Goal: Task Accomplishment & Management: Use online tool/utility

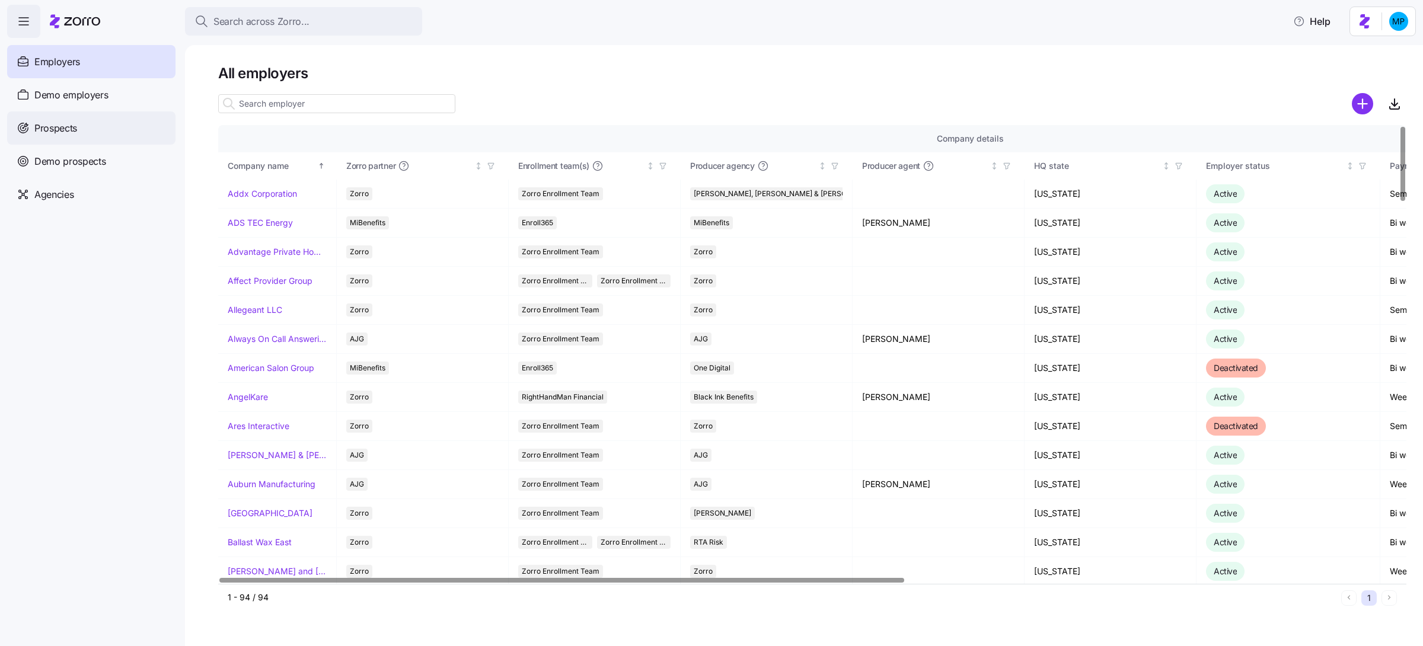
click at [112, 127] on div "Prospects" at bounding box center [91, 127] width 168 height 33
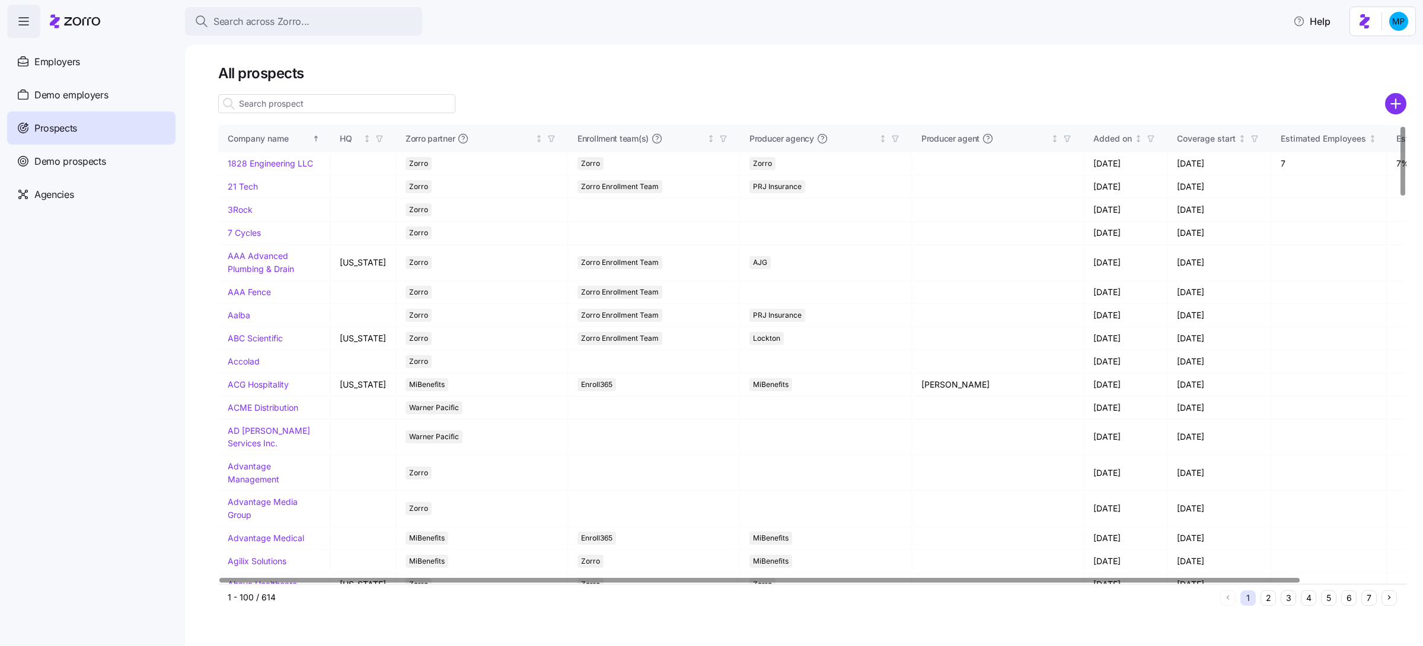
click at [325, 101] on input at bounding box center [336, 103] width 237 height 19
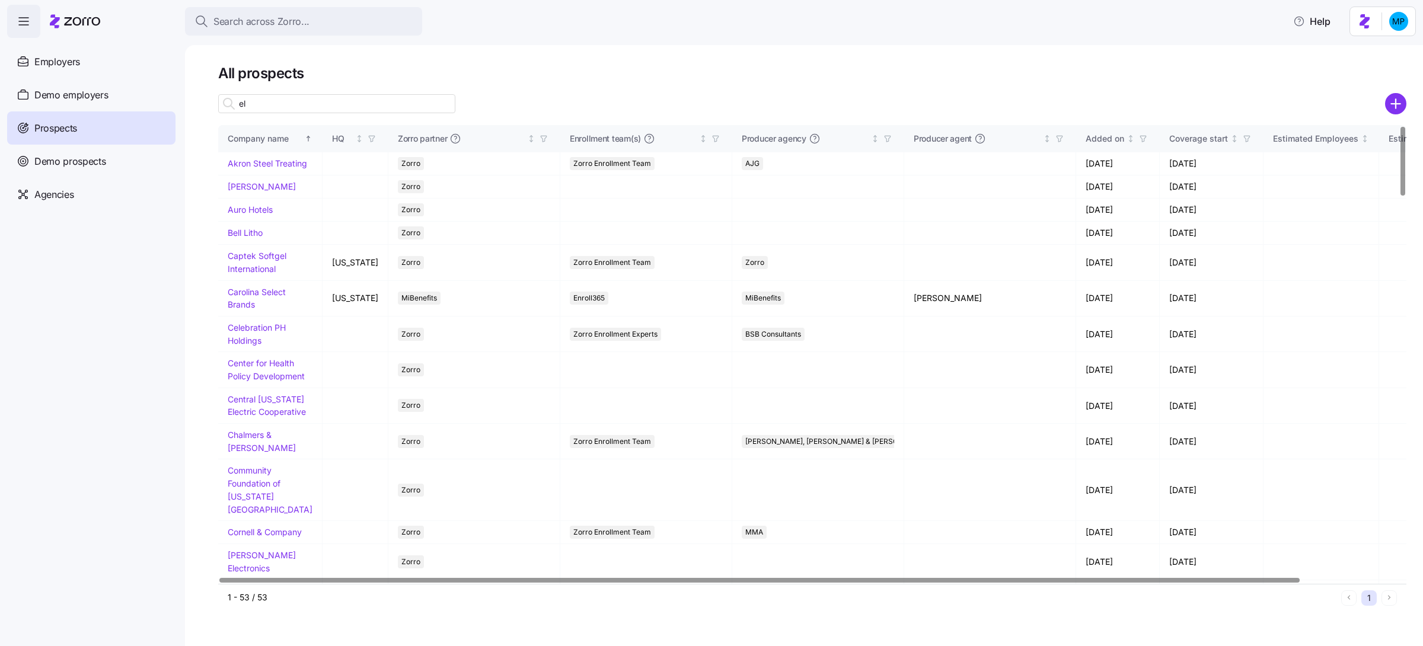
click at [341, 111] on input "el" at bounding box center [336, 103] width 237 height 19
click at [332, 103] on input "el" at bounding box center [336, 103] width 237 height 19
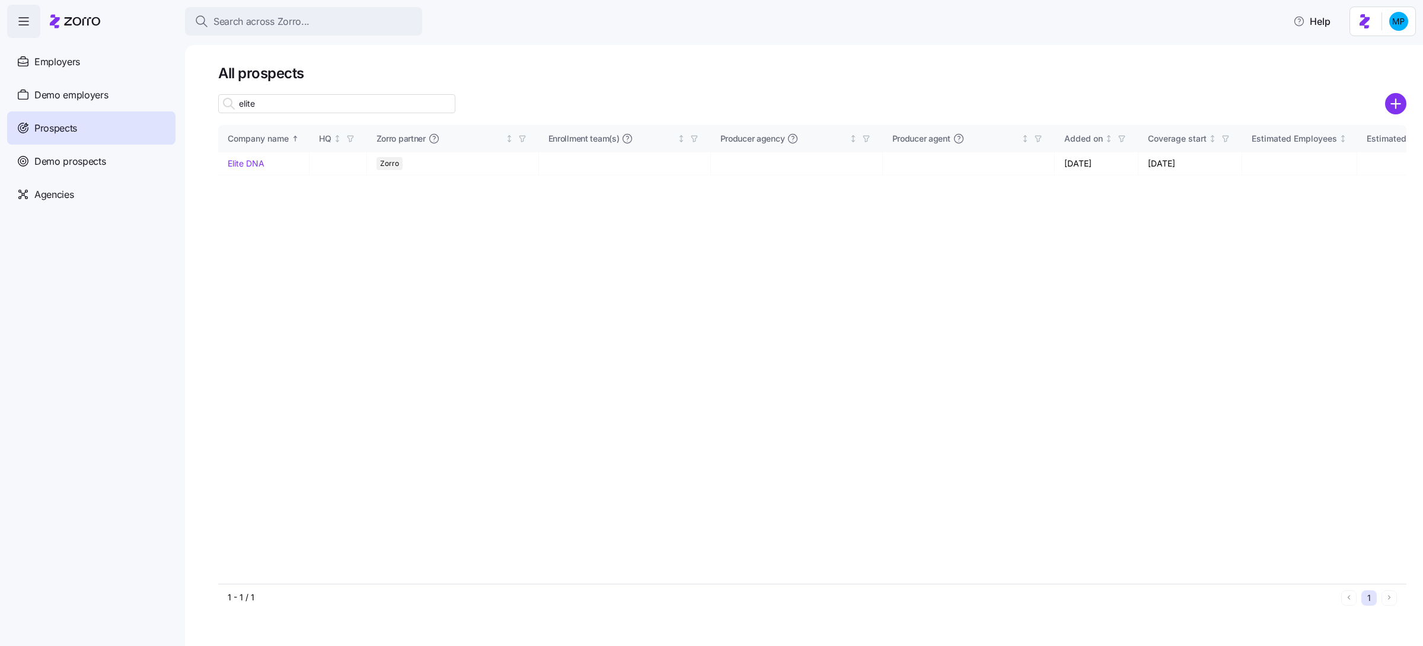
type input "elite"
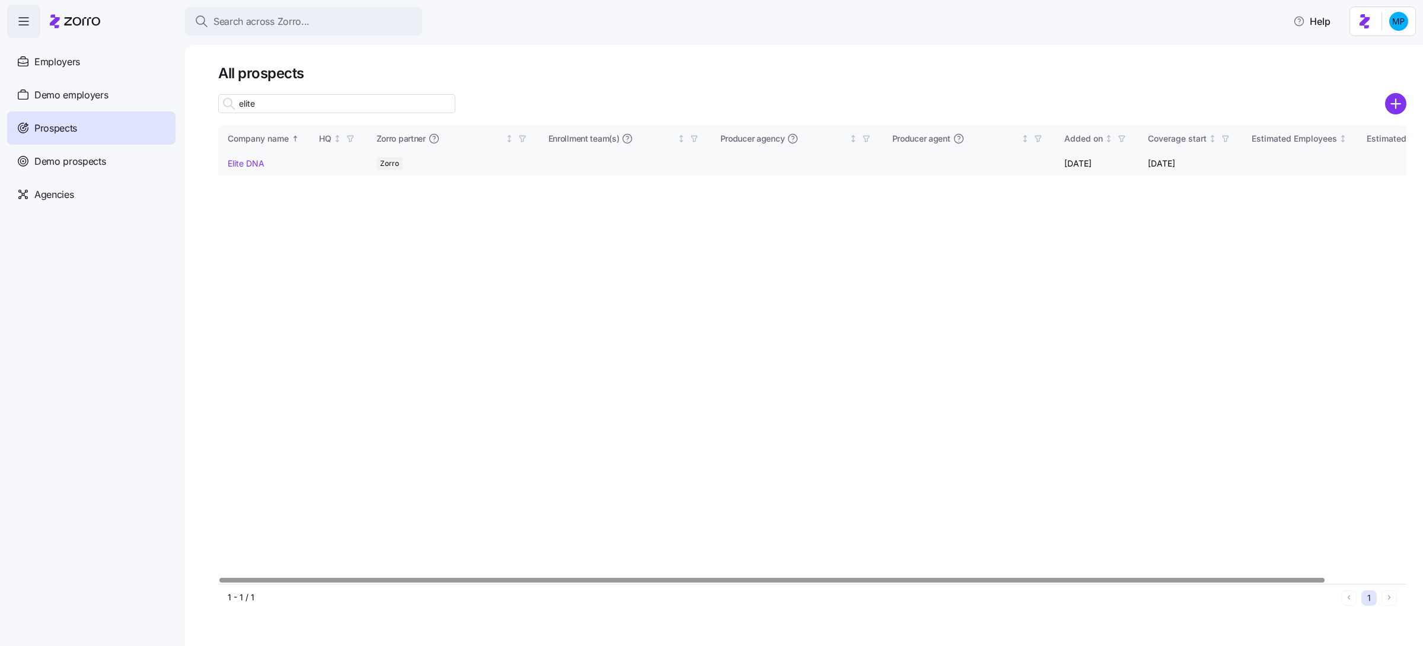
click at [236, 168] on td "Elite DNA" at bounding box center [263, 163] width 91 height 23
click at [247, 162] on link "Elite DNA" at bounding box center [246, 163] width 37 height 10
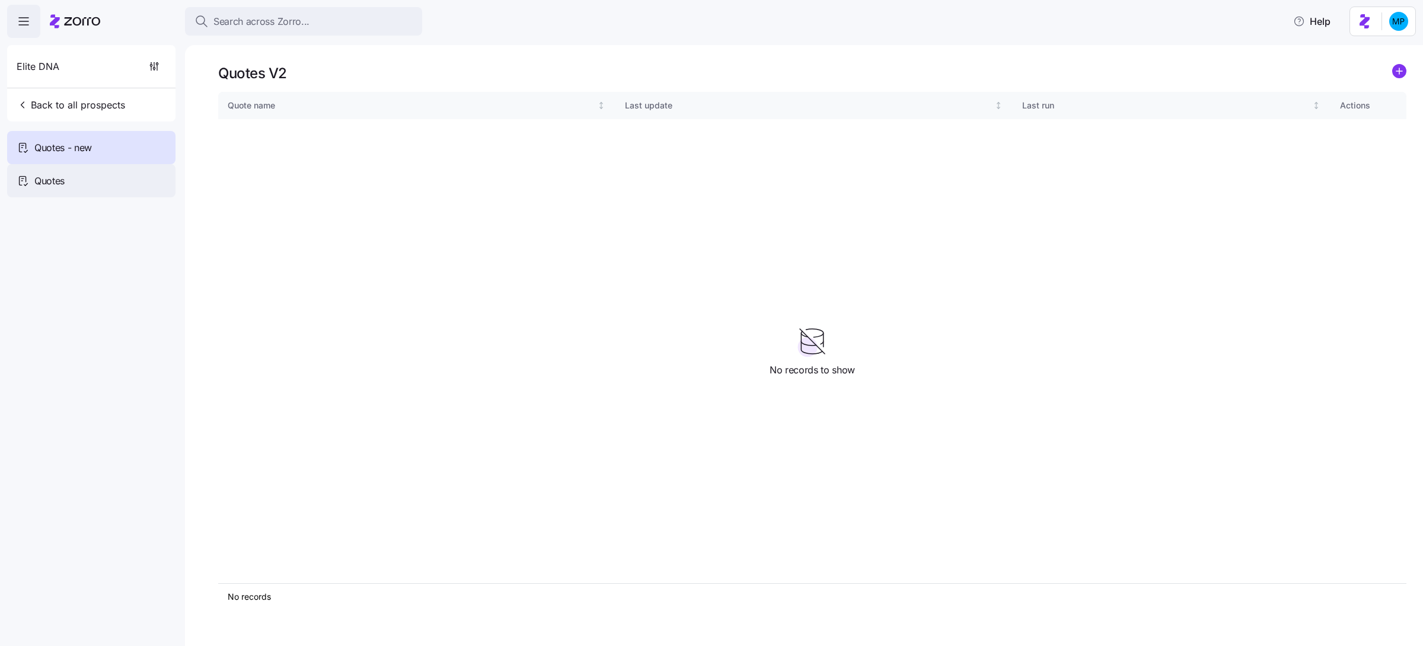
click at [49, 180] on span "Quotes" at bounding box center [49, 181] width 30 height 15
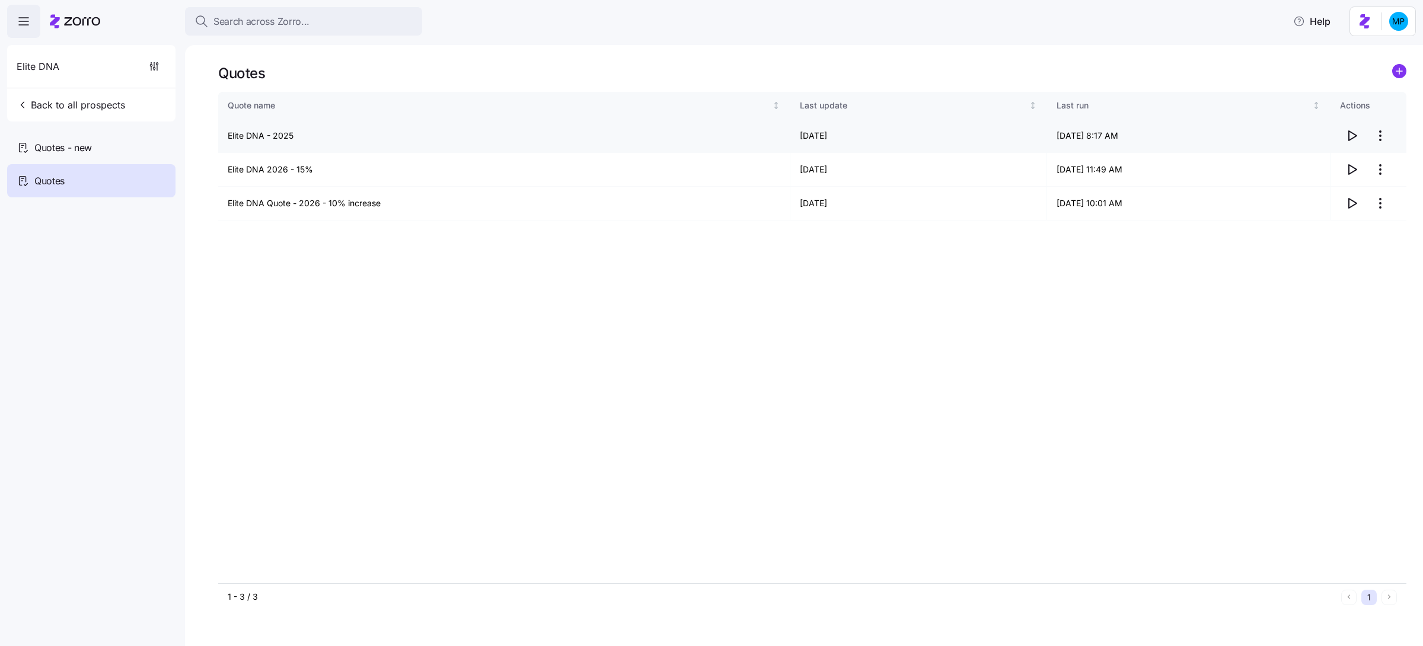
click at [1354, 135] on icon "button" at bounding box center [1352, 135] width 8 height 9
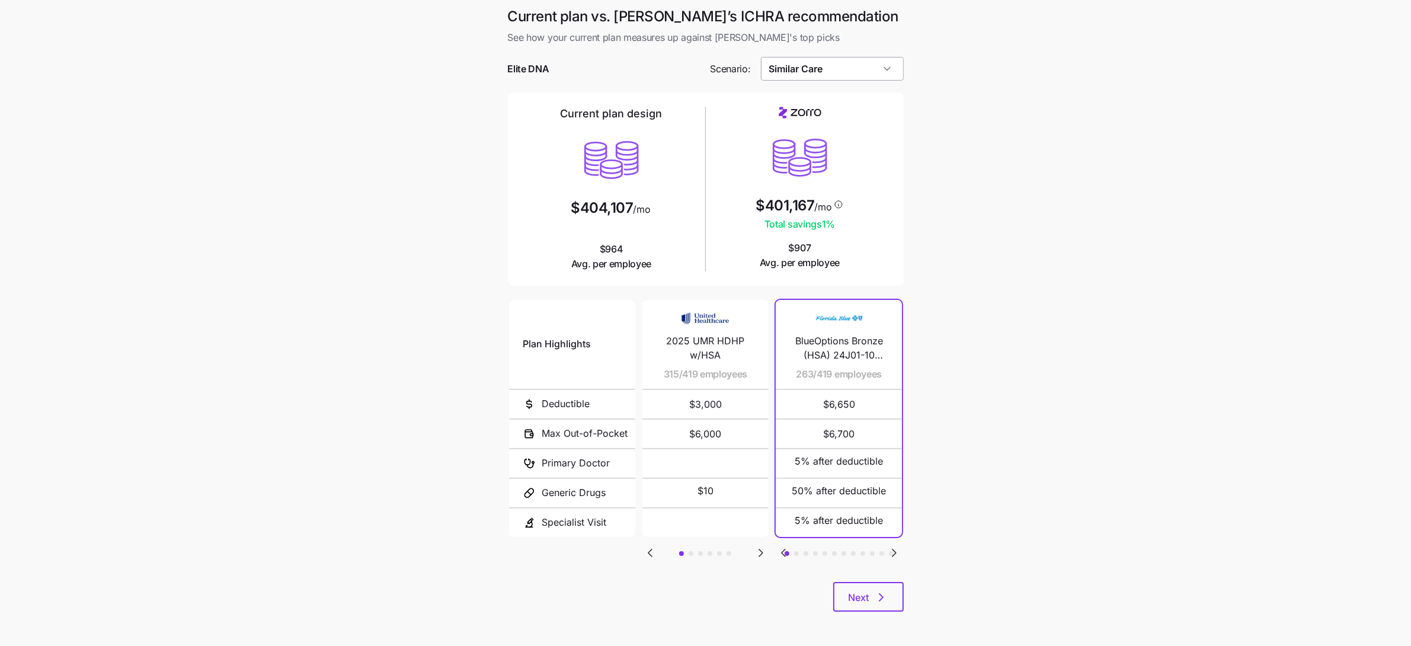
click at [880, 68] on input "Similar Care" at bounding box center [832, 69] width 143 height 24
click at [862, 184] on div "Low Cost Gold" at bounding box center [832, 191] width 133 height 23
type input "Low Cost Gold"
click at [949, 262] on main "Current plan vs. Zorro’s ICHRA recommendation See how your current plan measure…" at bounding box center [705, 323] width 1411 height 647
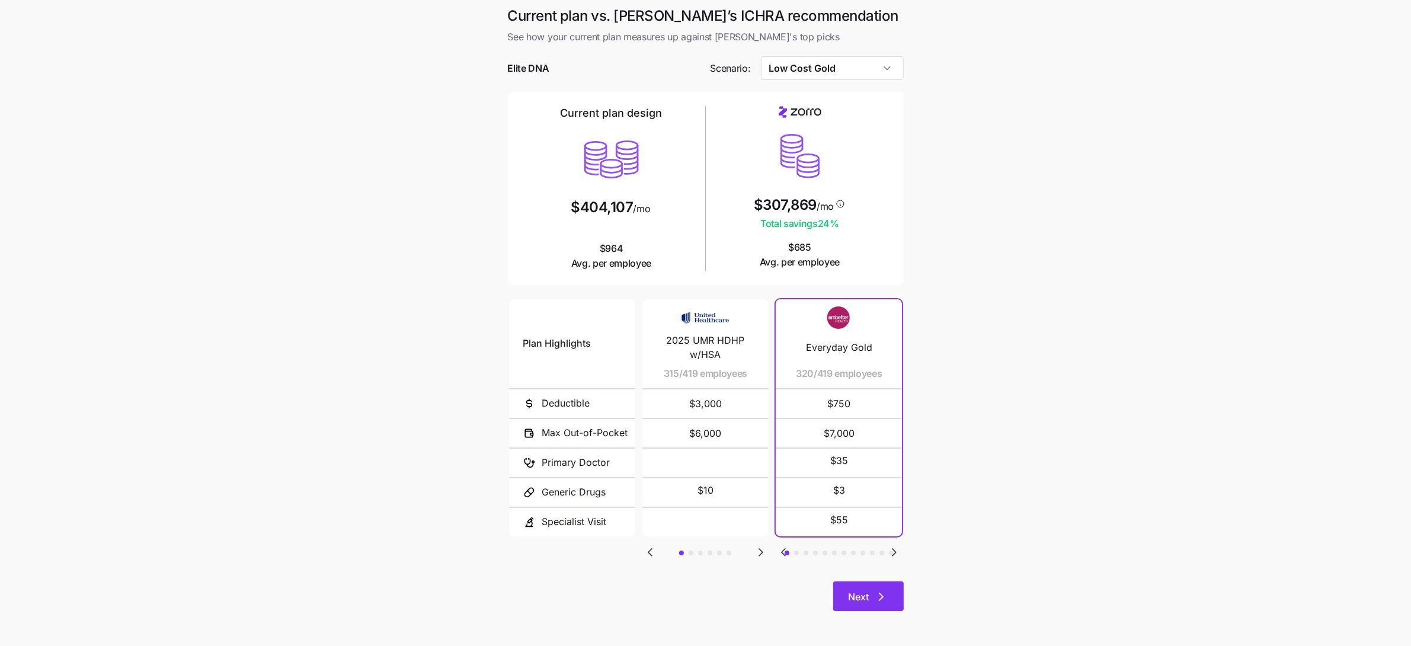
click at [877, 594] on icon "button" at bounding box center [881, 597] width 14 height 14
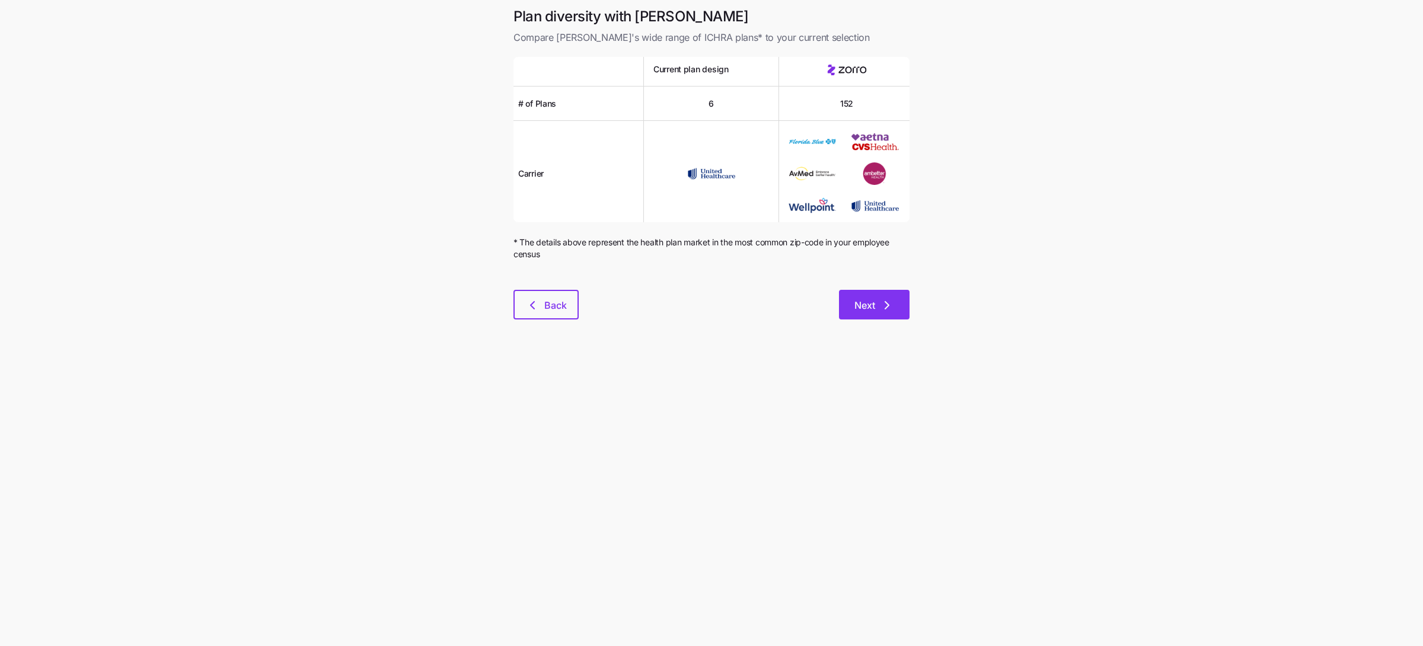
click at [885, 309] on icon "button" at bounding box center [887, 305] width 14 height 14
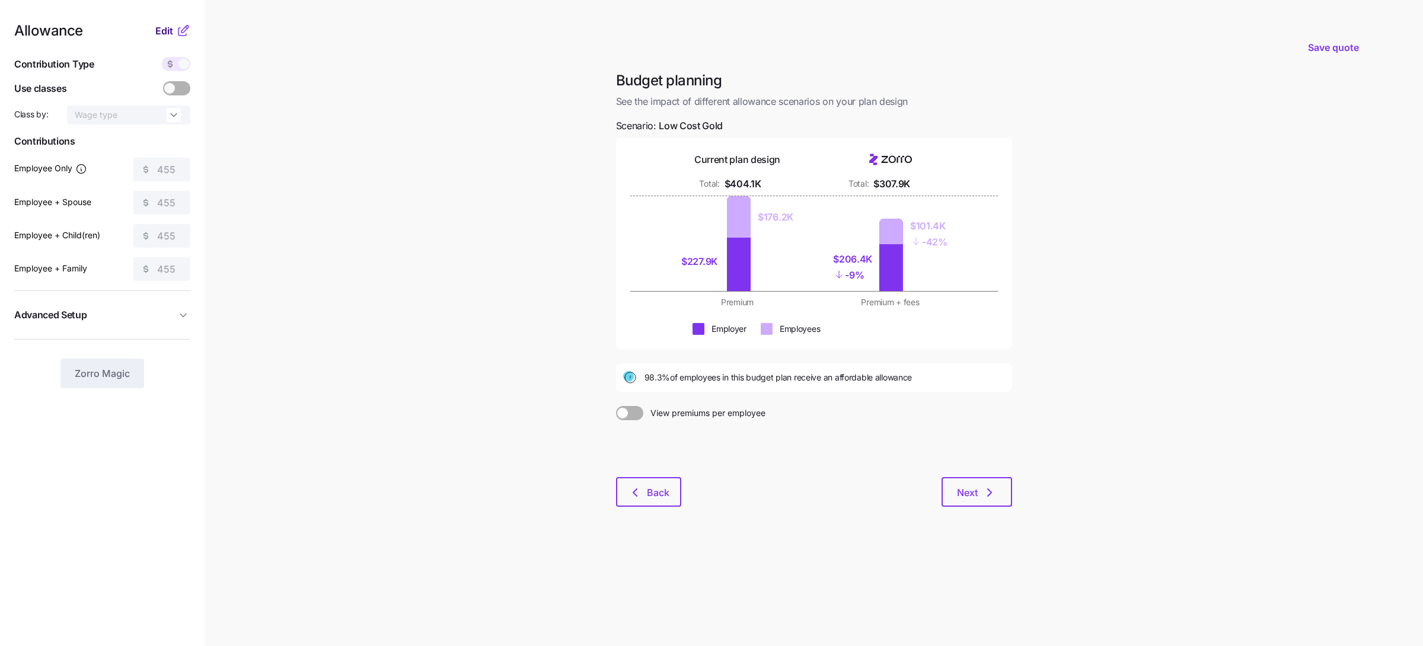
click at [167, 28] on span "Edit" at bounding box center [164, 31] width 18 height 14
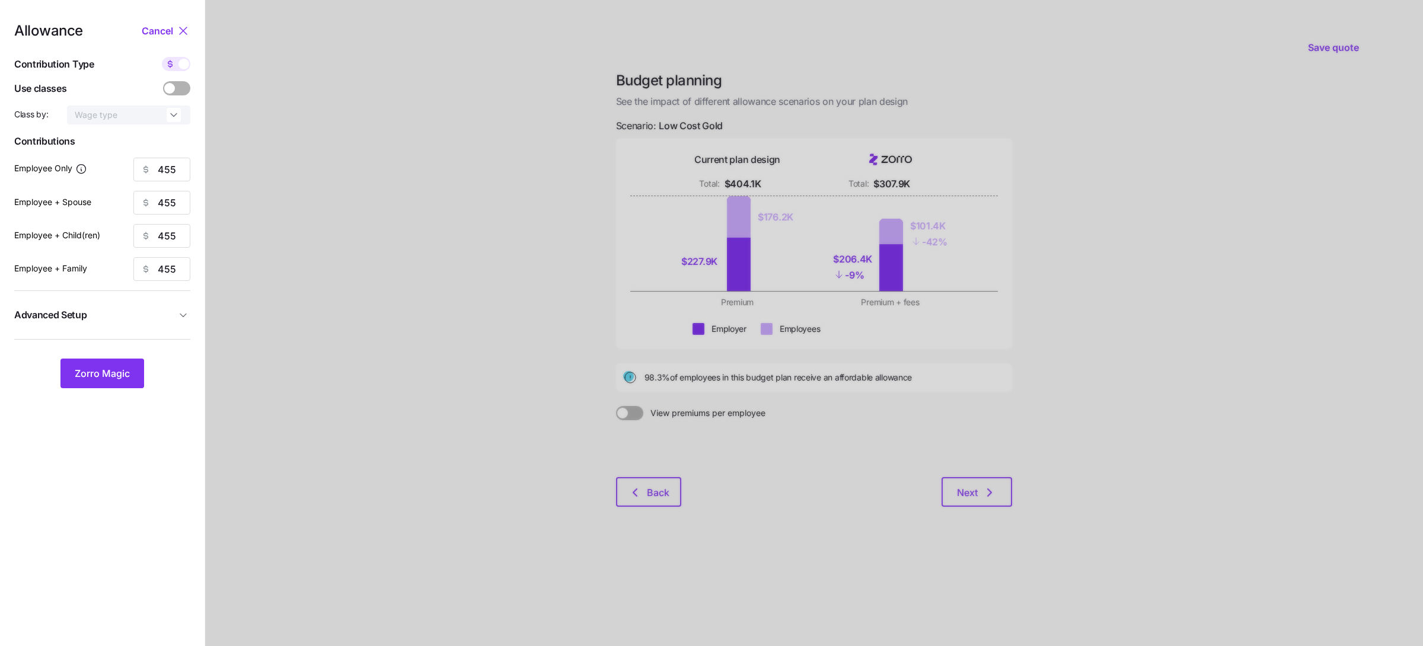
click at [178, 64] on span at bounding box center [183, 64] width 11 height 11
click at [162, 57] on input "checkbox" at bounding box center [162, 57] width 0 height 0
type input "73"
type input "37"
type input "41"
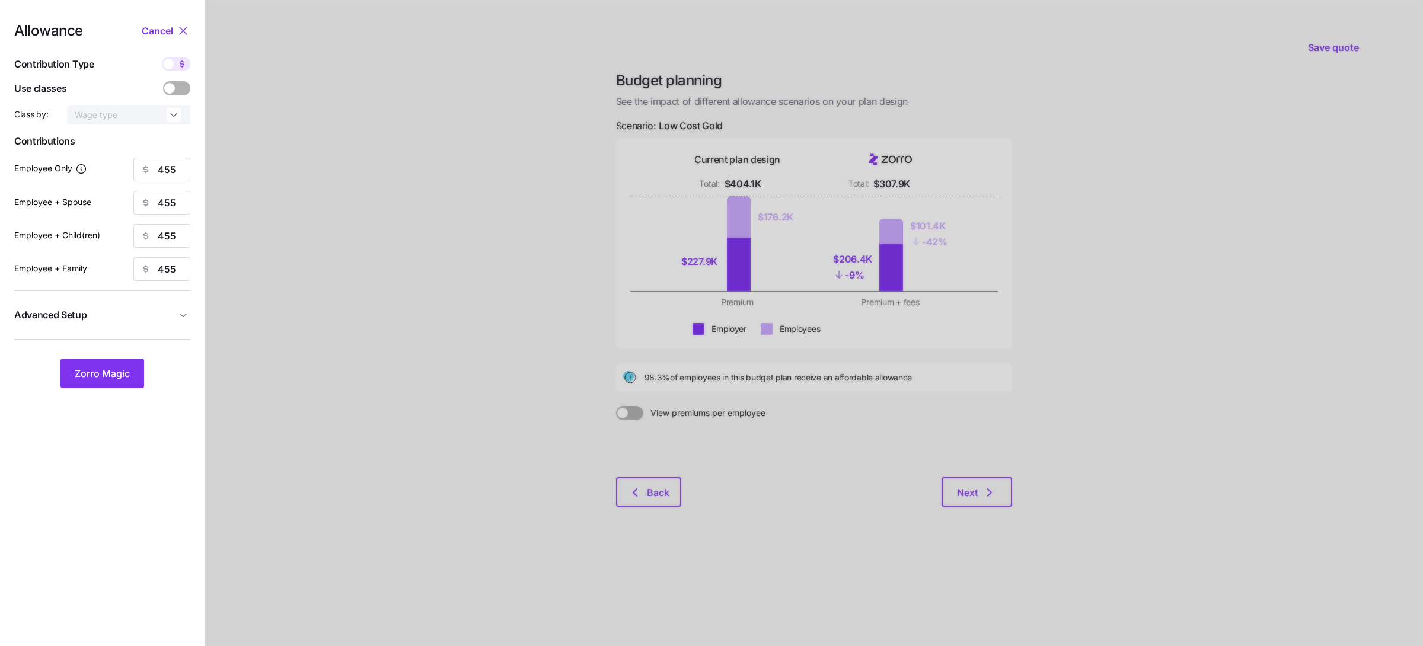
type input "26"
click at [167, 170] on input "73" at bounding box center [161, 170] width 57 height 24
click at [97, 363] on button "Zorro Magic" at bounding box center [102, 374] width 84 height 30
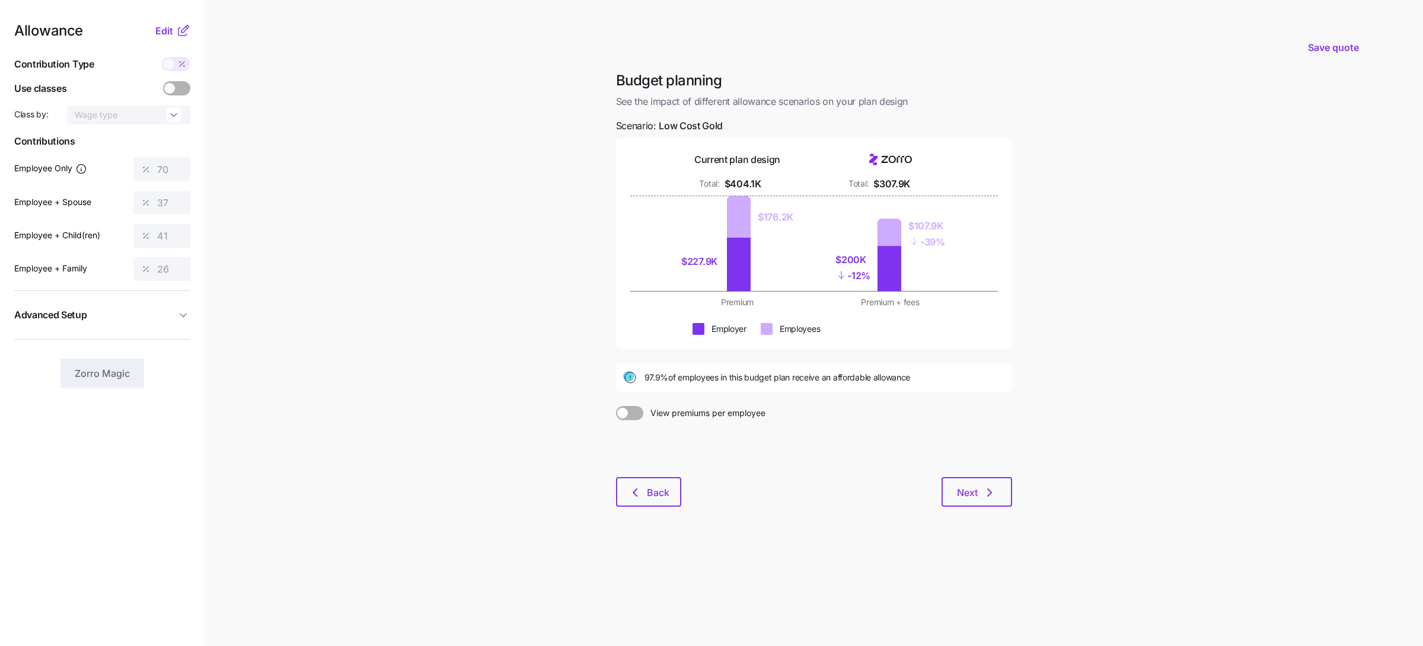
click at [174, 66] on span at bounding box center [182, 64] width 17 height 14
click at [172, 62] on span at bounding box center [168, 64] width 11 height 11
click at [168, 31] on span "Edit" at bounding box center [164, 31] width 18 height 14
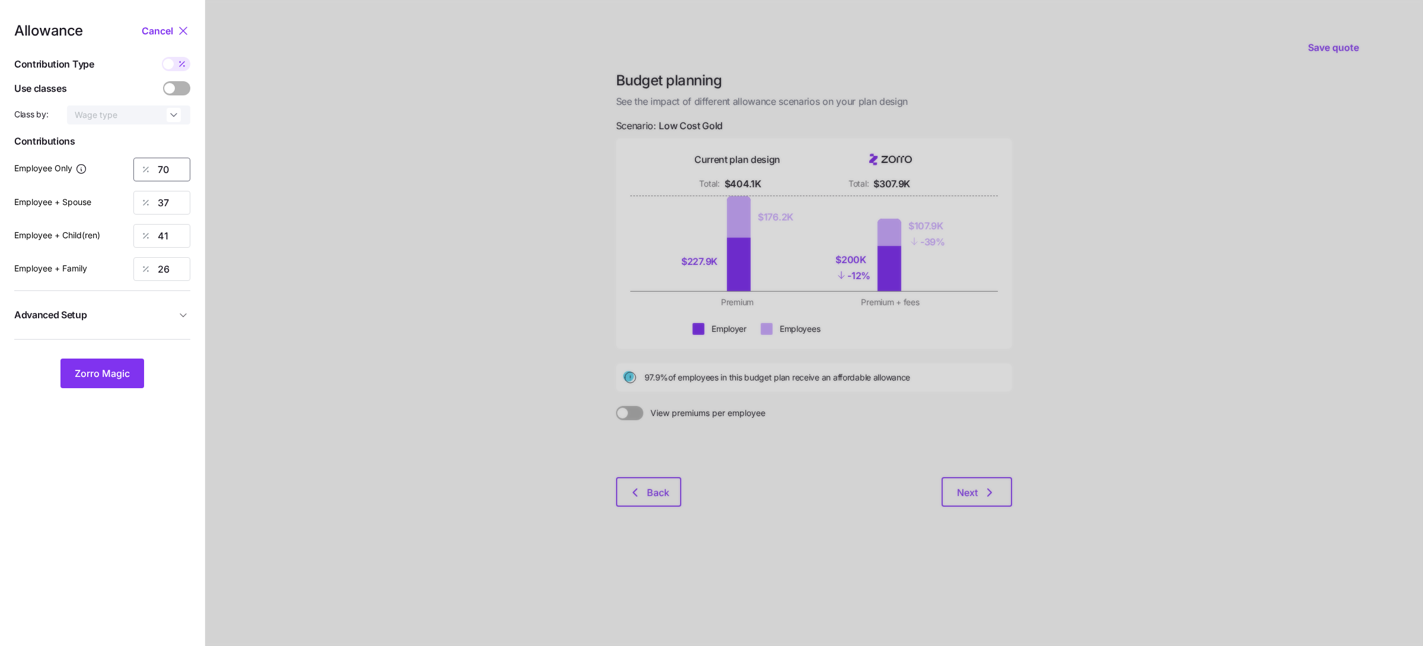
click at [167, 174] on input "70" at bounding box center [161, 170] width 57 height 24
type input "63"
click at [116, 355] on div "Allowance Cancel Contribution Type Use classes Class by: Wage type Contribution…" at bounding box center [102, 206] width 176 height 365
click at [116, 376] on span "Zorro Magic" at bounding box center [102, 373] width 55 height 14
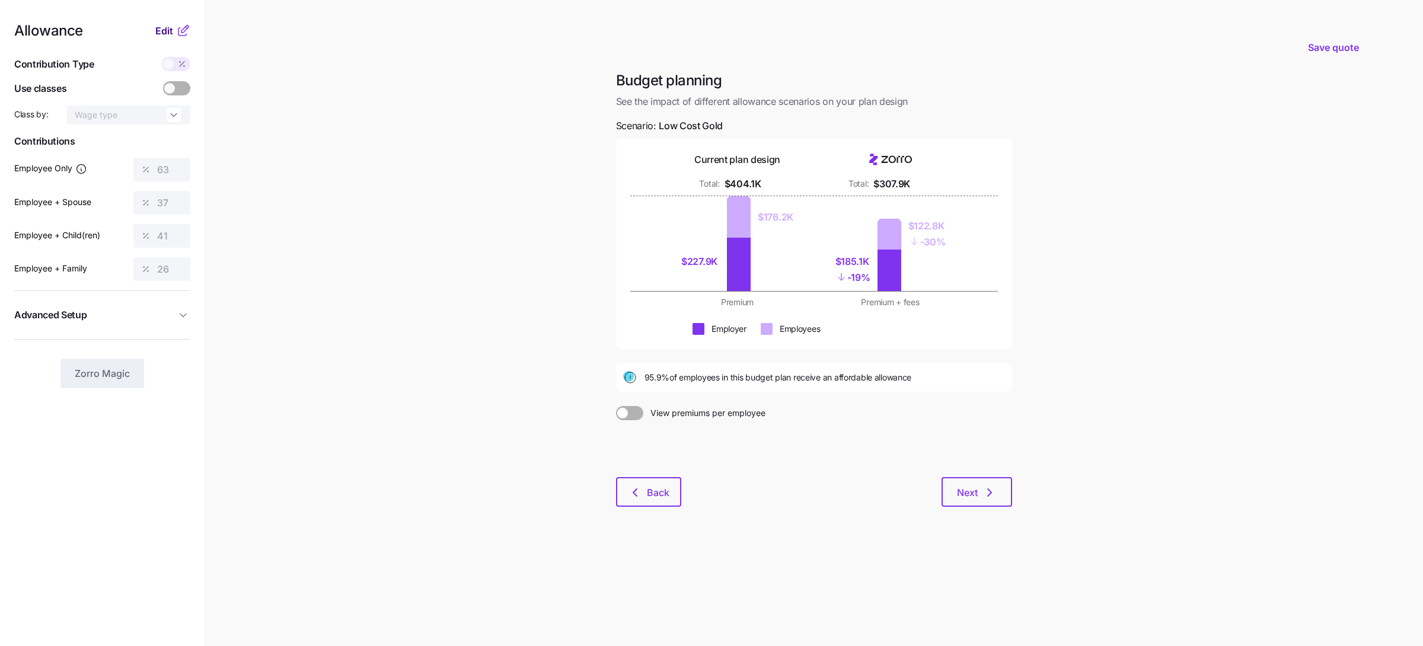
click at [164, 30] on span "Edit" at bounding box center [164, 31] width 18 height 14
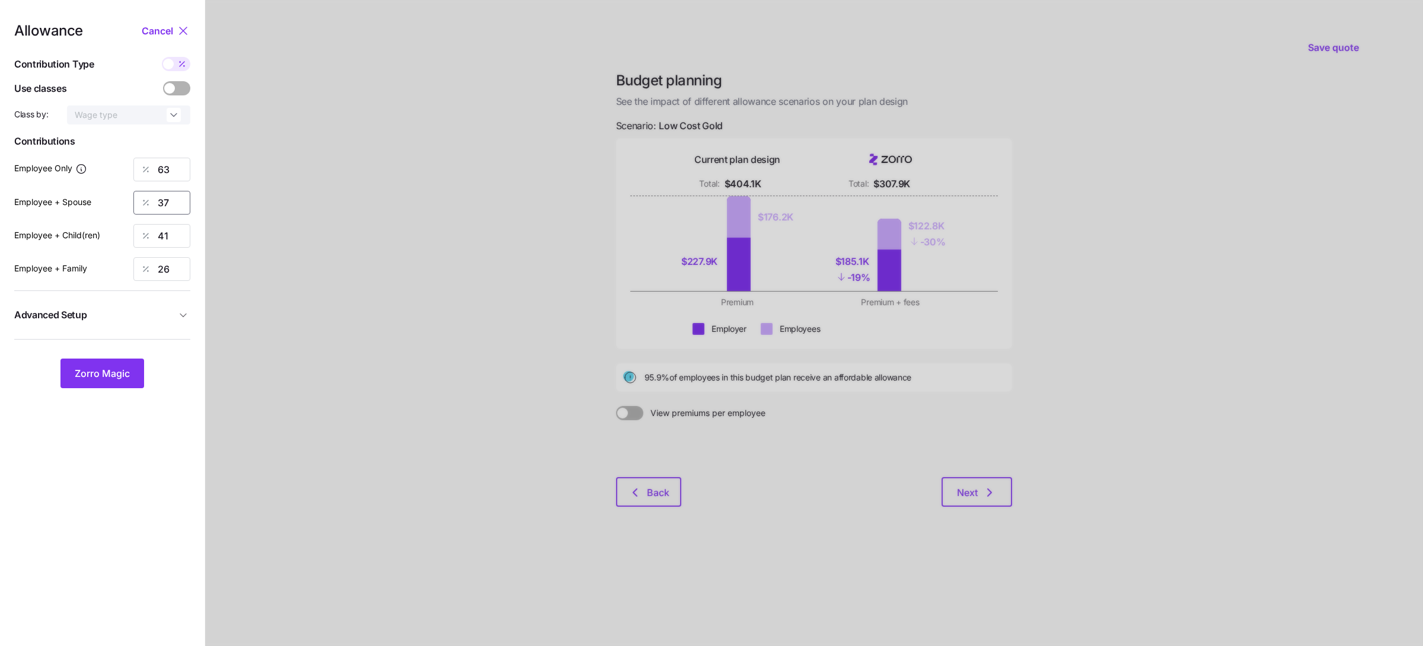
click at [162, 204] on input "37" at bounding box center [161, 203] width 57 height 24
type input "50"
type input "30"
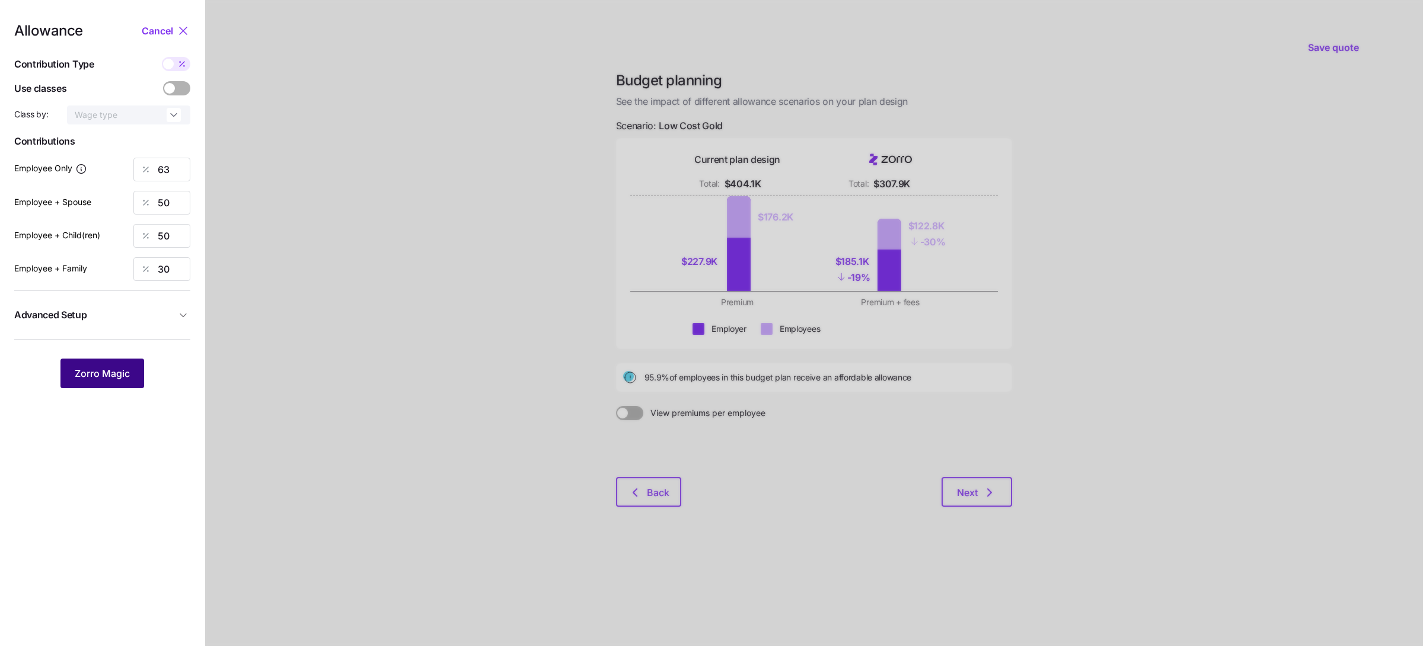
click at [127, 371] on span "Zorro Magic" at bounding box center [102, 373] width 55 height 14
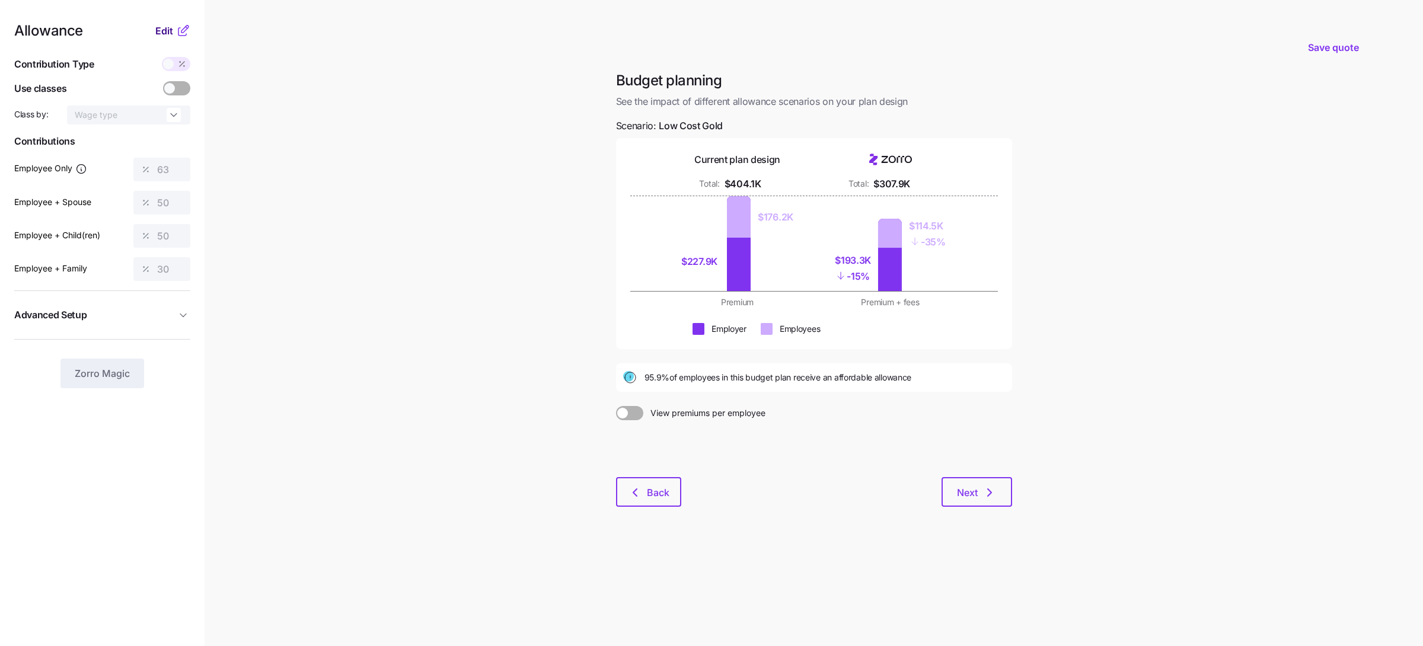
click at [165, 30] on span "Edit" at bounding box center [164, 31] width 18 height 14
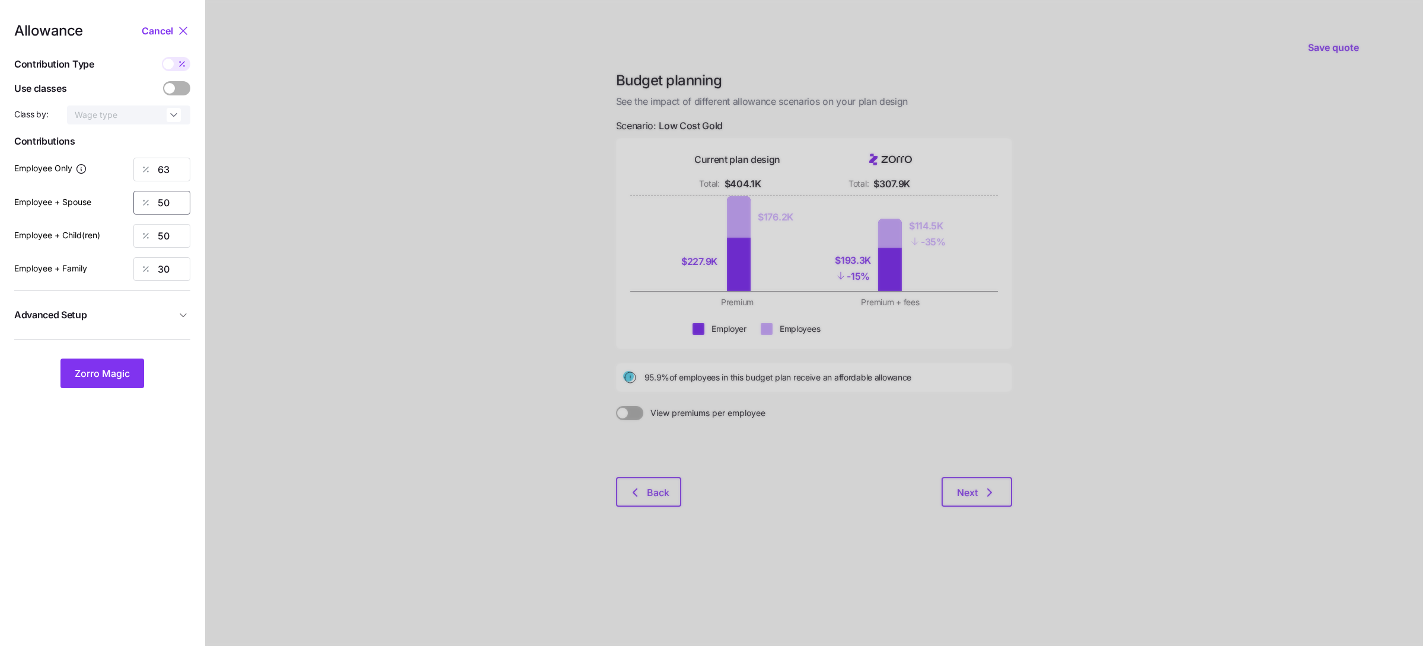
click at [164, 206] on input "50" at bounding box center [161, 203] width 57 height 24
click at [168, 240] on input "50" at bounding box center [161, 236] width 57 height 24
type input "40"
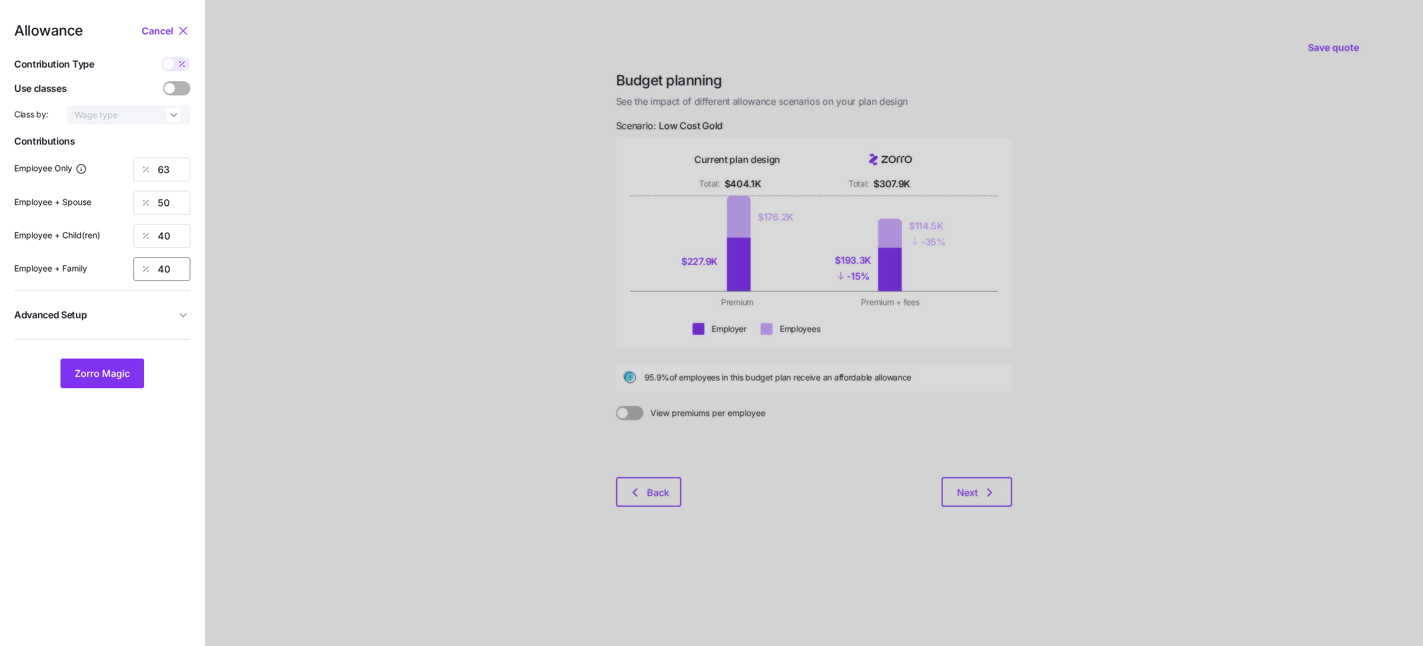
type input "40"
click at [111, 376] on span "Zorro Magic" at bounding box center [102, 373] width 55 height 14
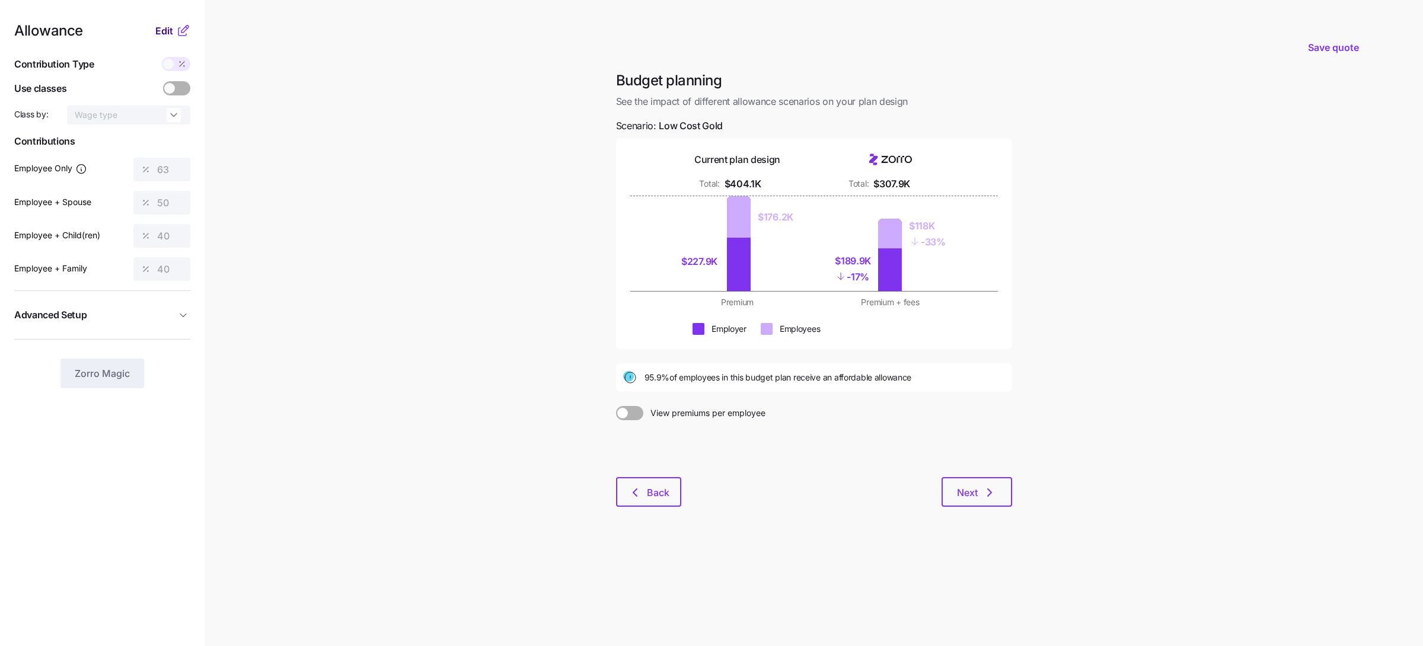
click at [167, 25] on span "Edit" at bounding box center [164, 31] width 18 height 14
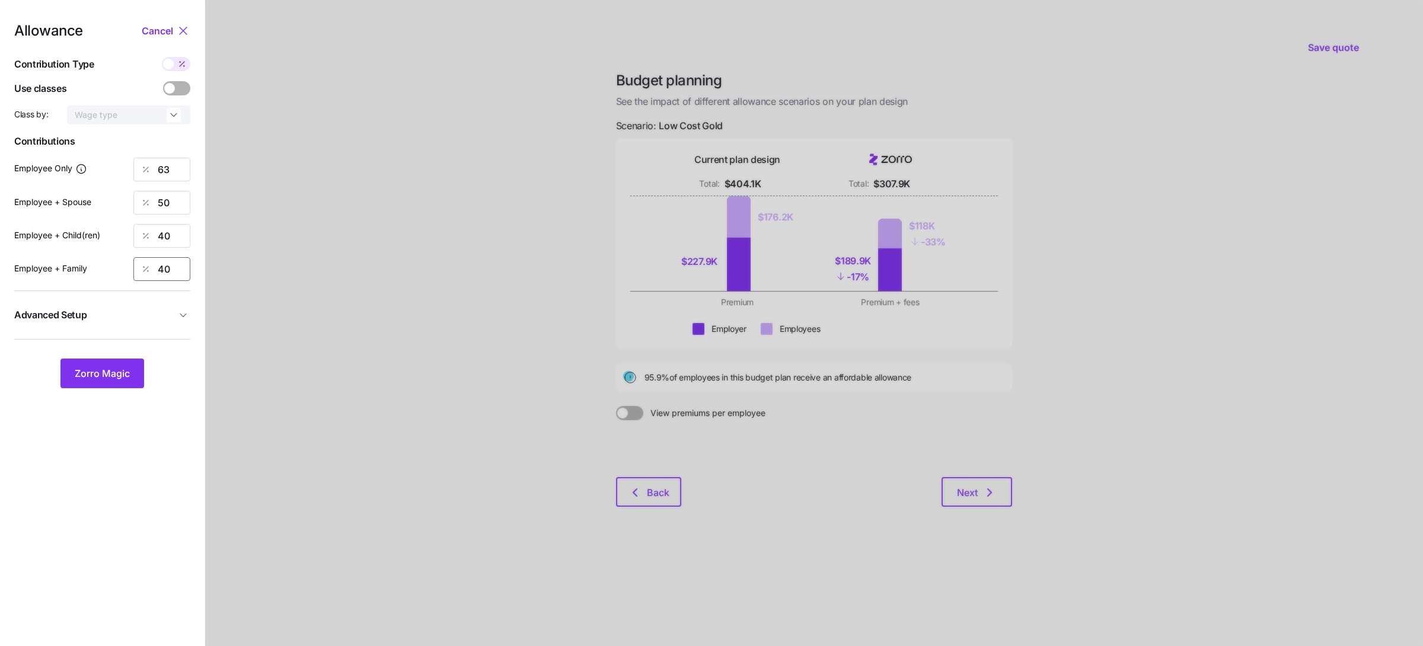
click at [170, 271] on input "40" at bounding box center [161, 269] width 57 height 24
drag, startPoint x: 179, startPoint y: 236, endPoint x: 123, endPoint y: 241, distance: 56.5
click at [126, 241] on div "Employee + Child(ren) 40" at bounding box center [102, 236] width 176 height 24
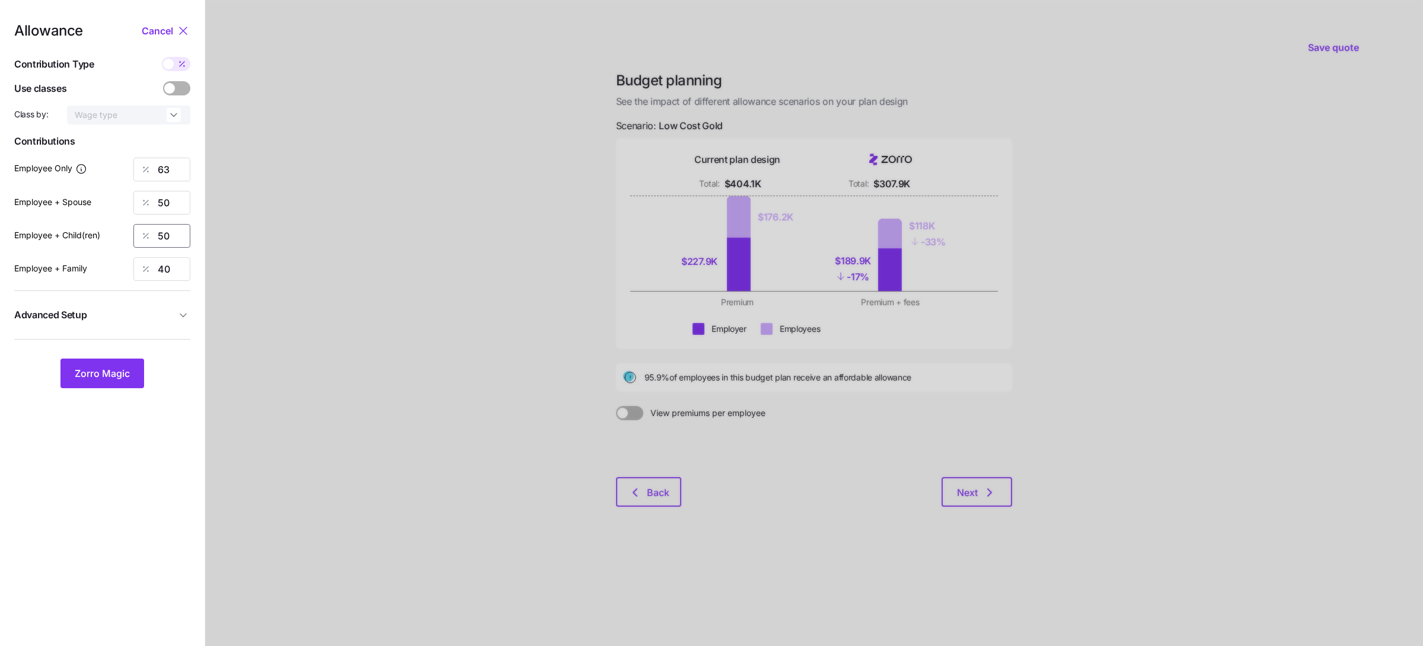
type input "50"
type input "30"
click at [108, 375] on span "Zorro Magic" at bounding box center [102, 373] width 55 height 14
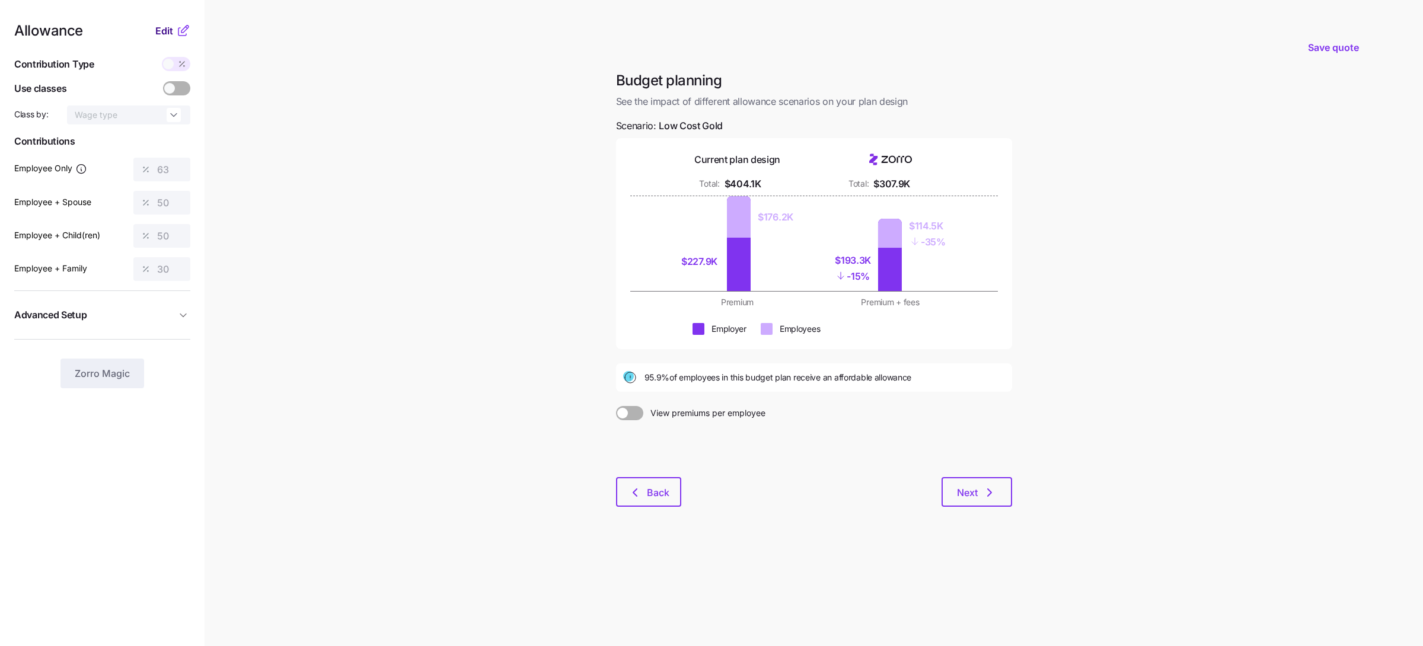
click at [170, 27] on span "Edit" at bounding box center [164, 31] width 18 height 14
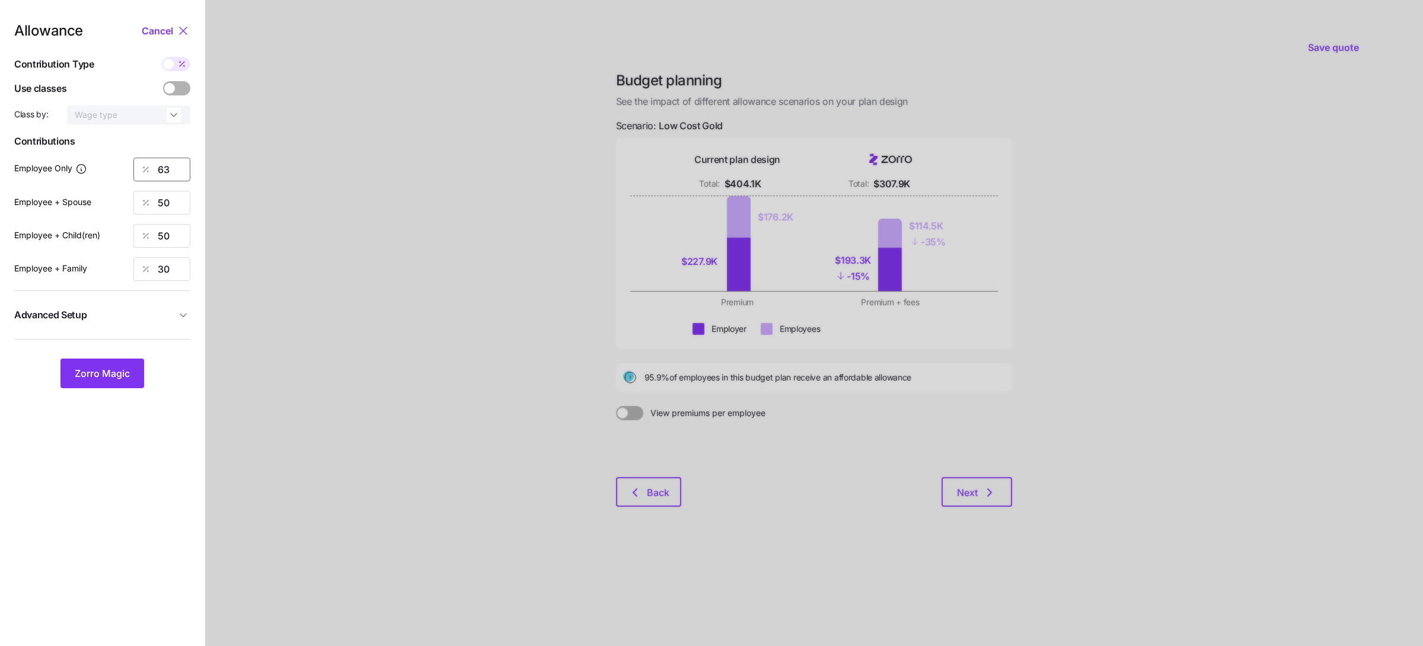
click at [165, 172] on input "63" at bounding box center [161, 170] width 57 height 24
click at [113, 369] on span "Zorro Magic" at bounding box center [102, 373] width 55 height 14
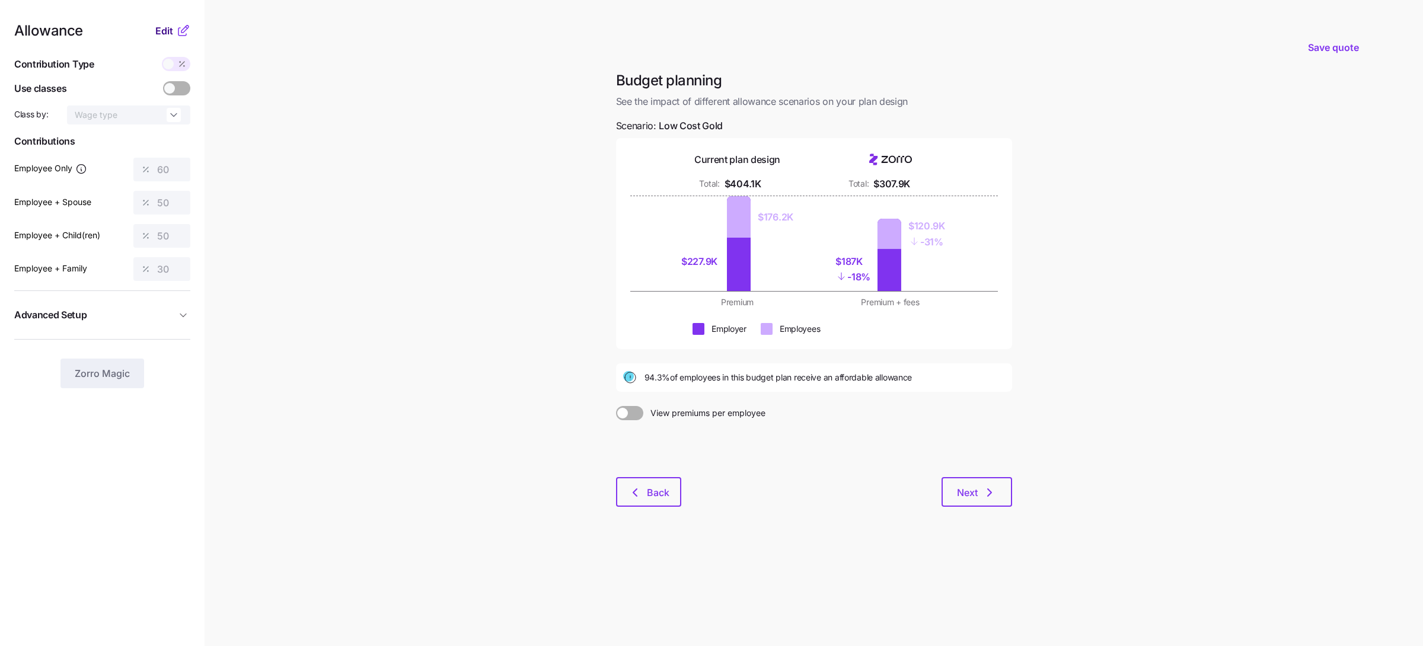
click at [171, 30] on span "Edit" at bounding box center [164, 31] width 18 height 14
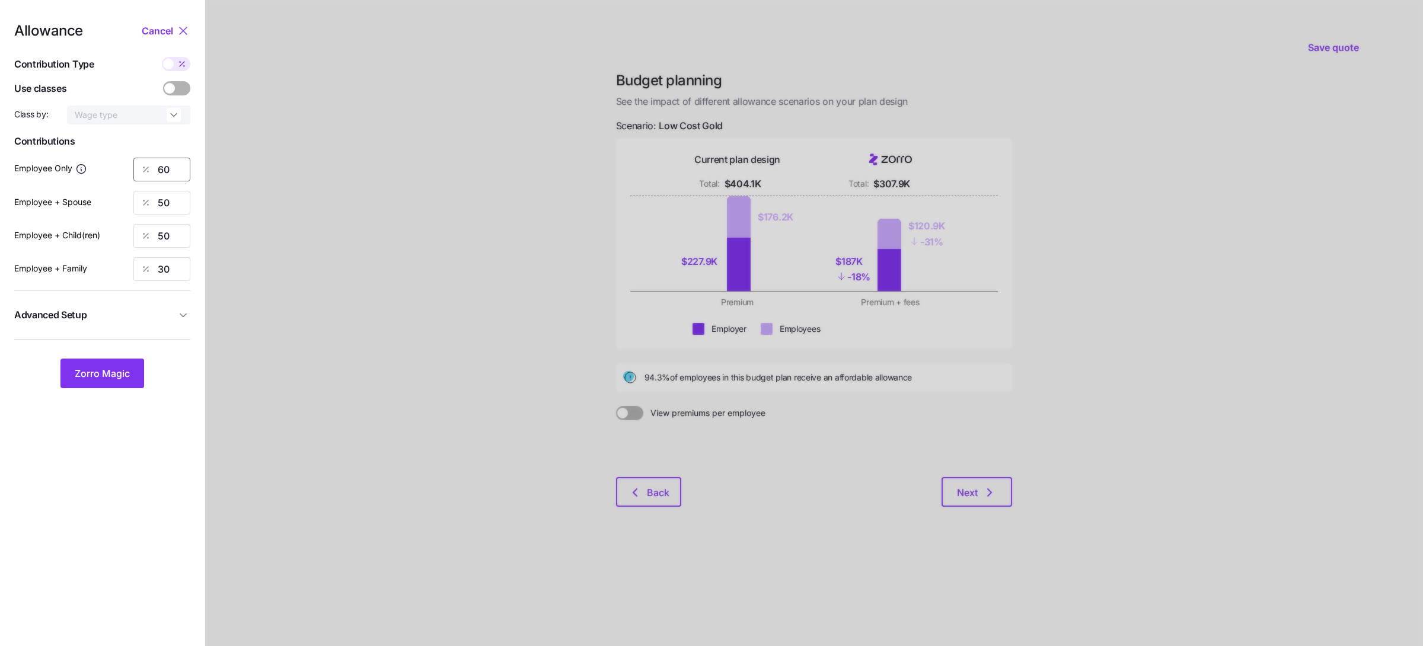
drag, startPoint x: 176, startPoint y: 168, endPoint x: 122, endPoint y: 165, distance: 54.0
click at [123, 165] on div "Employee Only 60" at bounding box center [102, 170] width 176 height 24
type input "61"
click at [119, 381] on button "Zorro Magic" at bounding box center [102, 374] width 84 height 30
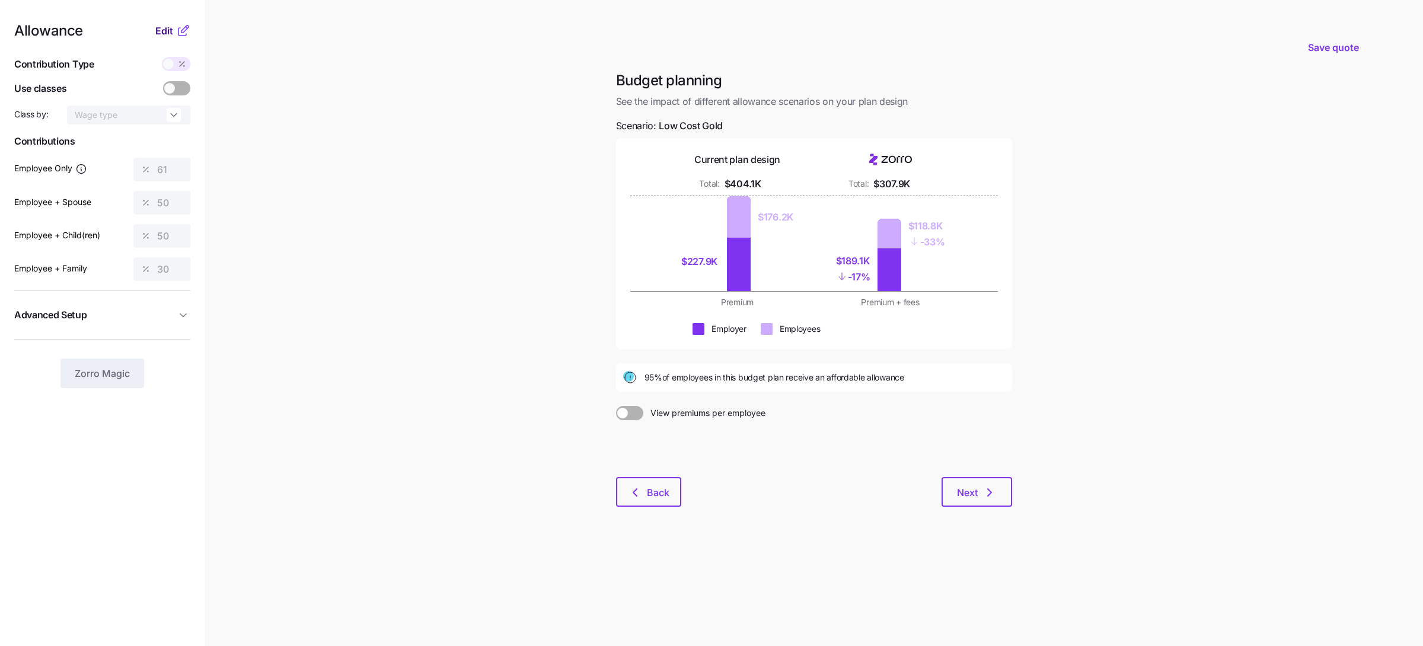
click at [161, 28] on span "Edit" at bounding box center [164, 31] width 18 height 14
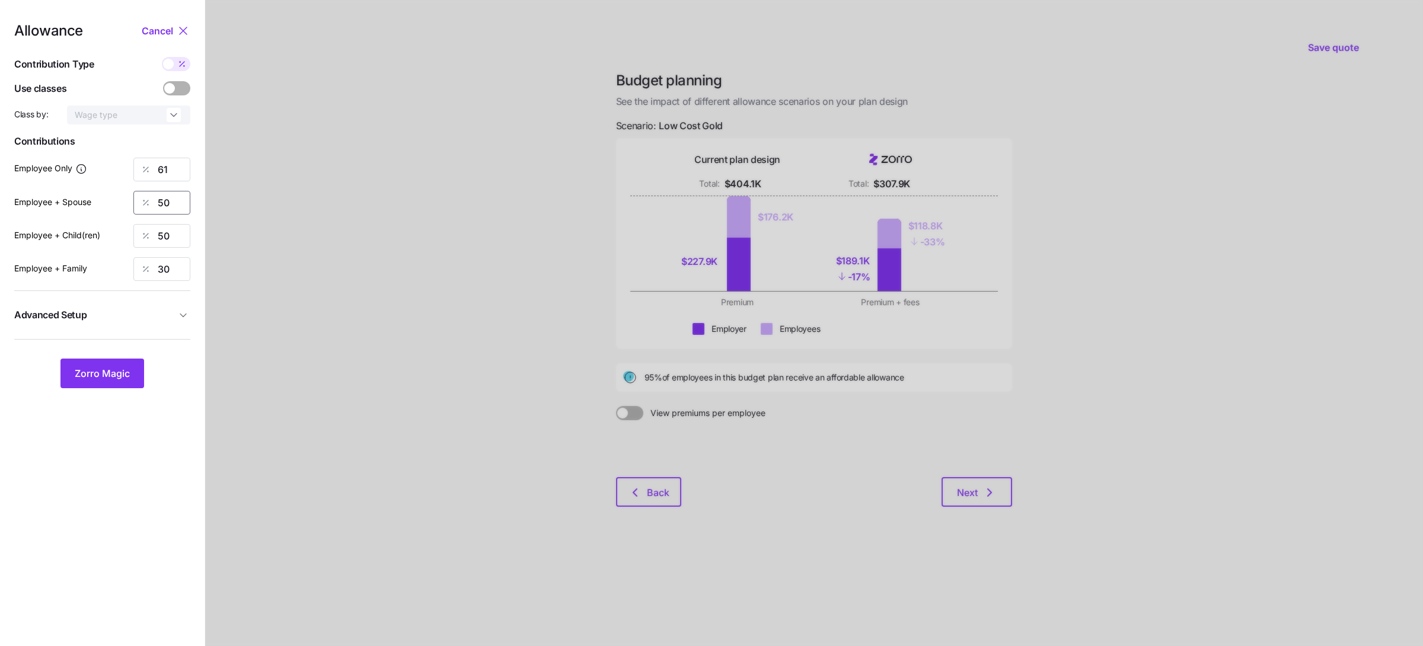
drag, startPoint x: 169, startPoint y: 203, endPoint x: 109, endPoint y: 199, distance: 60.0
click at [113, 200] on div "Employee + Spouse 50" at bounding box center [102, 203] width 176 height 24
type input "30"
click at [105, 374] on span "Zorro Magic" at bounding box center [102, 373] width 55 height 14
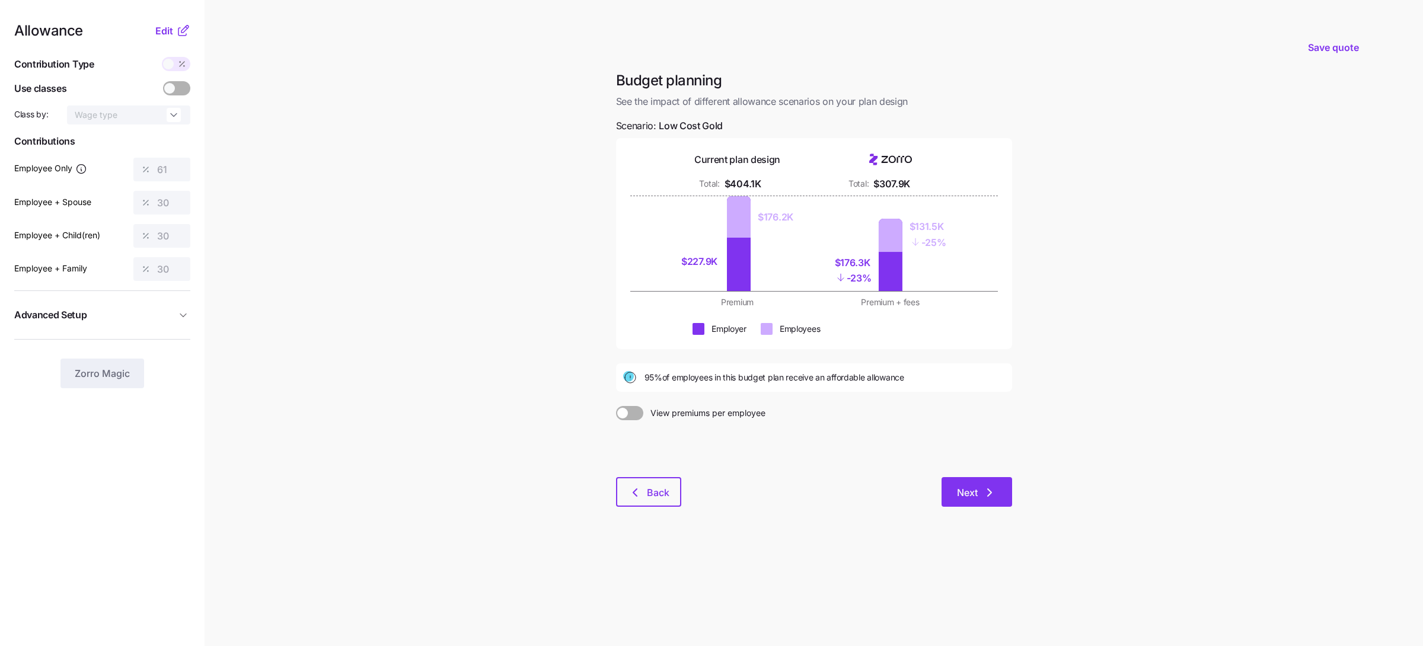
click at [973, 497] on span "Next" at bounding box center [967, 492] width 21 height 14
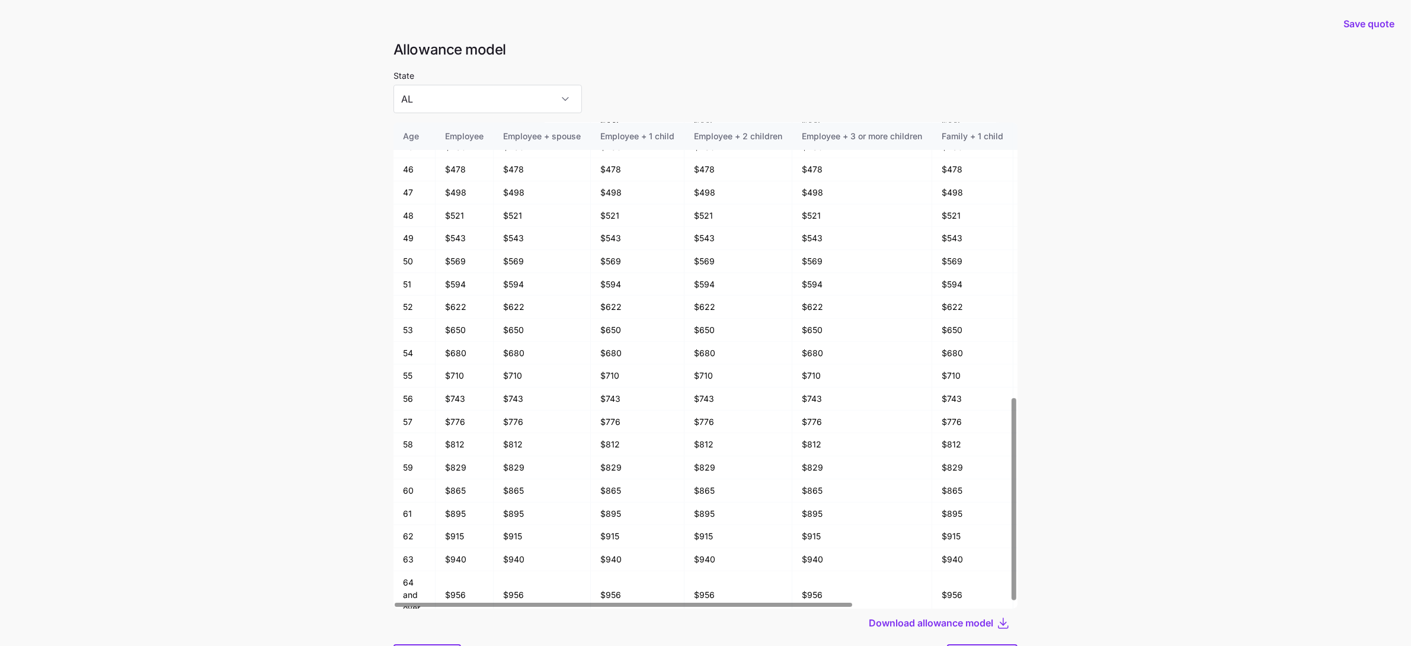
scroll to position [63, 0]
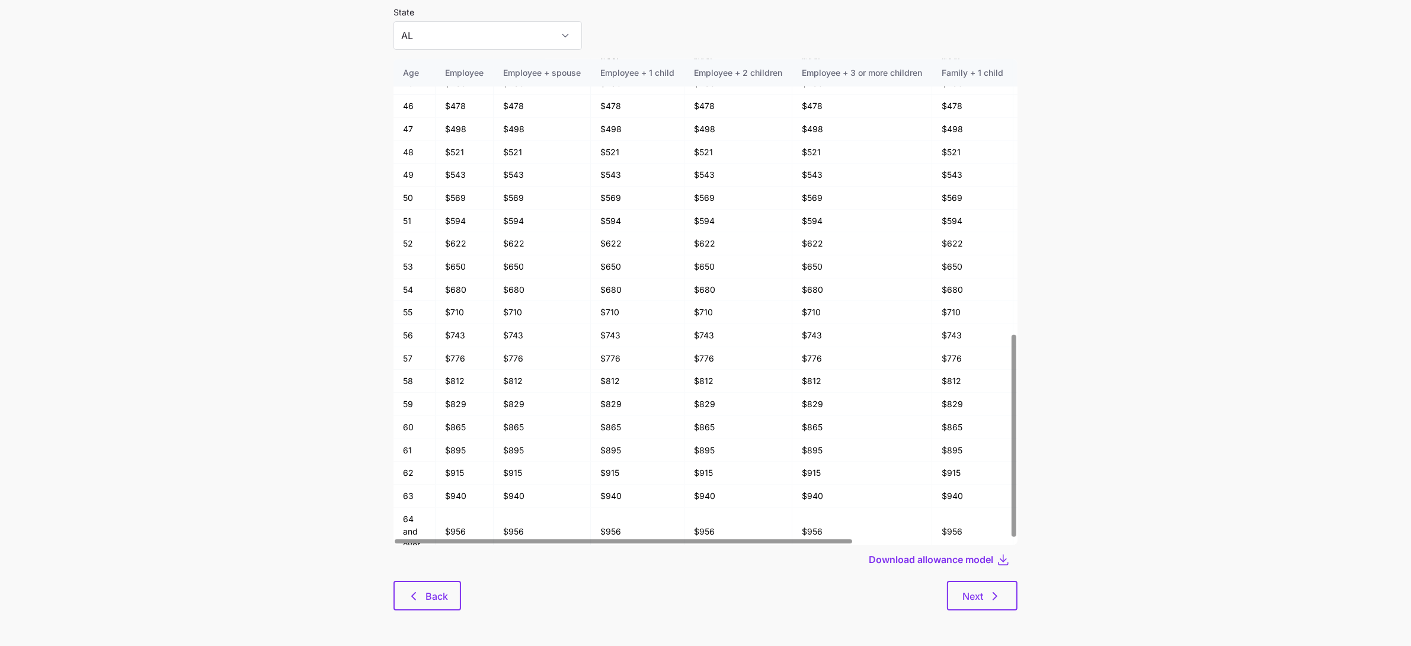
click at [963, 615] on div "Allowance model State AL Age Employee Employee + spouse Employee + 1 child Empl…" at bounding box center [705, 301] width 643 height 648
click at [964, 601] on span "Next" at bounding box center [973, 596] width 21 height 14
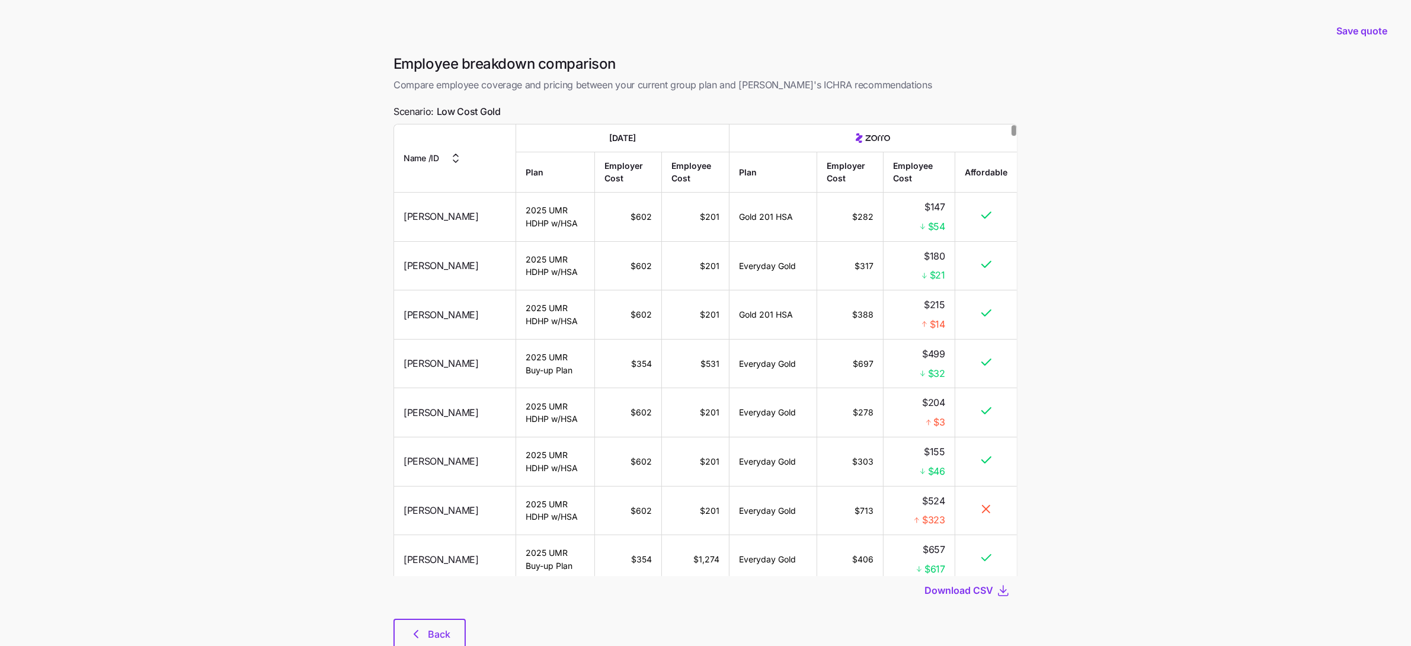
scroll to position [132, 0]
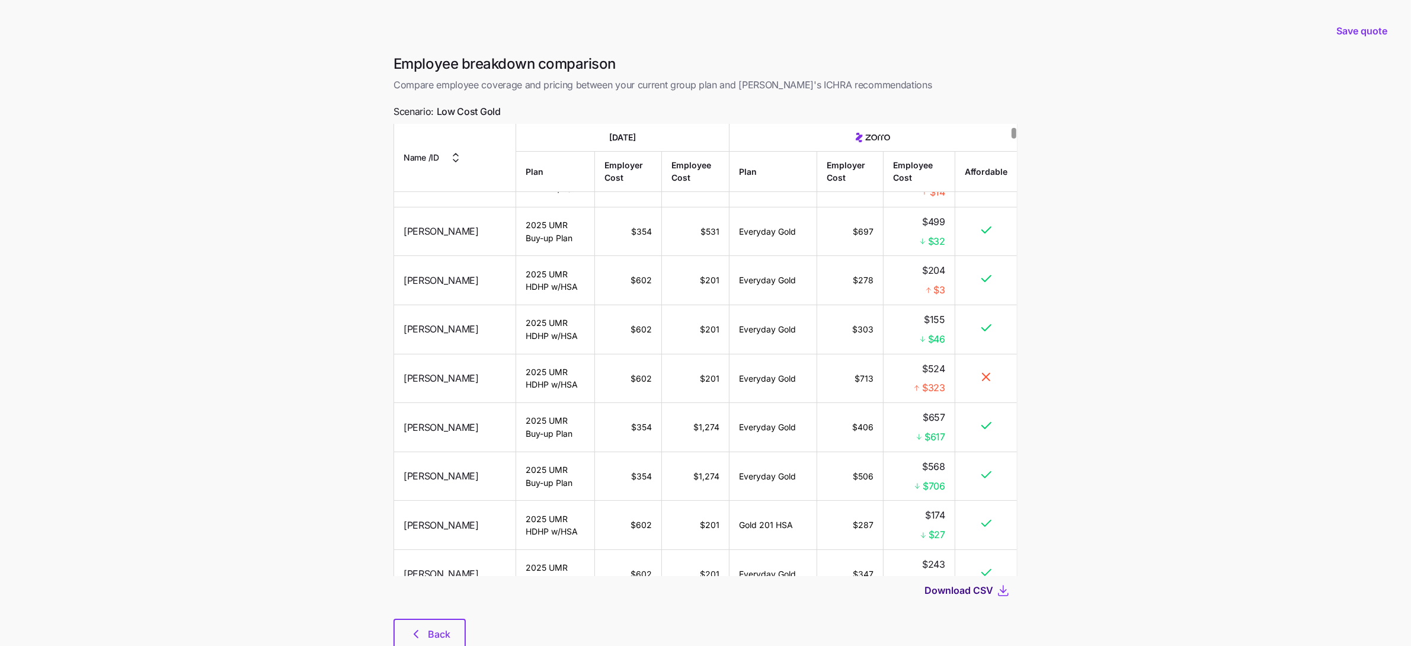
click at [953, 587] on span "Download CSV" at bounding box center [959, 590] width 69 height 14
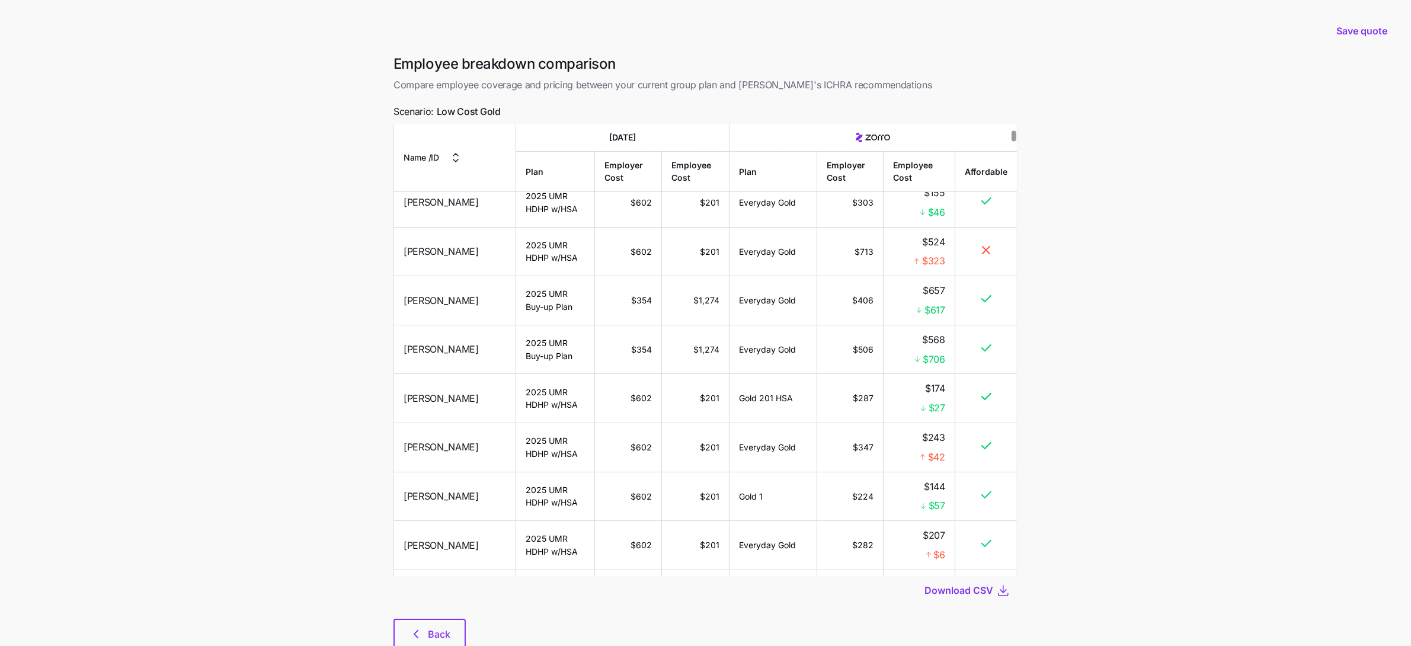
scroll to position [273, 0]
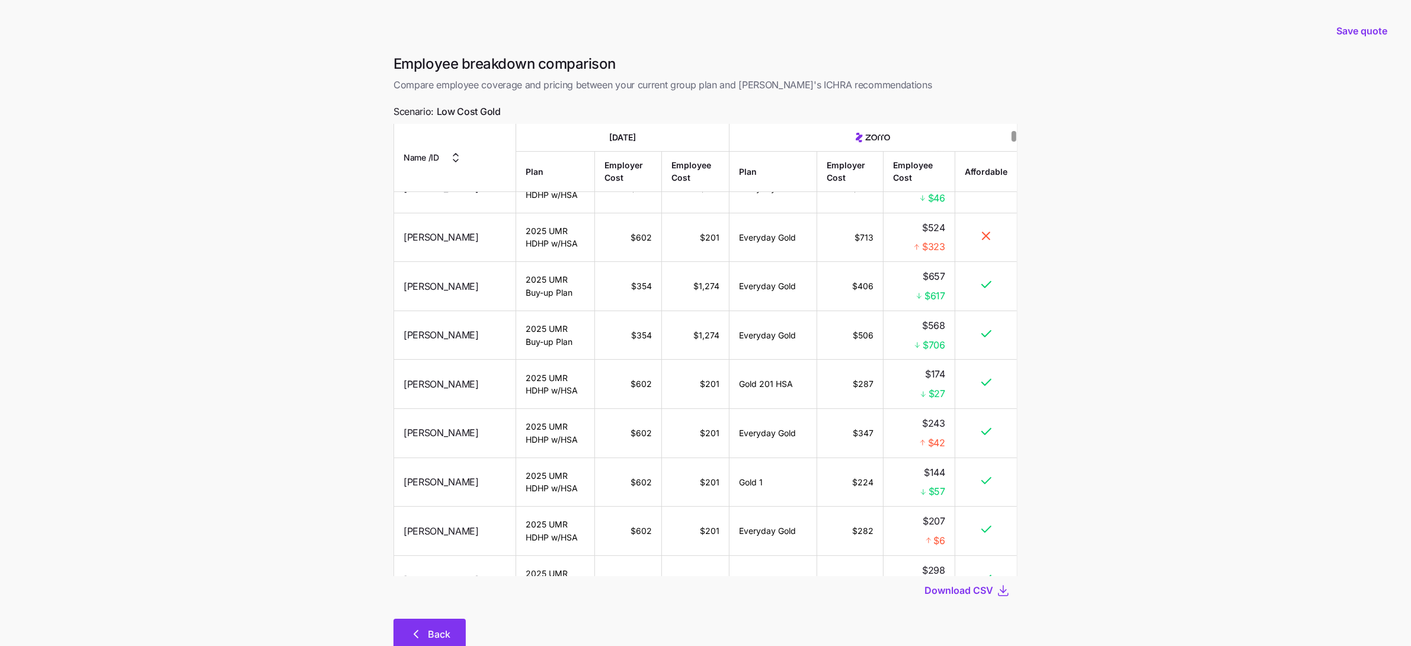
click at [415, 628] on icon "button" at bounding box center [416, 634] width 14 height 14
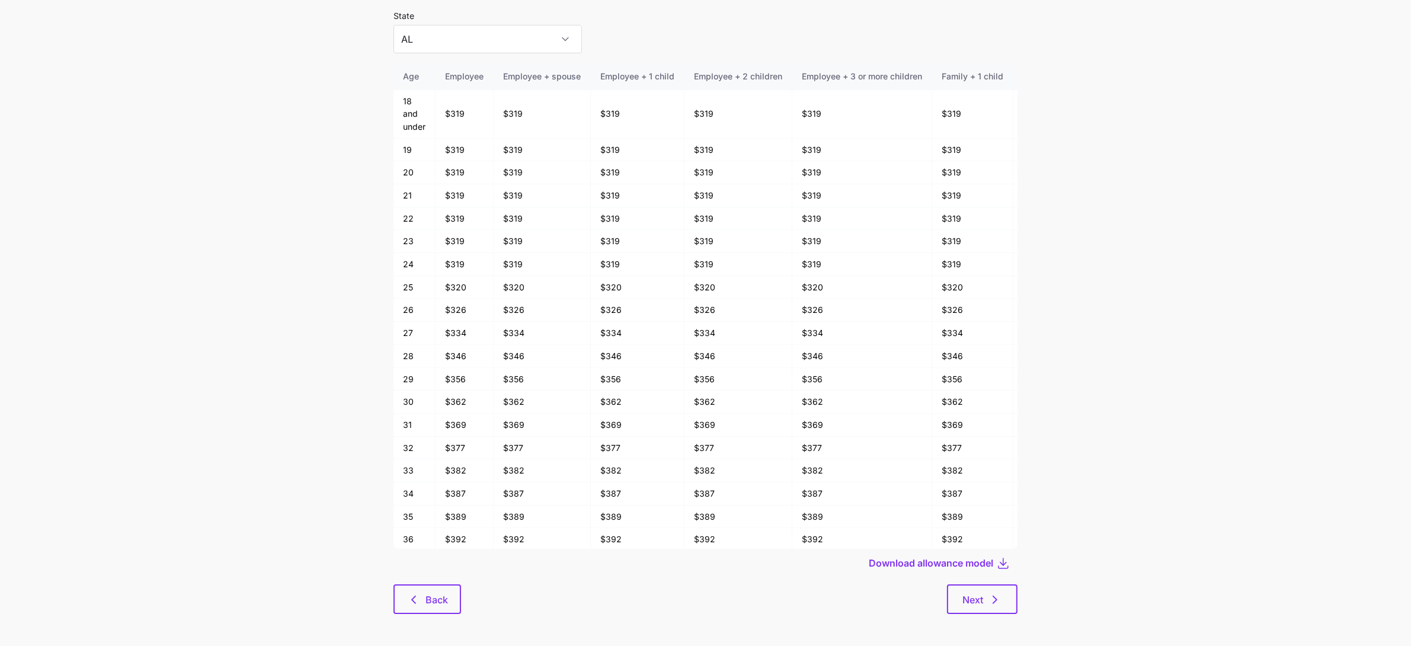
scroll to position [63, 0]
click at [434, 581] on div "Back Next" at bounding box center [706, 596] width 624 height 30
click at [434, 599] on span "Back" at bounding box center [437, 596] width 23 height 14
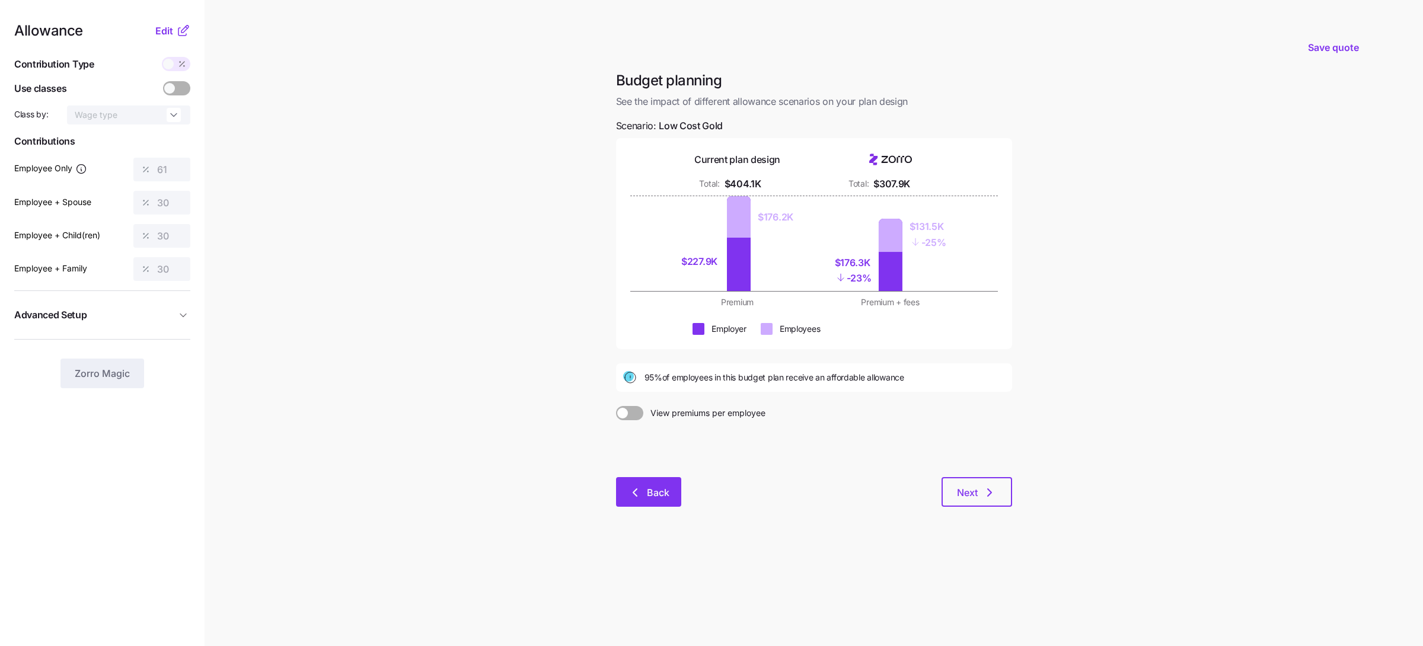
click at [635, 496] on icon "button" at bounding box center [635, 492] width 14 height 14
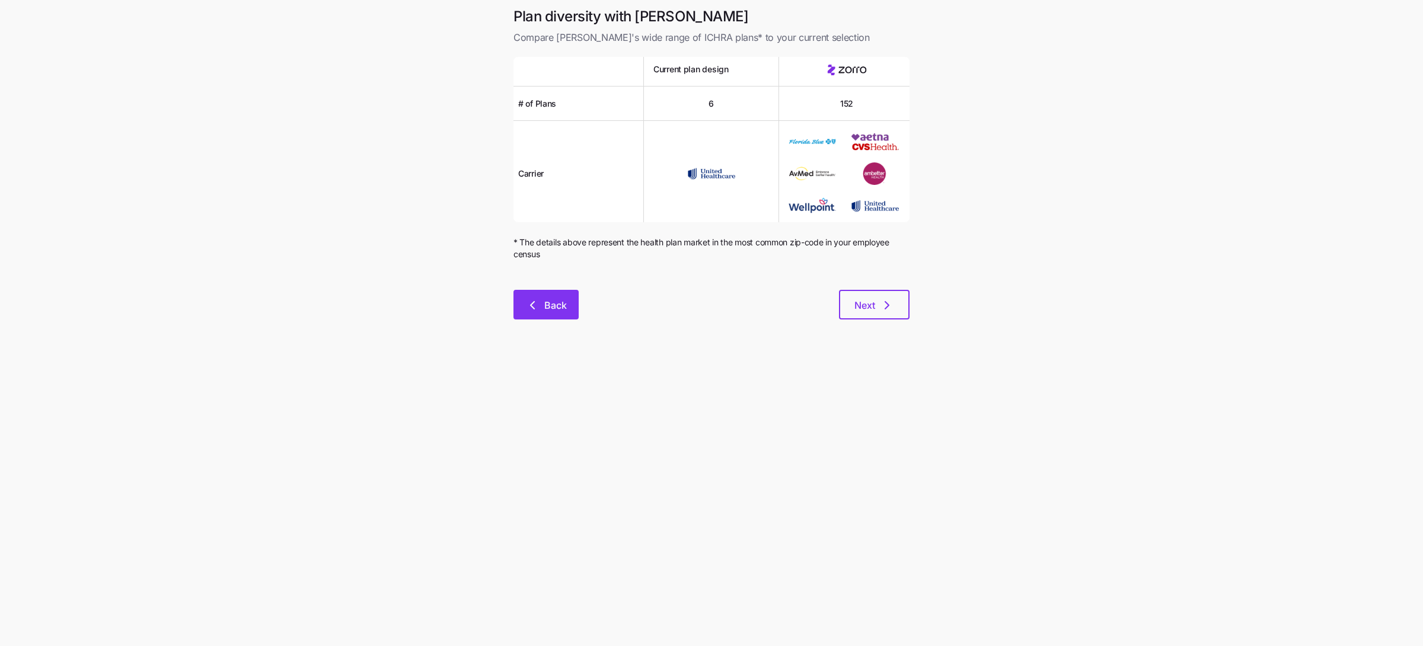
click at [553, 312] on button "Back" at bounding box center [545, 305] width 65 height 30
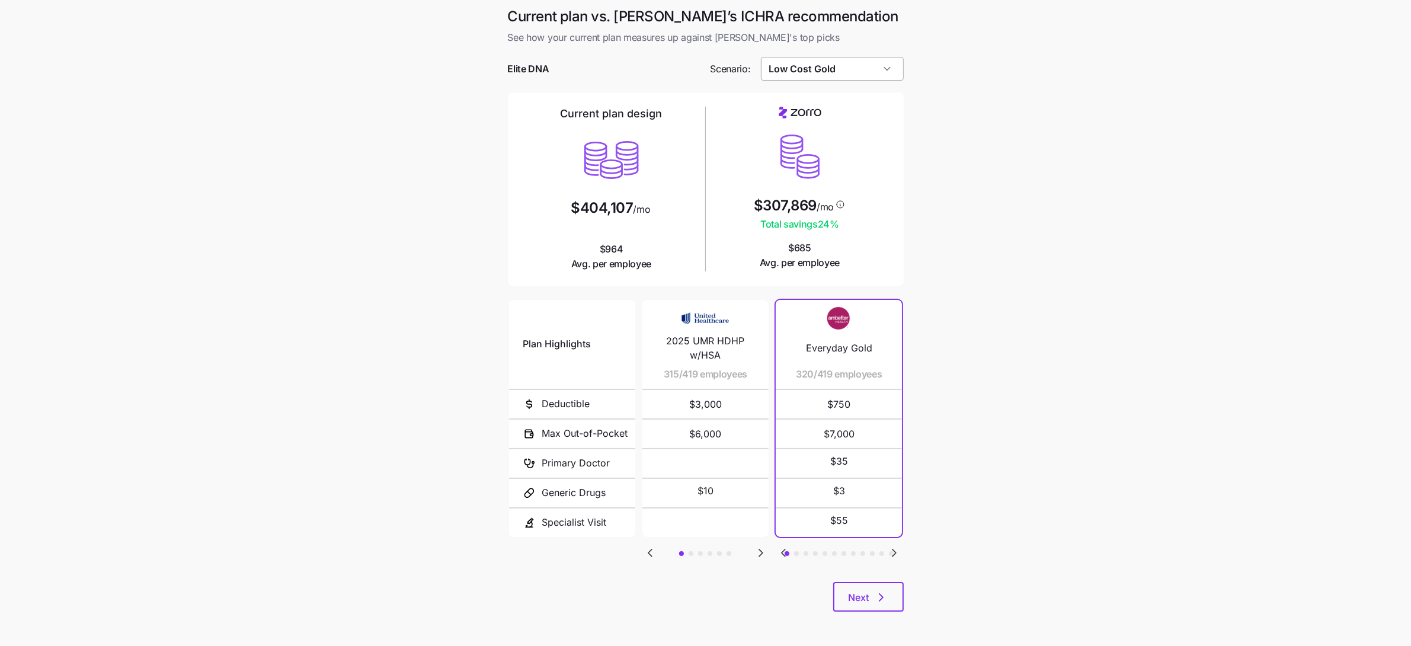
click at [845, 63] on input "Low Cost Gold" at bounding box center [832, 69] width 143 height 24
click at [836, 207] on div "Compliant" at bounding box center [832, 209] width 133 height 23
click at [883, 65] on input "Compliant" at bounding box center [832, 69] width 143 height 24
click at [871, 169] on div "Low Cost Silver" at bounding box center [832, 165] width 133 height 23
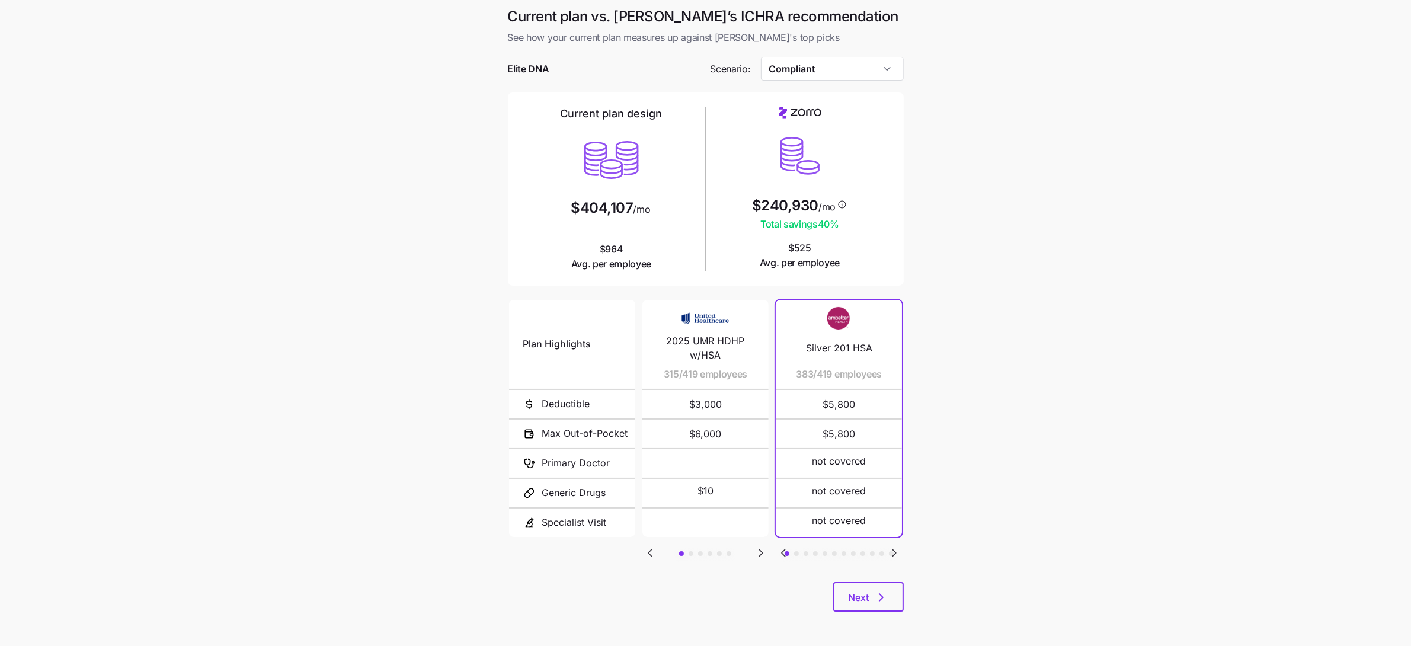
type input "Low Cost Silver"
click at [893, 601] on button "Next" at bounding box center [868, 597] width 71 height 30
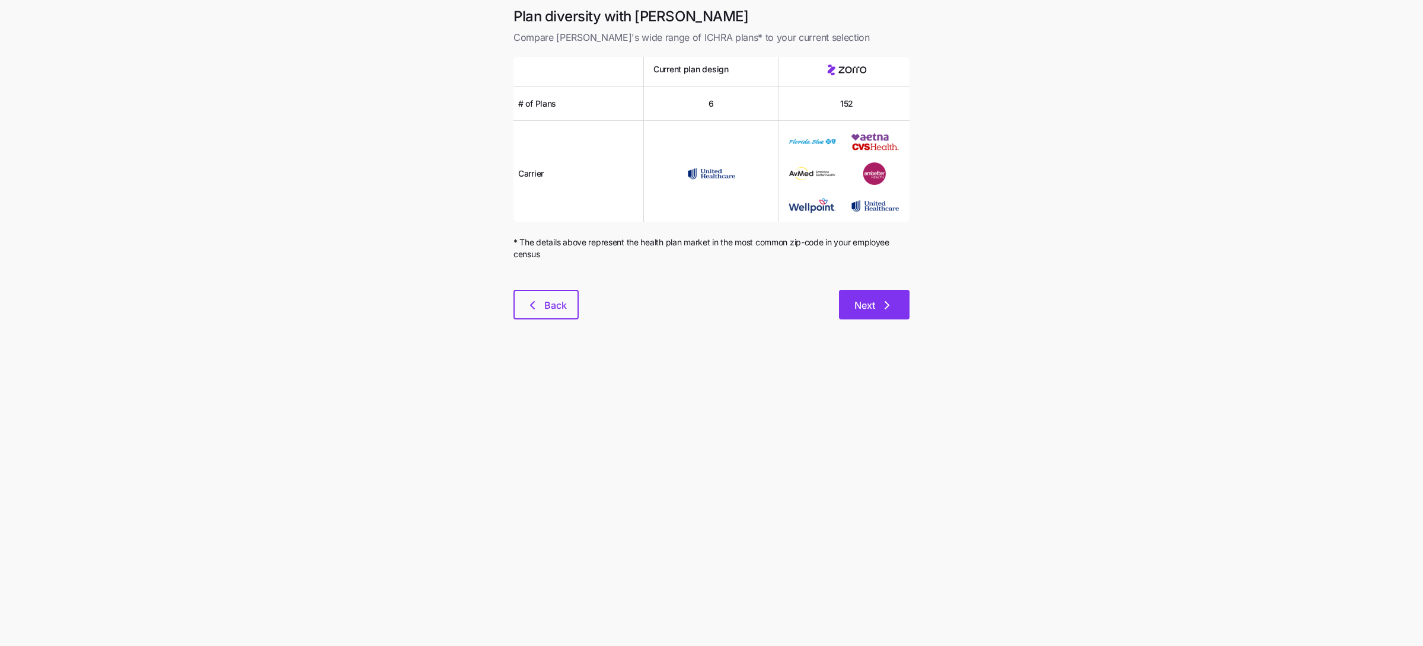
click at [894, 306] on button "Next" at bounding box center [874, 305] width 71 height 30
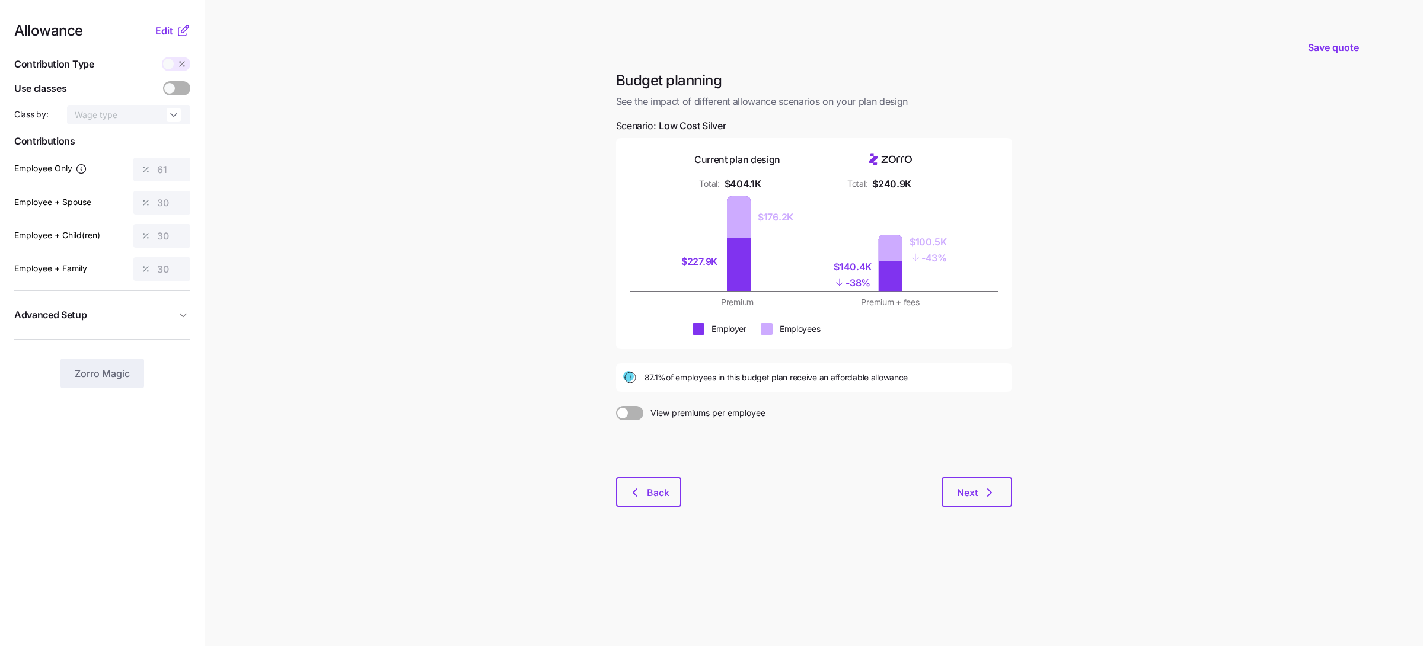
click at [164, 22] on nav "Allowance Edit Contribution Type Use classes Class by: Wage type Contributions …" at bounding box center [102, 323] width 204 height 646
click at [165, 31] on span "Edit" at bounding box center [164, 31] width 18 height 14
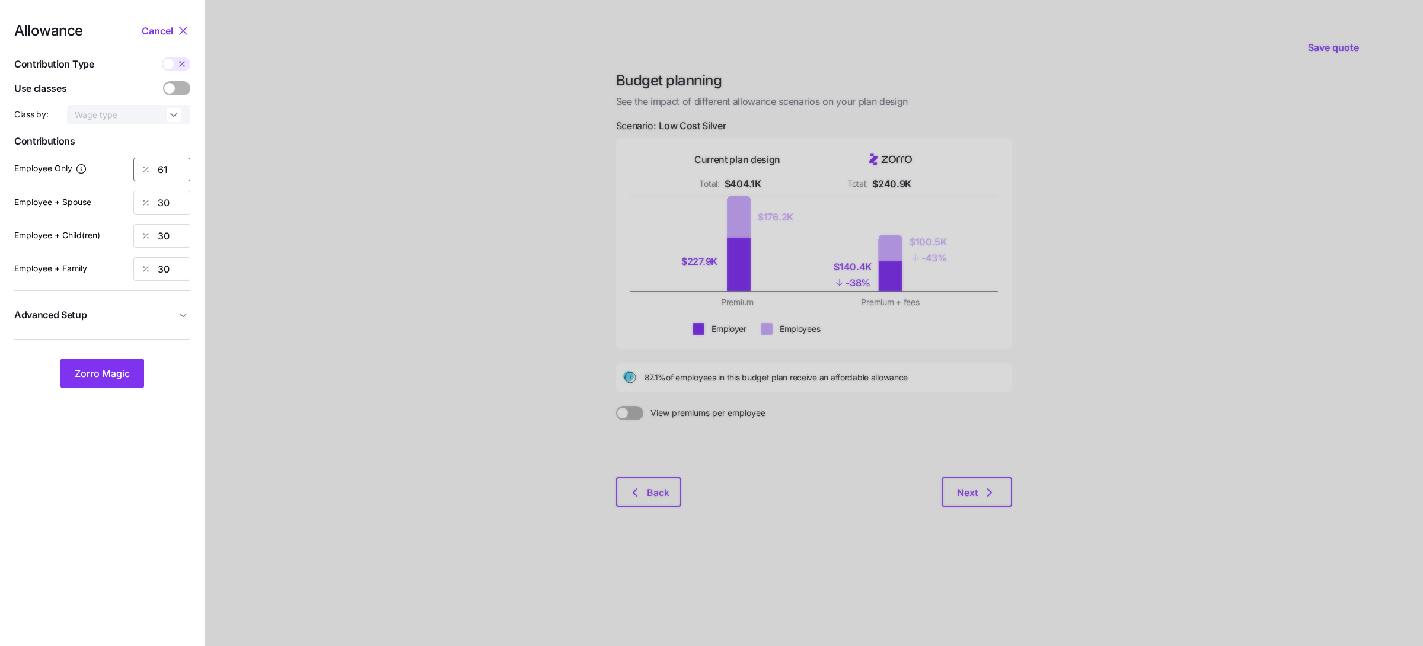
click at [176, 172] on input "61" at bounding box center [161, 170] width 57 height 24
click at [98, 377] on span "Zorro Magic" at bounding box center [102, 373] width 55 height 14
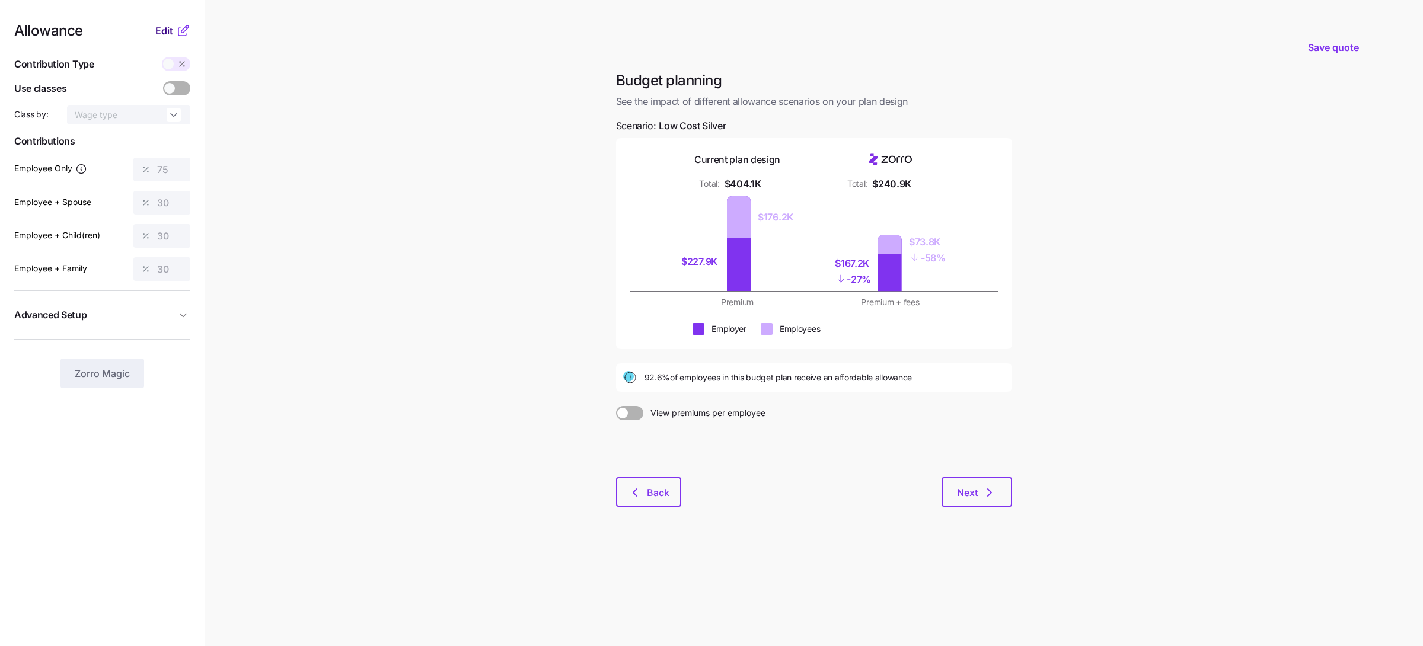
click at [169, 32] on span "Edit" at bounding box center [164, 31] width 18 height 14
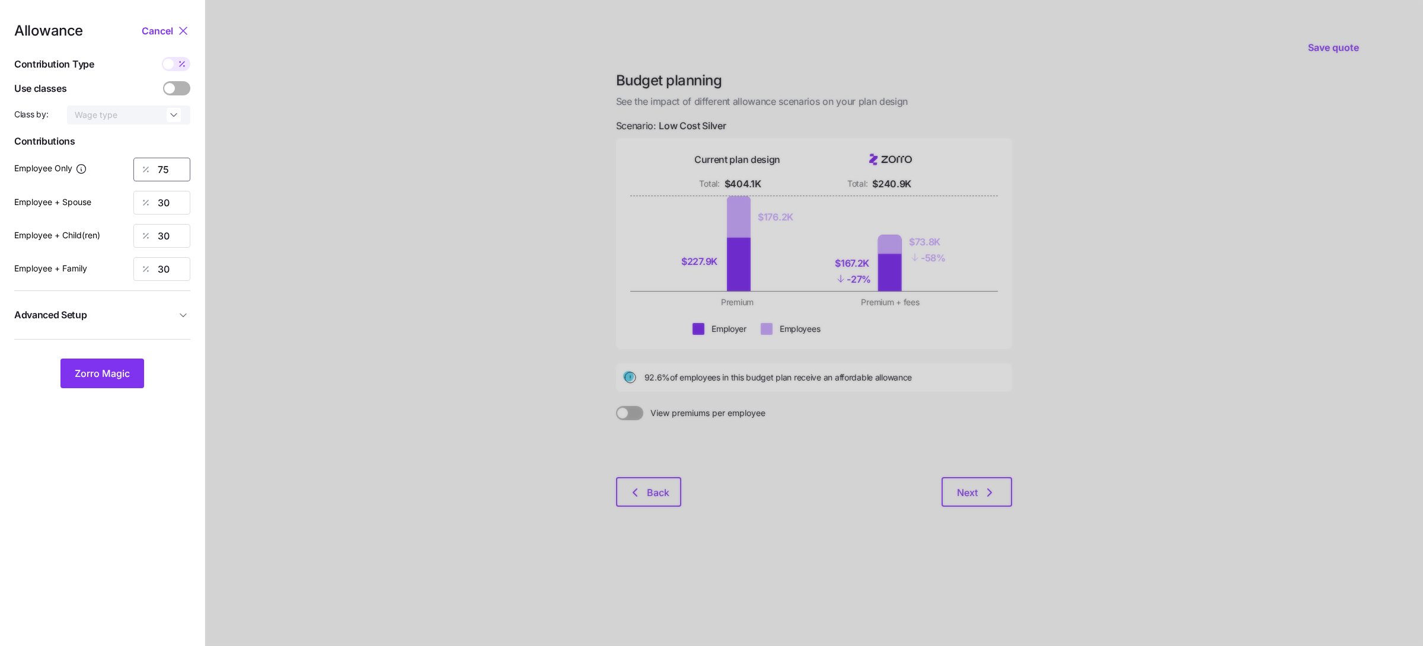
click at [172, 163] on input "75" at bounding box center [161, 170] width 57 height 24
type input "80"
click at [125, 366] on button "Zorro Magic" at bounding box center [102, 374] width 84 height 30
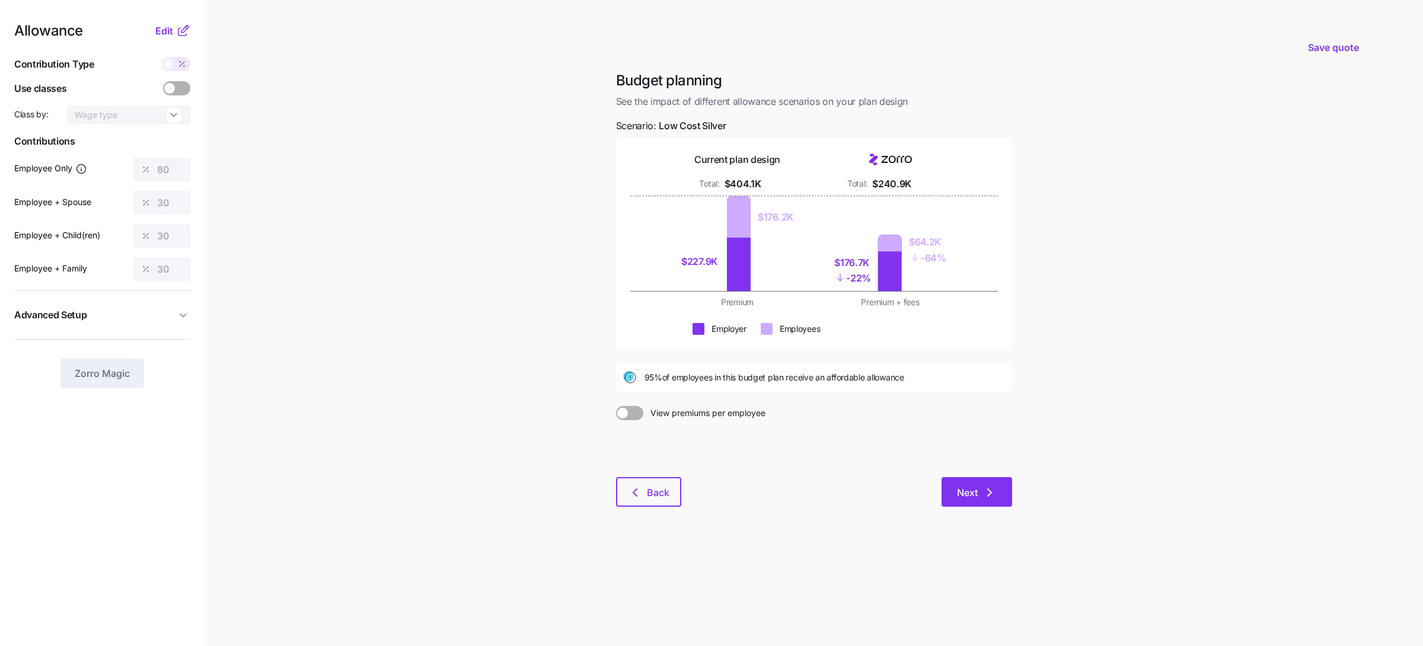
click at [1005, 494] on button "Next" at bounding box center [976, 492] width 71 height 30
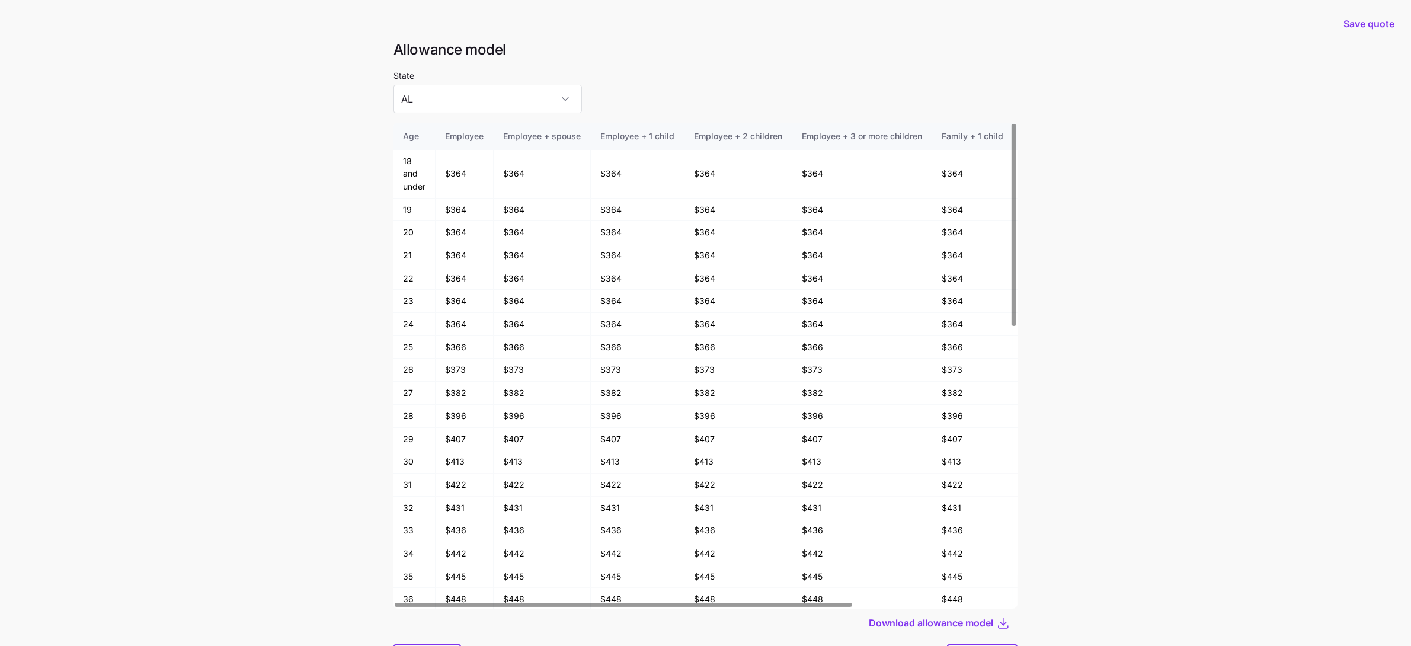
scroll to position [63, 0]
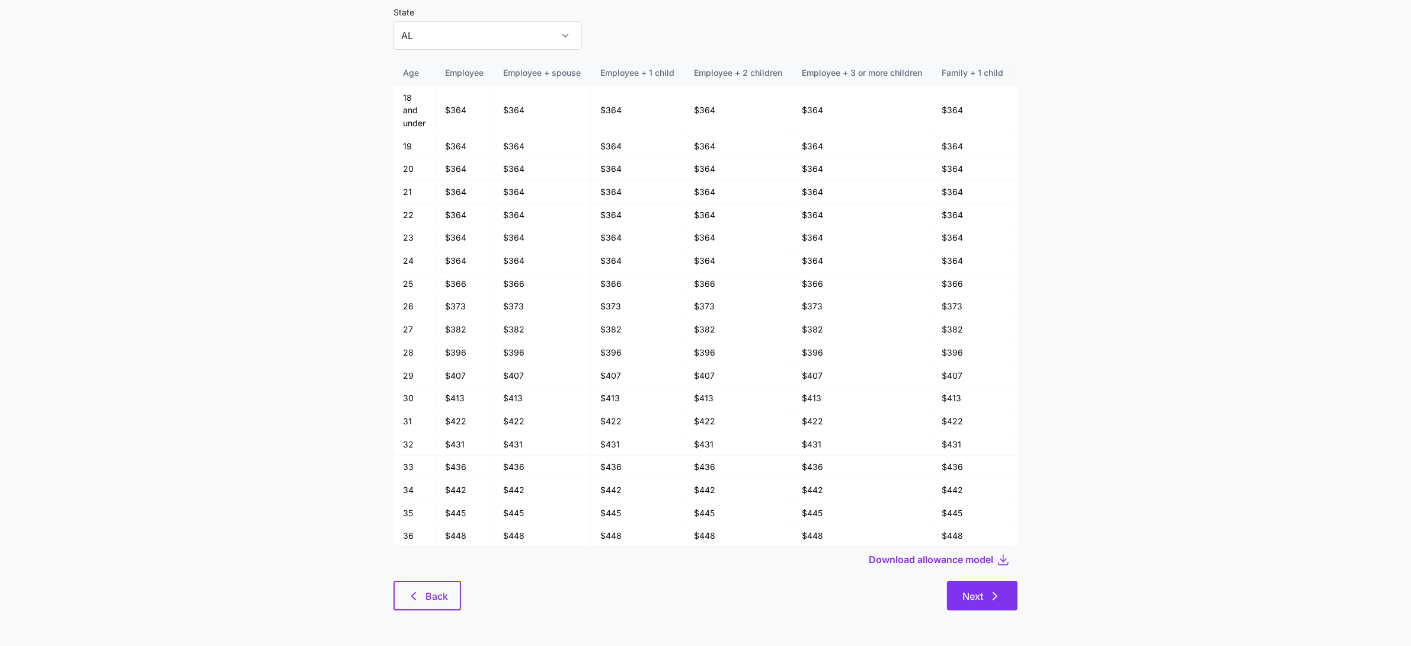
click at [968, 583] on button "Next" at bounding box center [982, 596] width 71 height 30
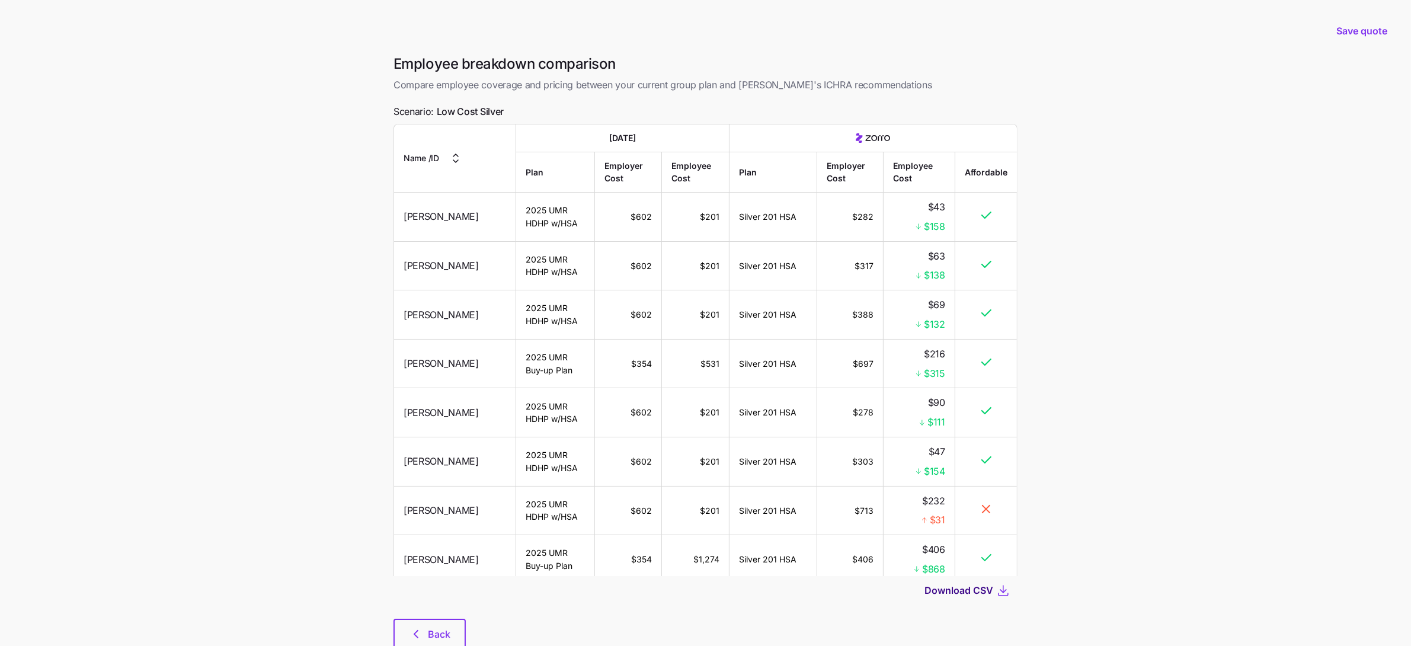
click at [960, 594] on span "Download CSV" at bounding box center [959, 590] width 69 height 14
click at [431, 617] on div at bounding box center [706, 612] width 624 height 14
click at [433, 627] on span "Back" at bounding box center [439, 634] width 23 height 14
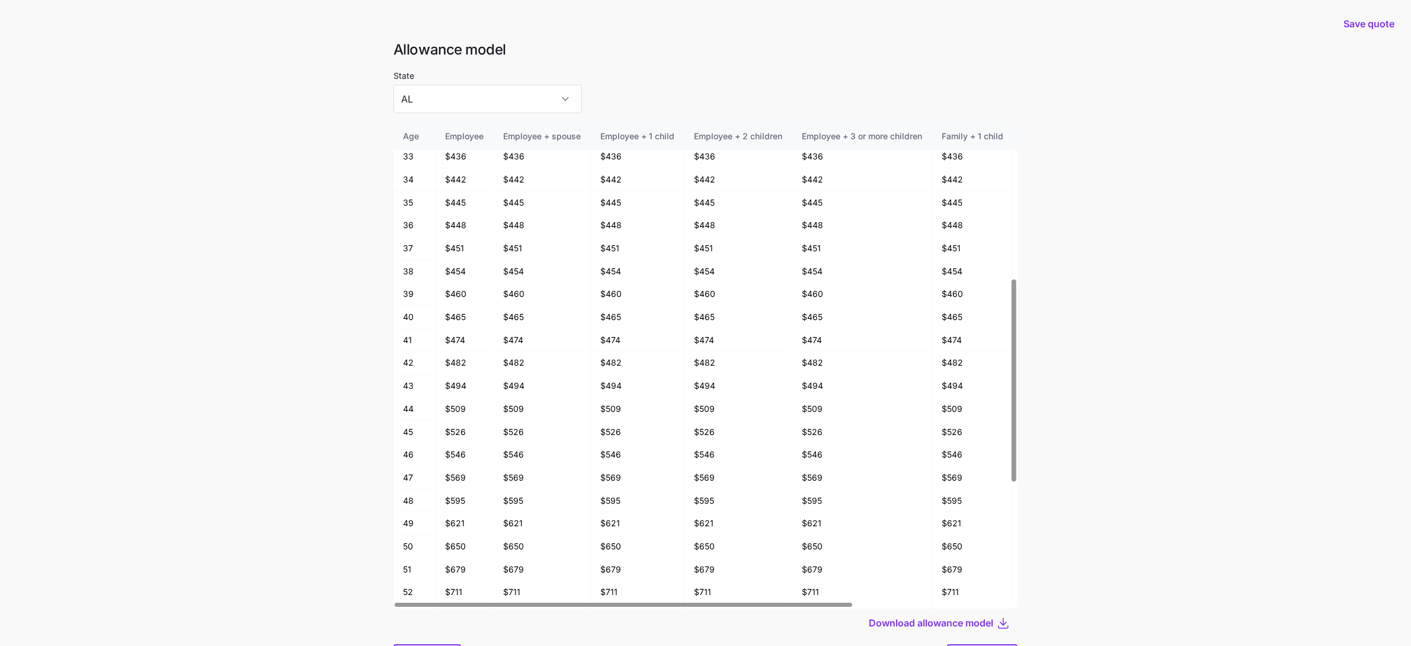
scroll to position [63, 0]
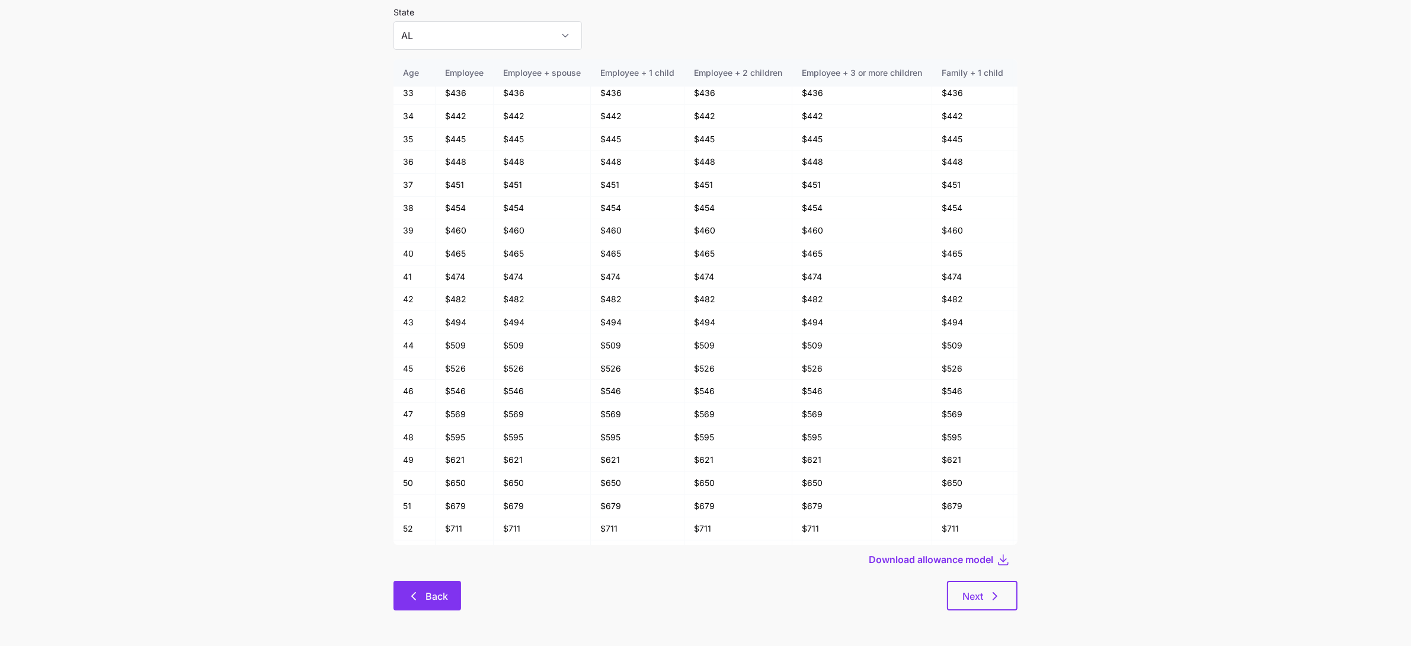
click at [434, 596] on span "Back" at bounding box center [437, 596] width 23 height 14
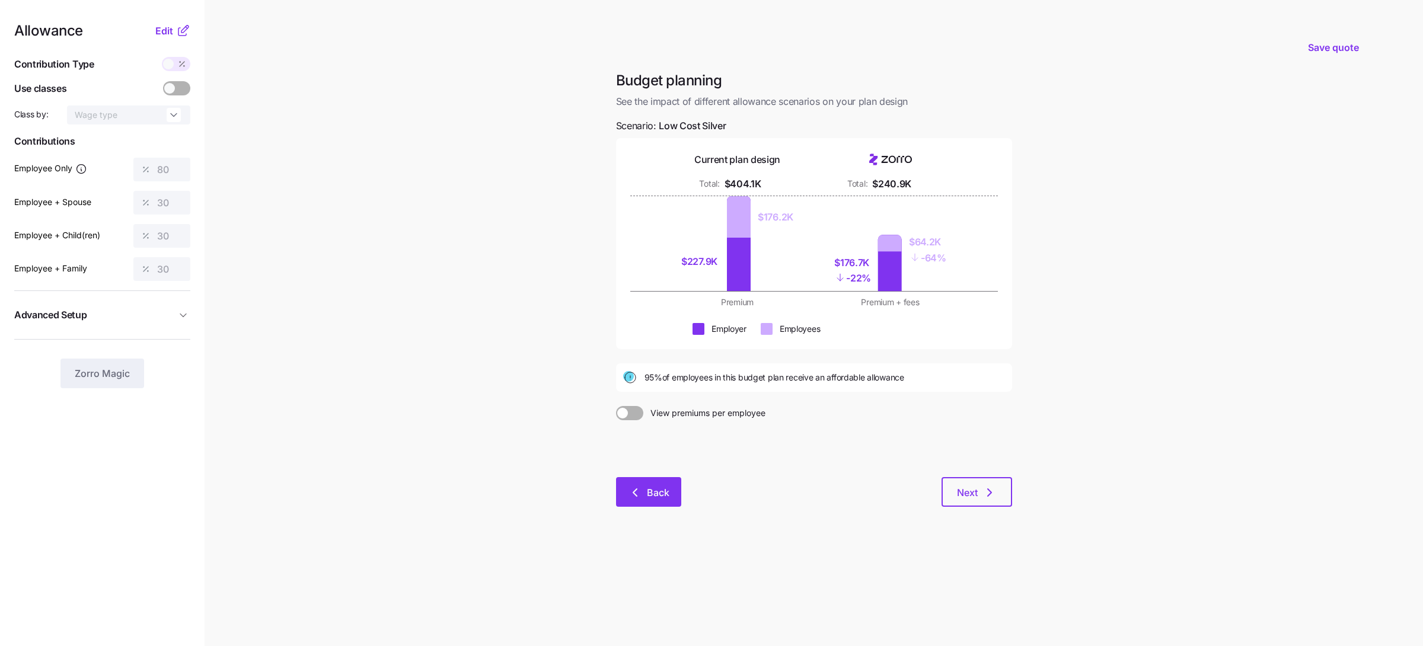
click at [644, 491] on span "Back" at bounding box center [648, 492] width 34 height 14
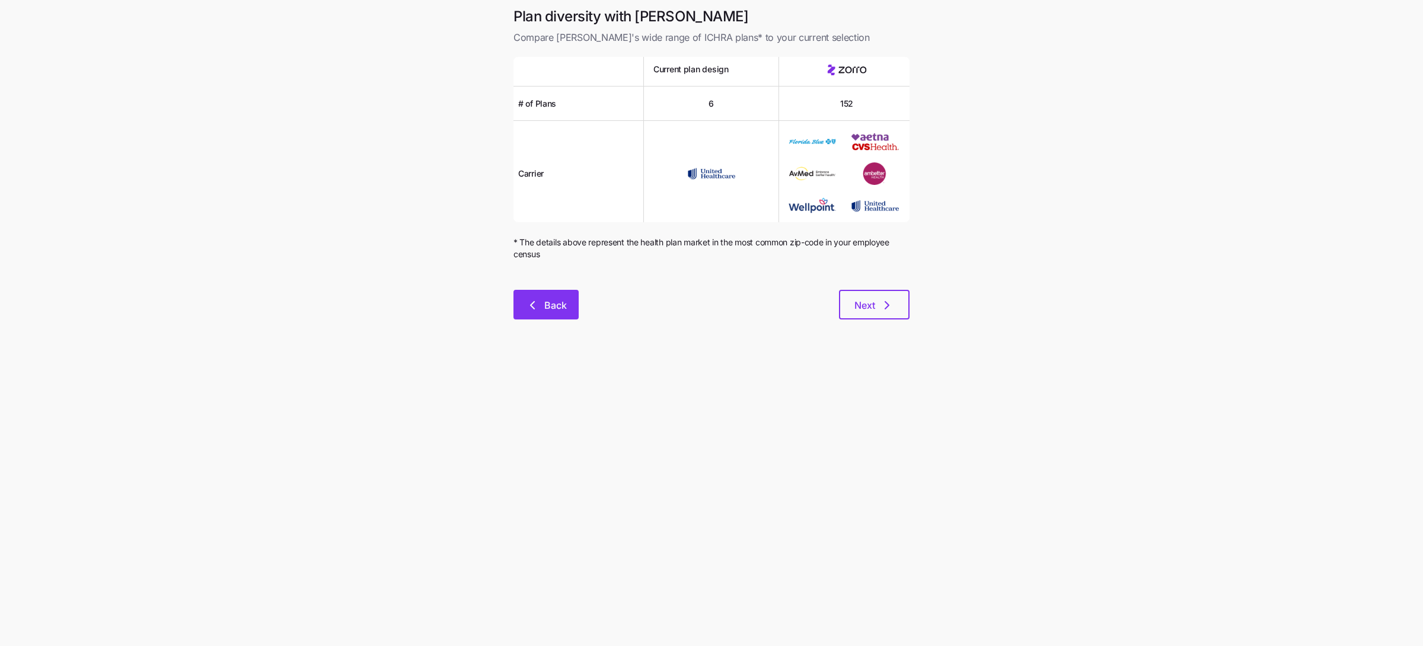
click at [548, 293] on button "Back" at bounding box center [545, 305] width 65 height 30
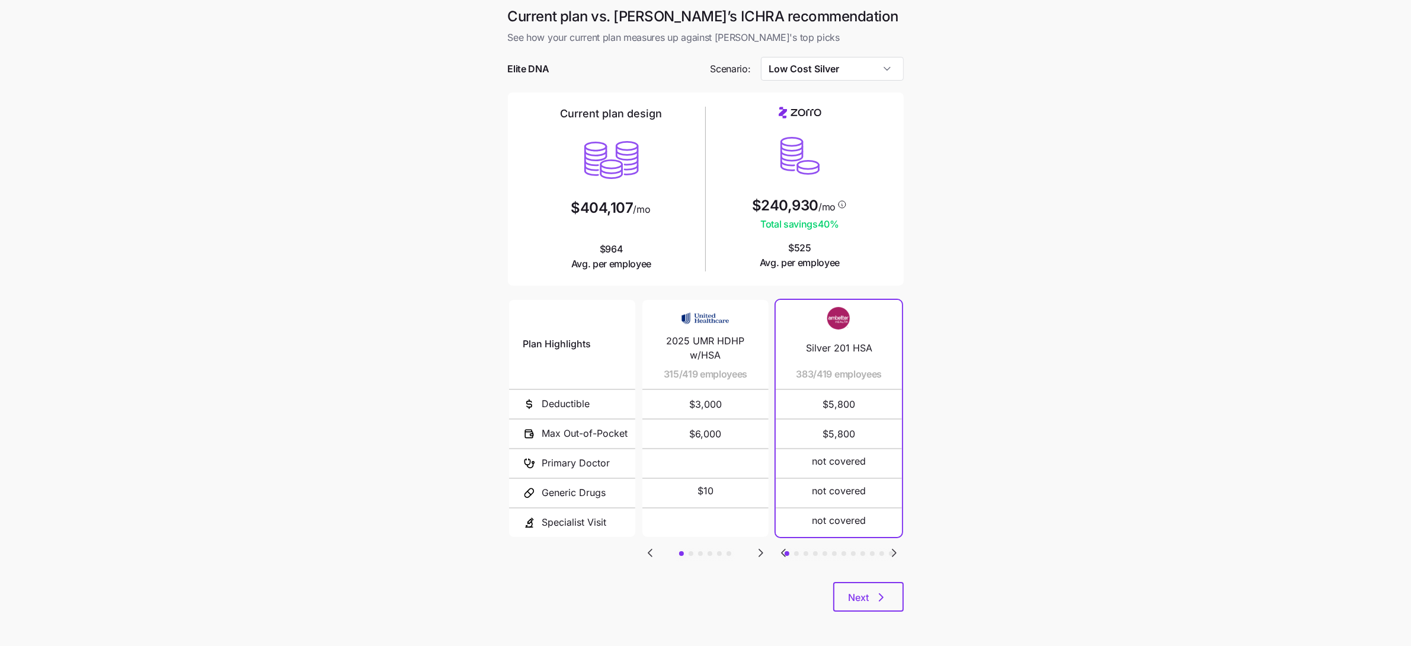
click at [892, 549] on icon "Go to next slide" at bounding box center [894, 553] width 14 height 14
click at [783, 552] on icon "Go to previous slide" at bounding box center [784, 552] width 4 height 7
click at [891, 548] on icon "Go to next slide" at bounding box center [894, 553] width 14 height 14
click at [756, 551] on icon "Go to next slide" at bounding box center [761, 553] width 14 height 14
click at [785, 553] on icon "Go to previous slide" at bounding box center [784, 552] width 4 height 7
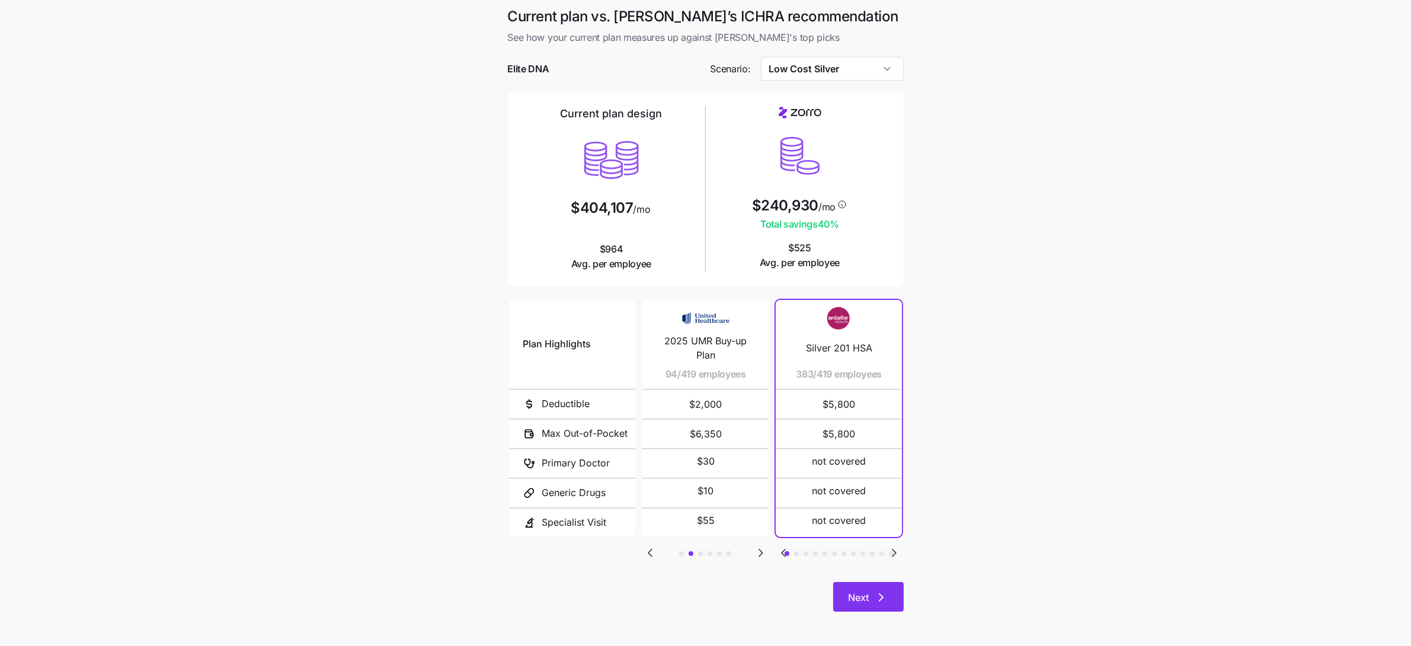
click at [878, 594] on icon "button" at bounding box center [881, 597] width 14 height 14
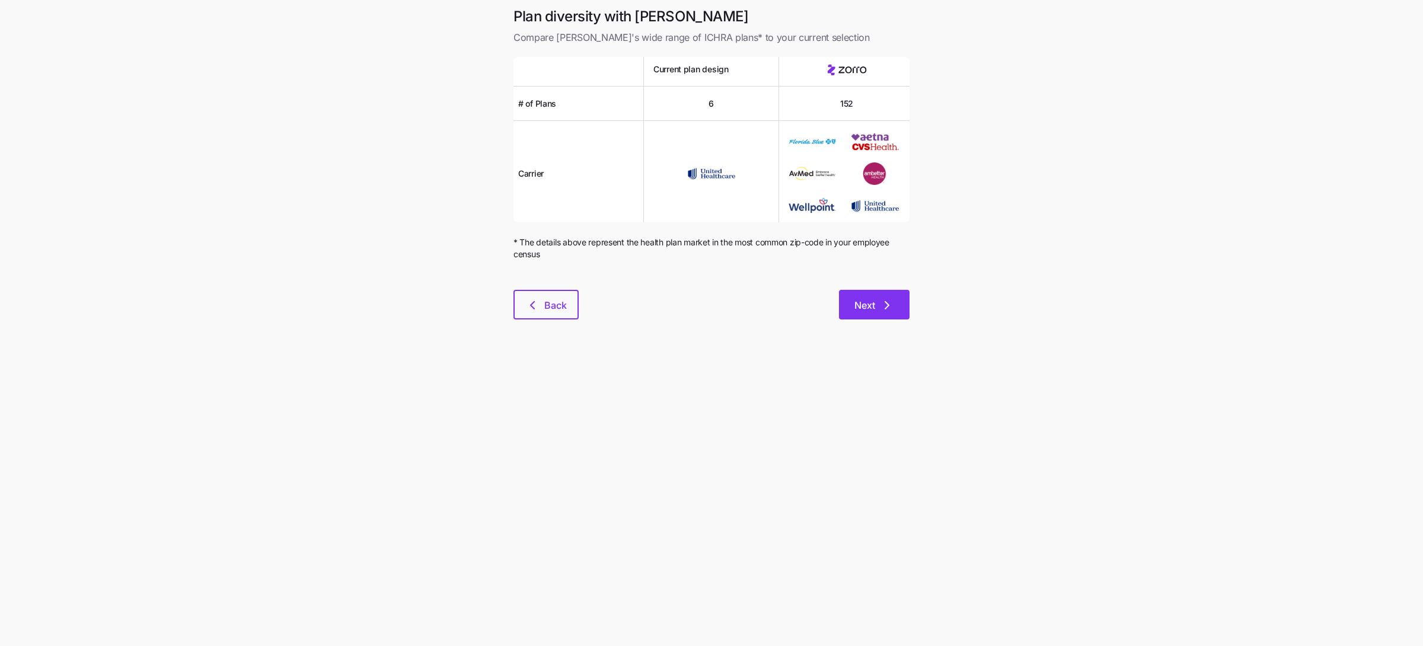
click at [886, 294] on button "Next" at bounding box center [874, 305] width 71 height 30
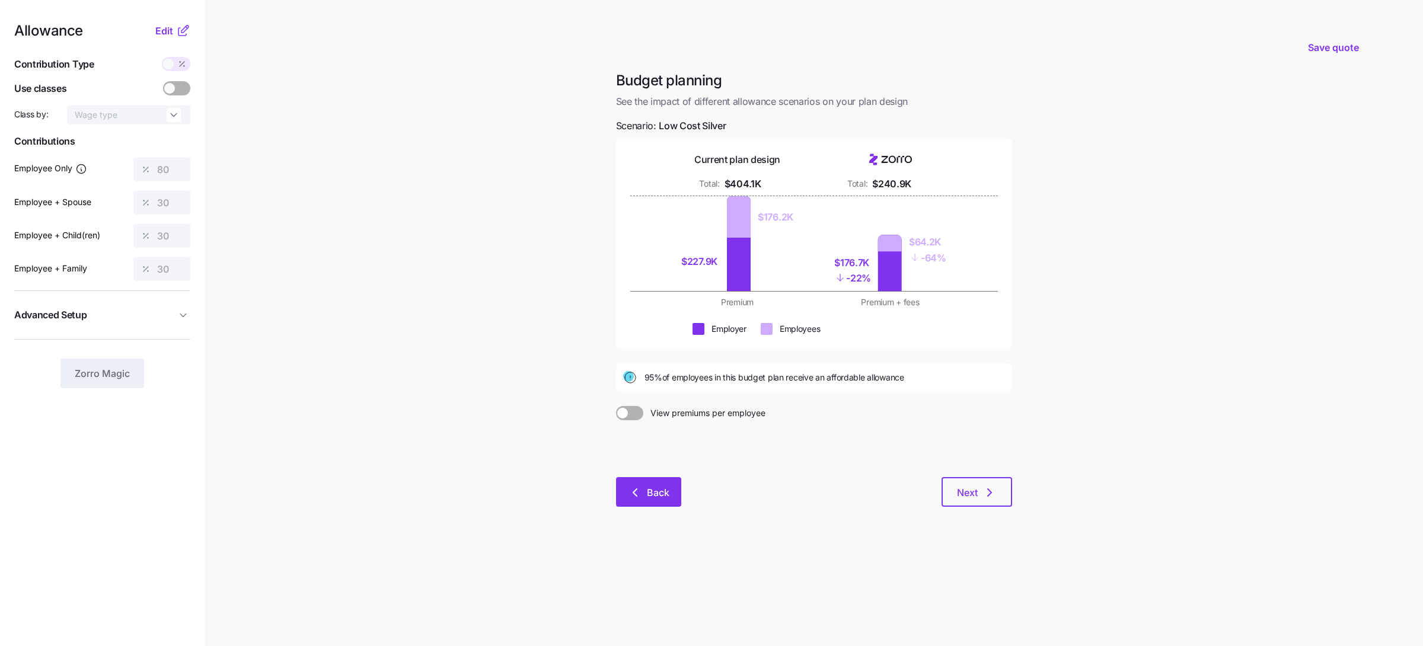
click at [676, 491] on button "Back" at bounding box center [648, 492] width 65 height 30
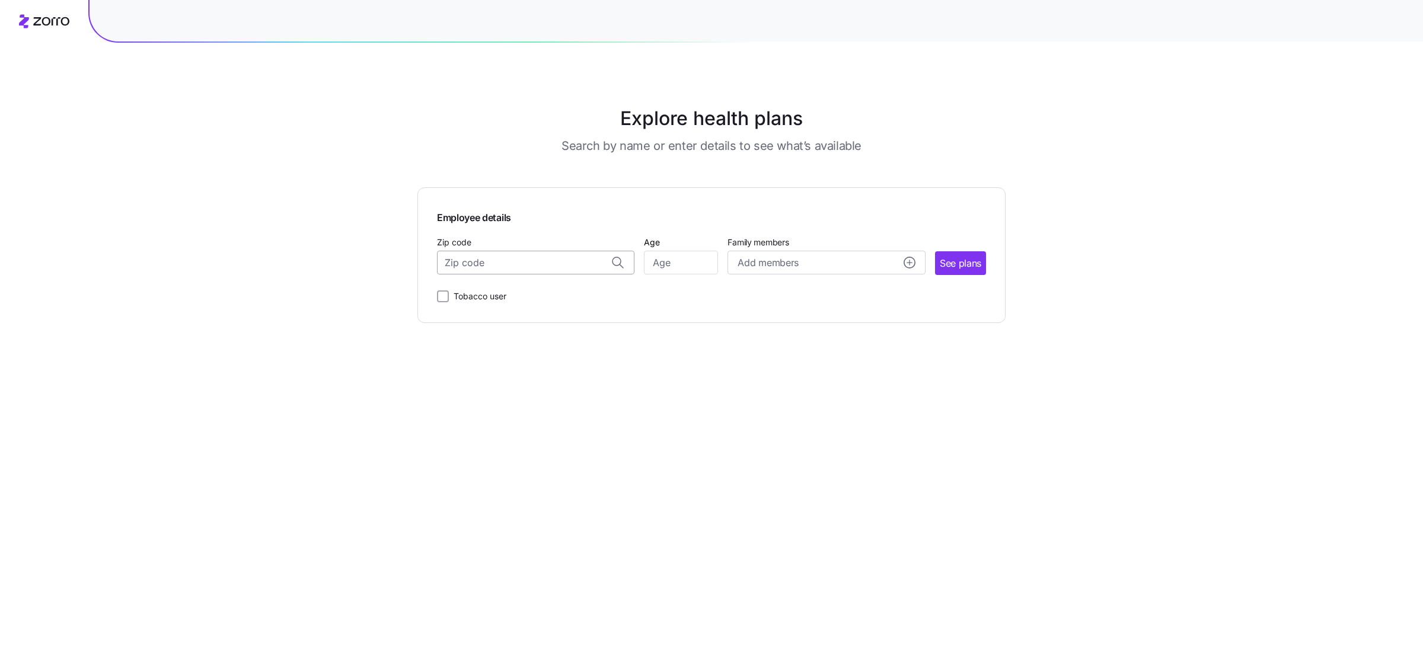
click at [562, 267] on input "Zip code" at bounding box center [535, 263] width 197 height 24
paste input "33916"
click at [526, 287] on span "33916, [GEOGRAPHIC_DATA], [GEOGRAPHIC_DATA]" at bounding box center [533, 294] width 166 height 15
type input "33916, [GEOGRAPHIC_DATA], [GEOGRAPHIC_DATA]"
type input "30"
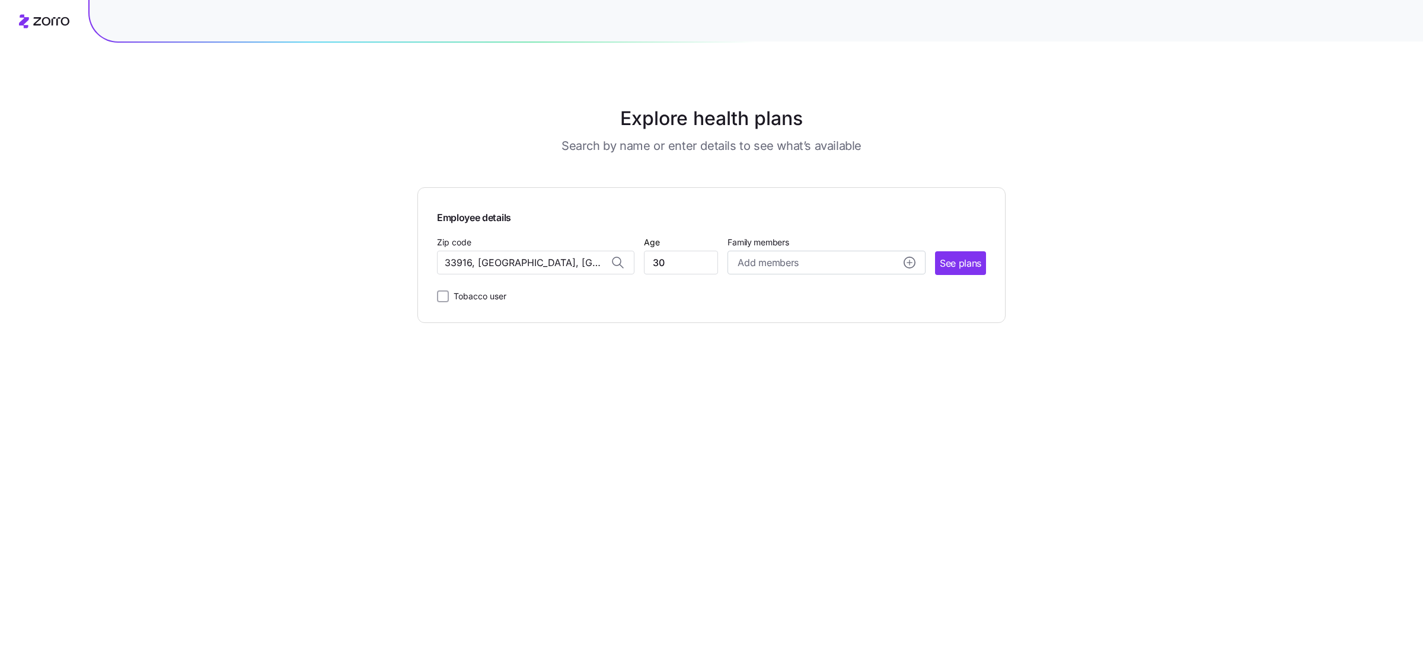
click at [935, 251] on button "See plans" at bounding box center [960, 263] width 51 height 24
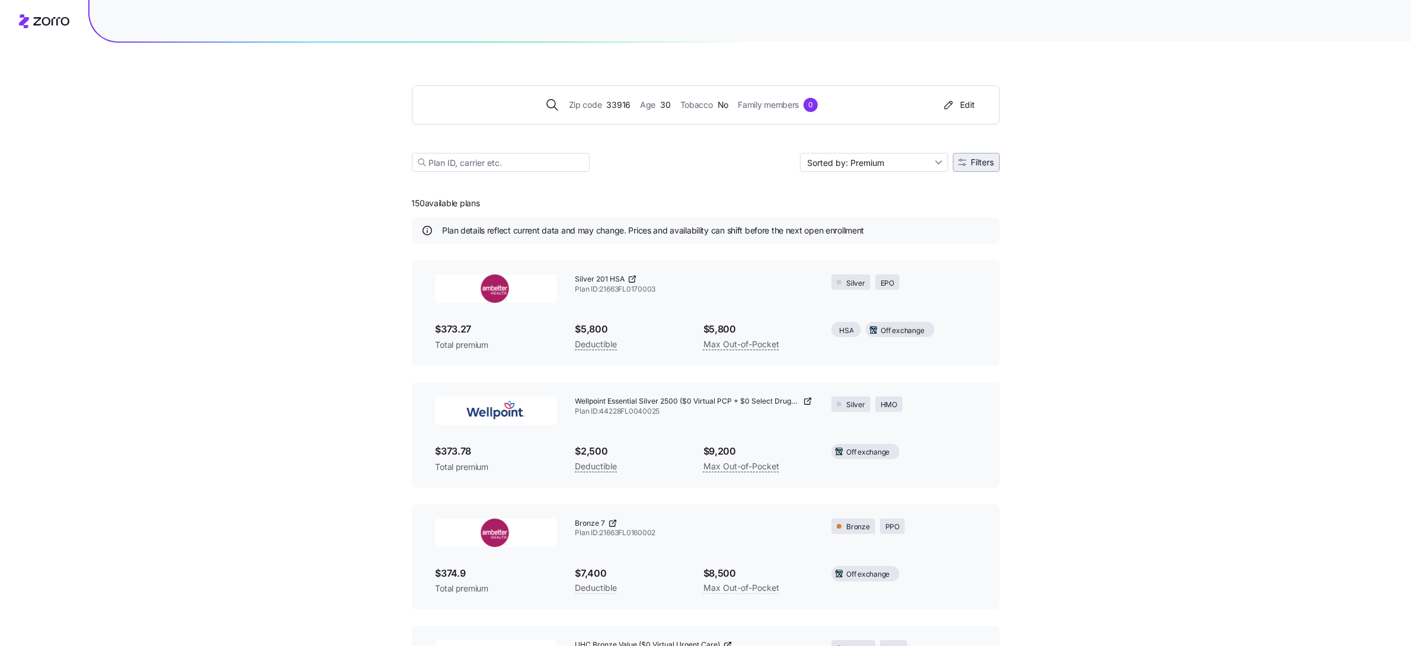
click at [976, 161] on span "Filters" at bounding box center [982, 162] width 23 height 8
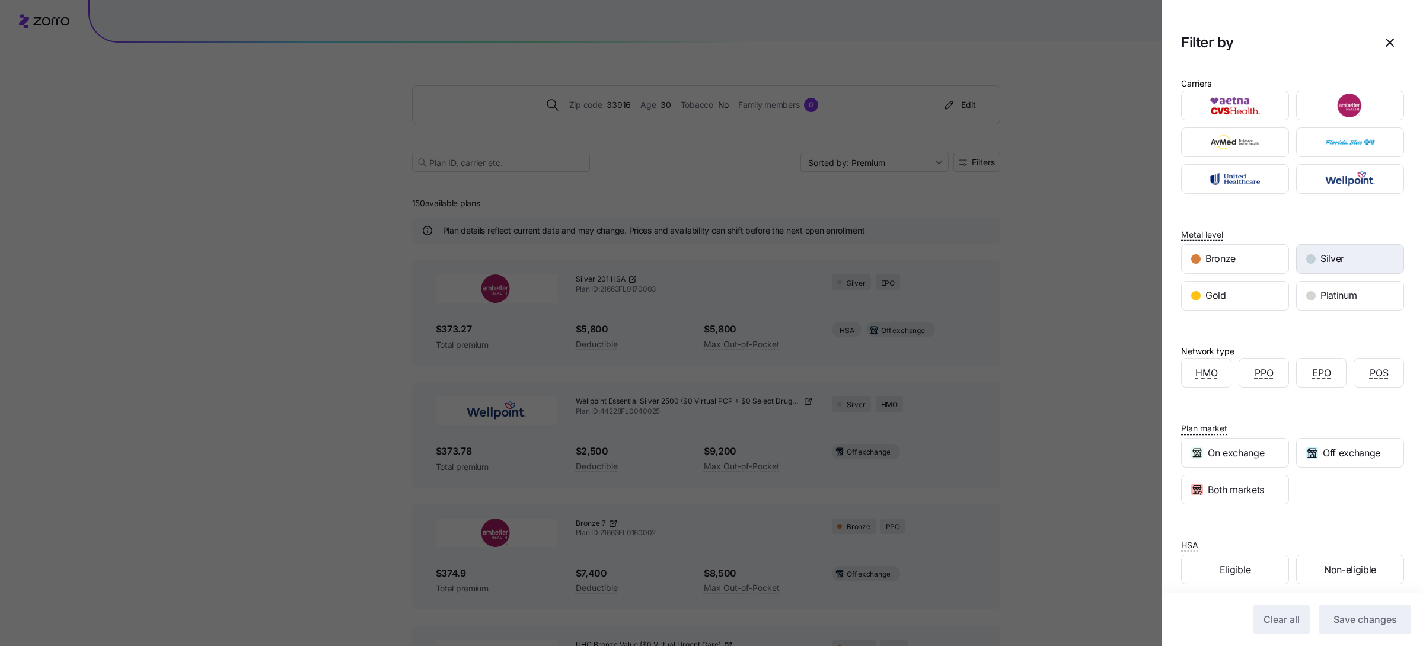
click at [1320, 259] on span "Silver" at bounding box center [1332, 258] width 24 height 15
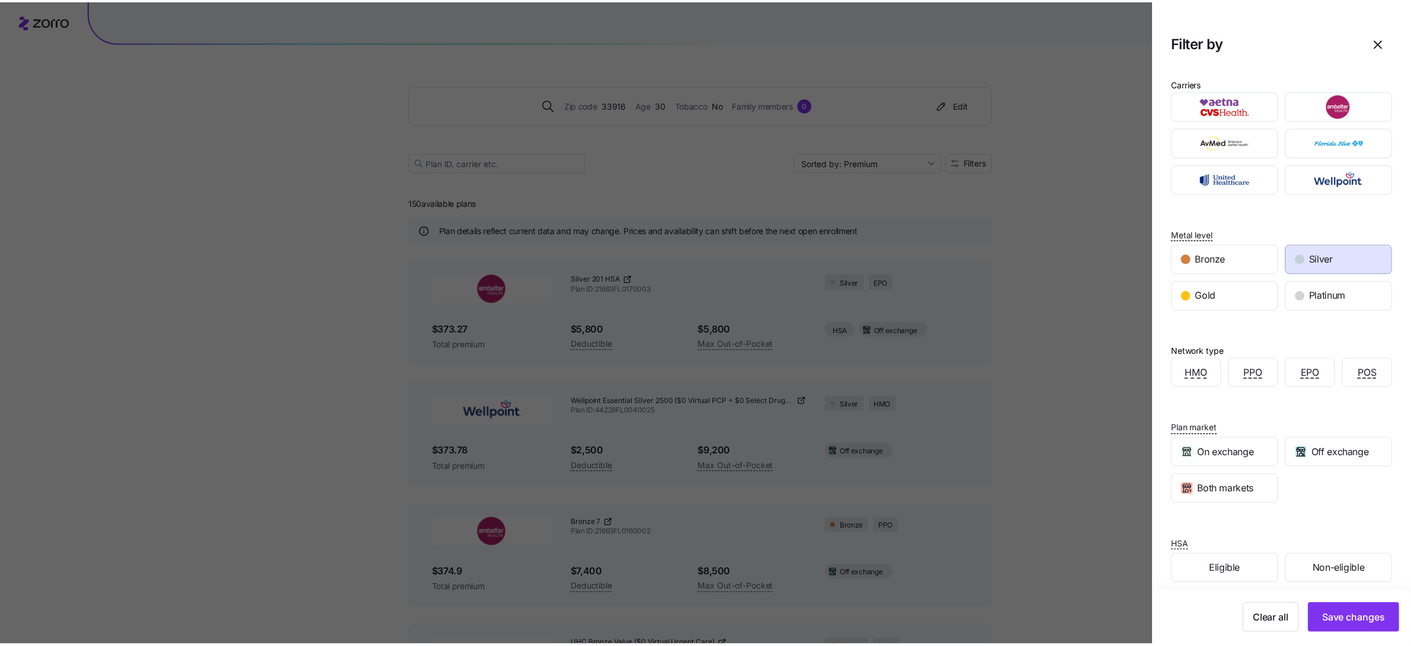
scroll to position [27, 0]
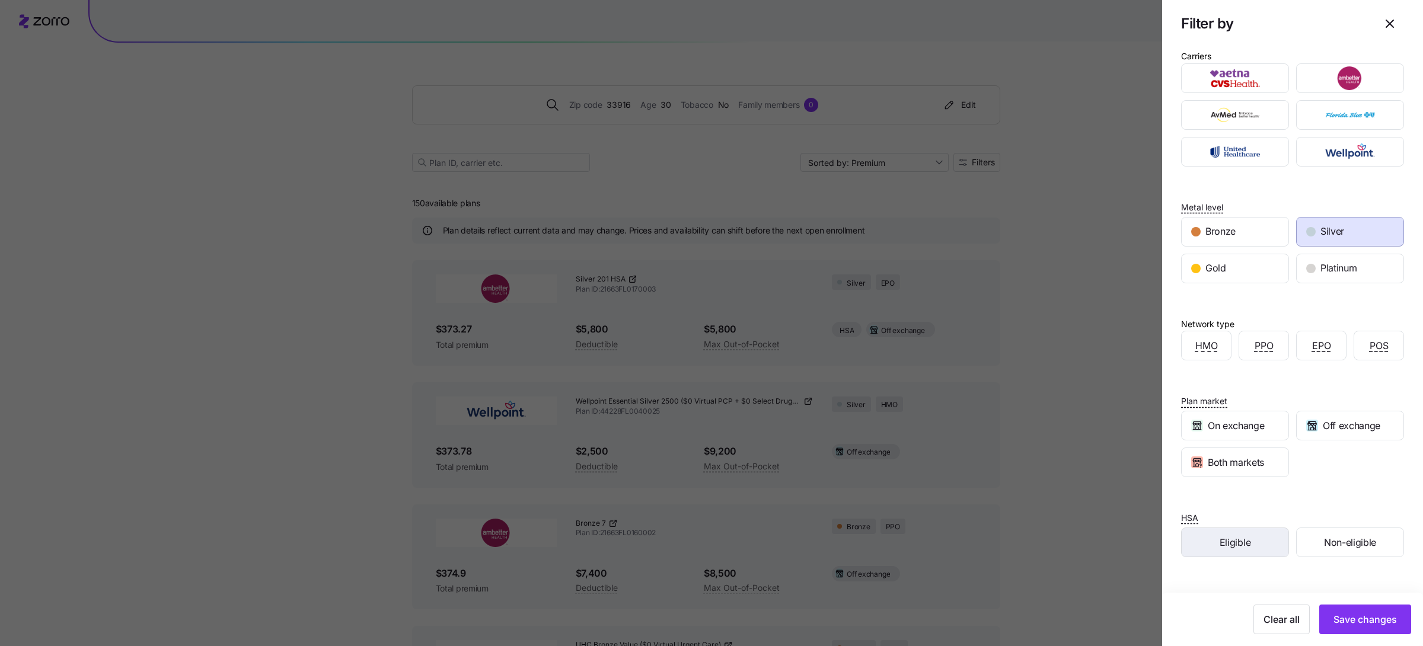
click at [1230, 529] on div "Eligible" at bounding box center [1234, 542] width 107 height 28
click at [1342, 630] on button "Save changes" at bounding box center [1365, 620] width 92 height 30
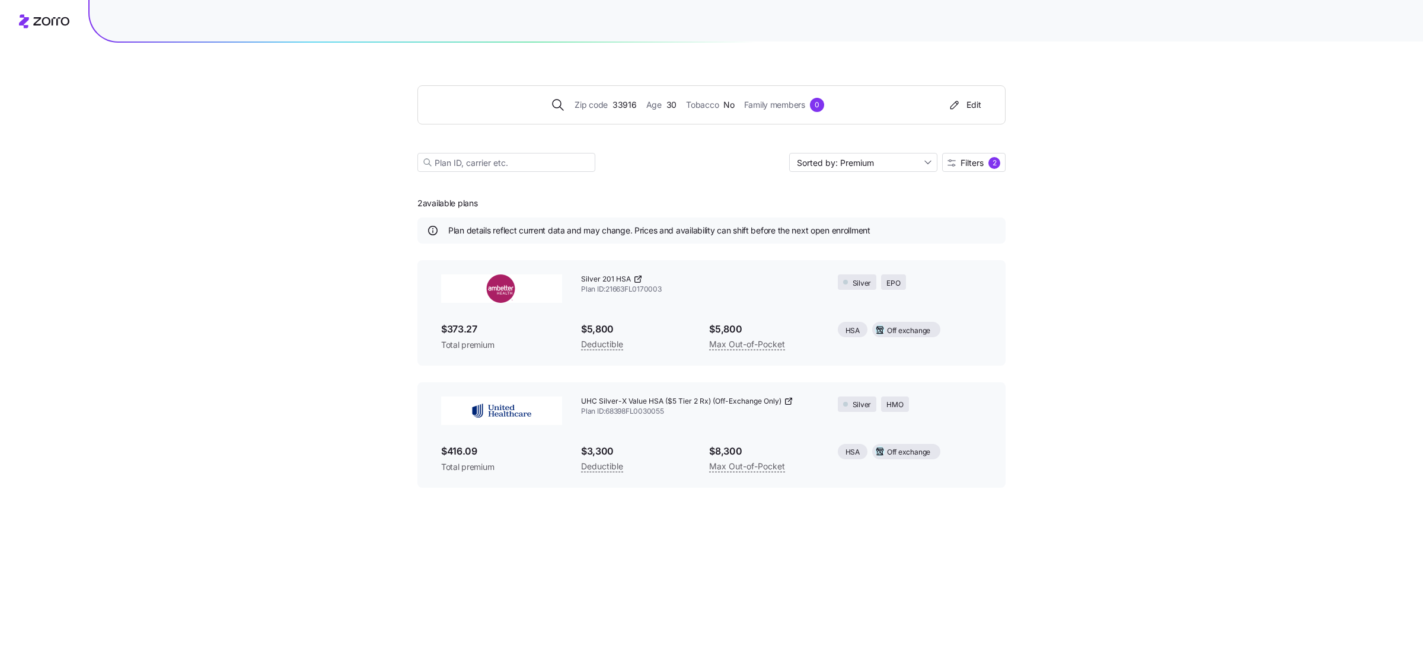
click at [637, 277] on icon at bounding box center [637, 278] width 9 height 9
click at [993, 164] on div "2" at bounding box center [994, 163] width 12 height 12
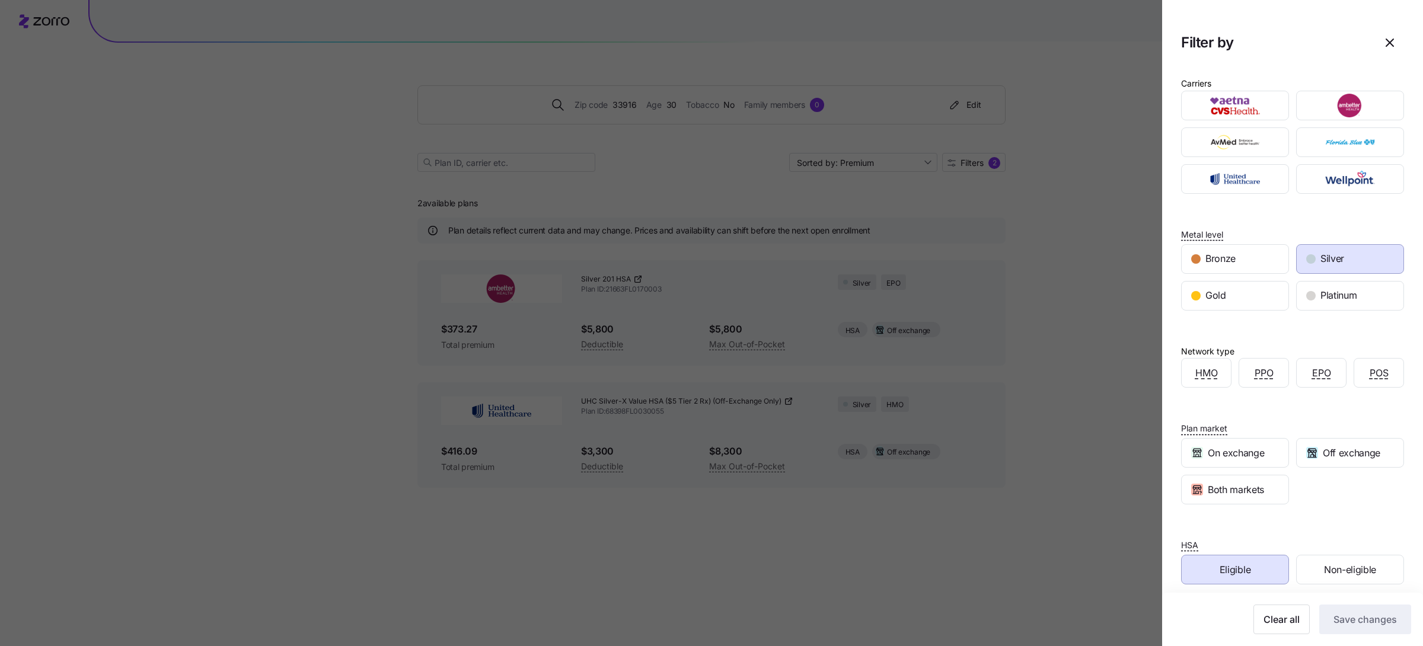
click at [1320, 263] on span "Silver" at bounding box center [1332, 258] width 24 height 15
click at [1213, 563] on div "Eligible" at bounding box center [1234, 569] width 107 height 28
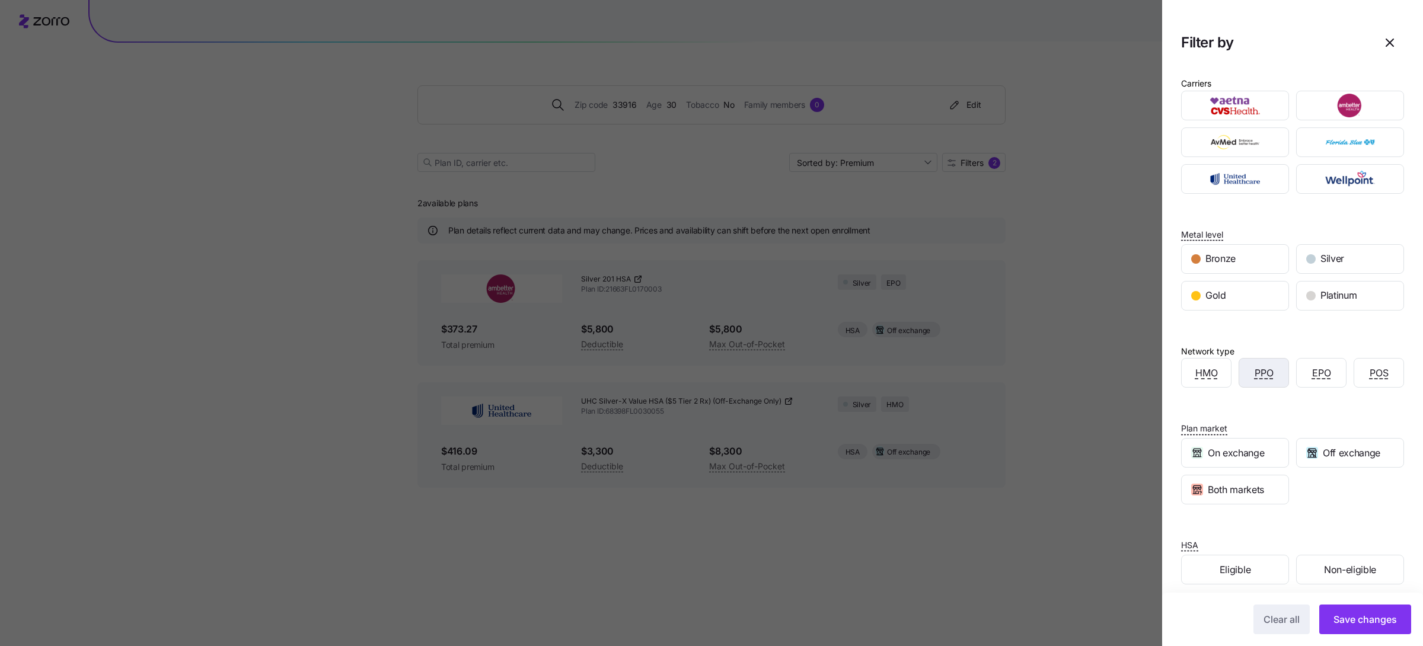
click at [1239, 376] on div "PPO" at bounding box center [1263, 373] width 49 height 28
click at [1348, 632] on button "Save changes" at bounding box center [1365, 620] width 92 height 30
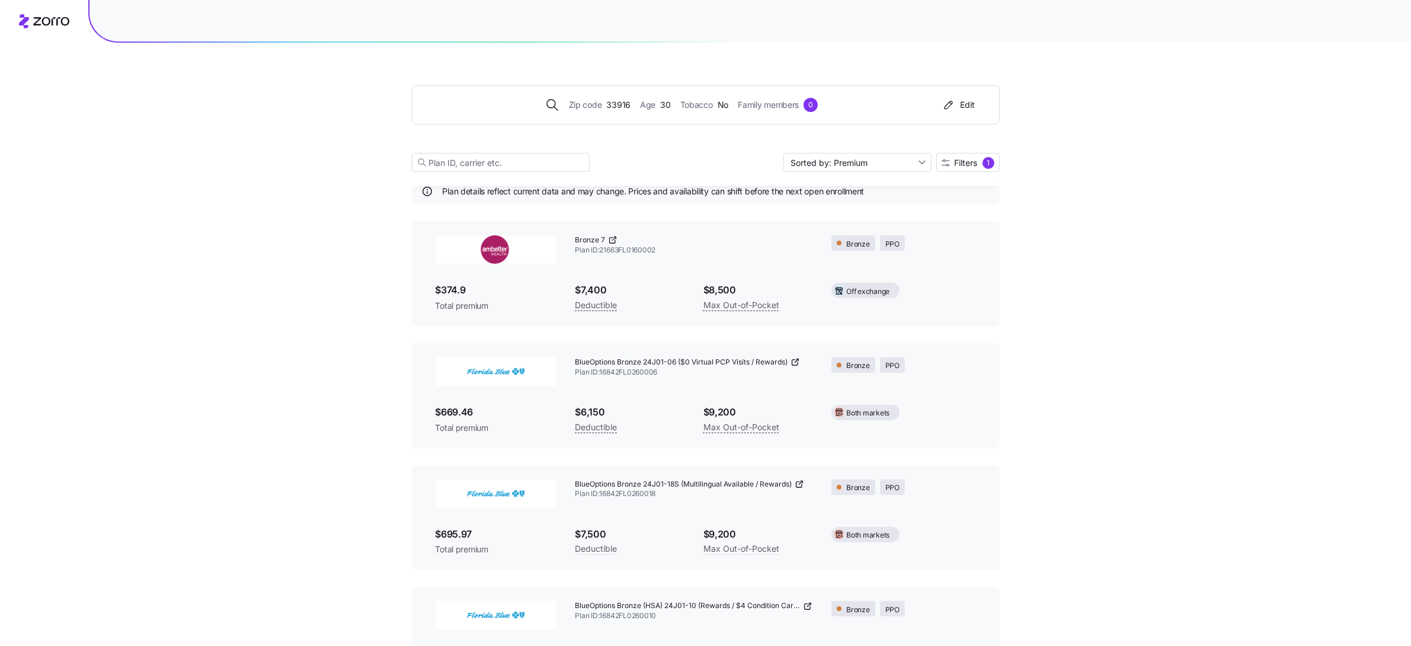
scroll to position [37, 0]
click at [613, 241] on icon at bounding box center [614, 241] width 4 height 4
click at [985, 163] on div "1" at bounding box center [989, 163] width 12 height 12
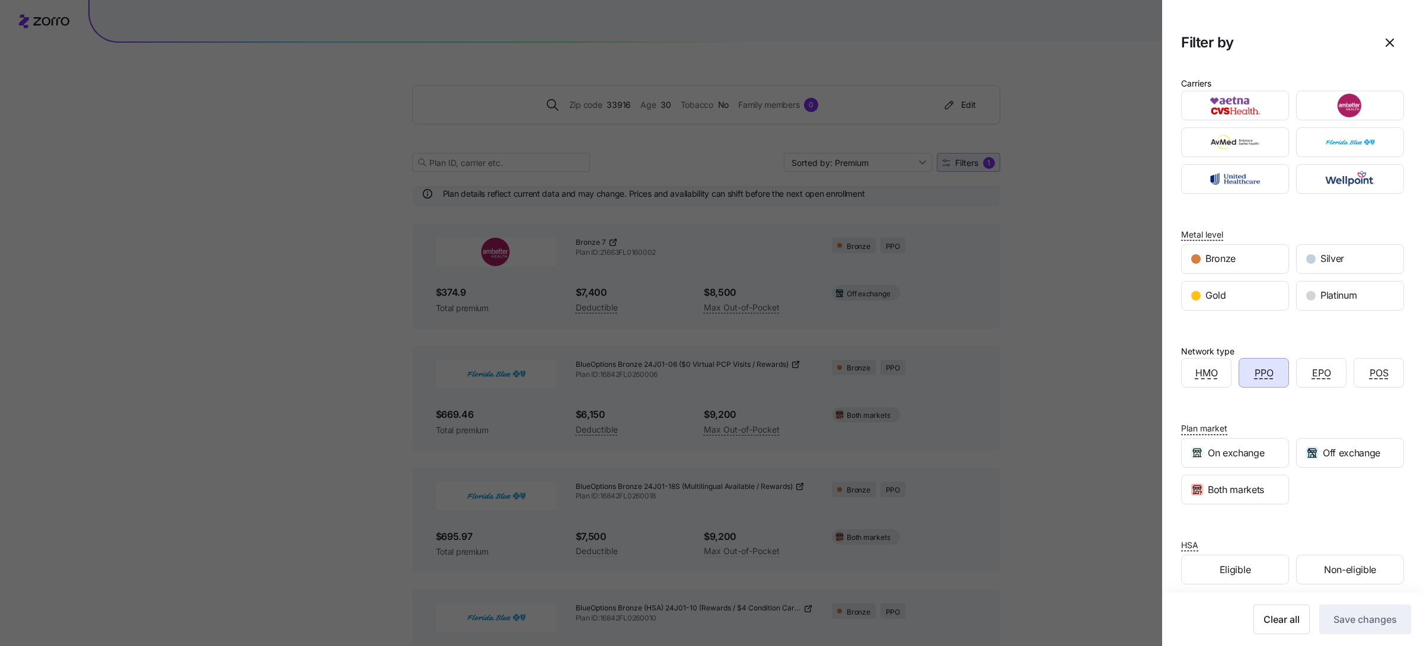
click at [985, 163] on div at bounding box center [711, 323] width 1423 height 646
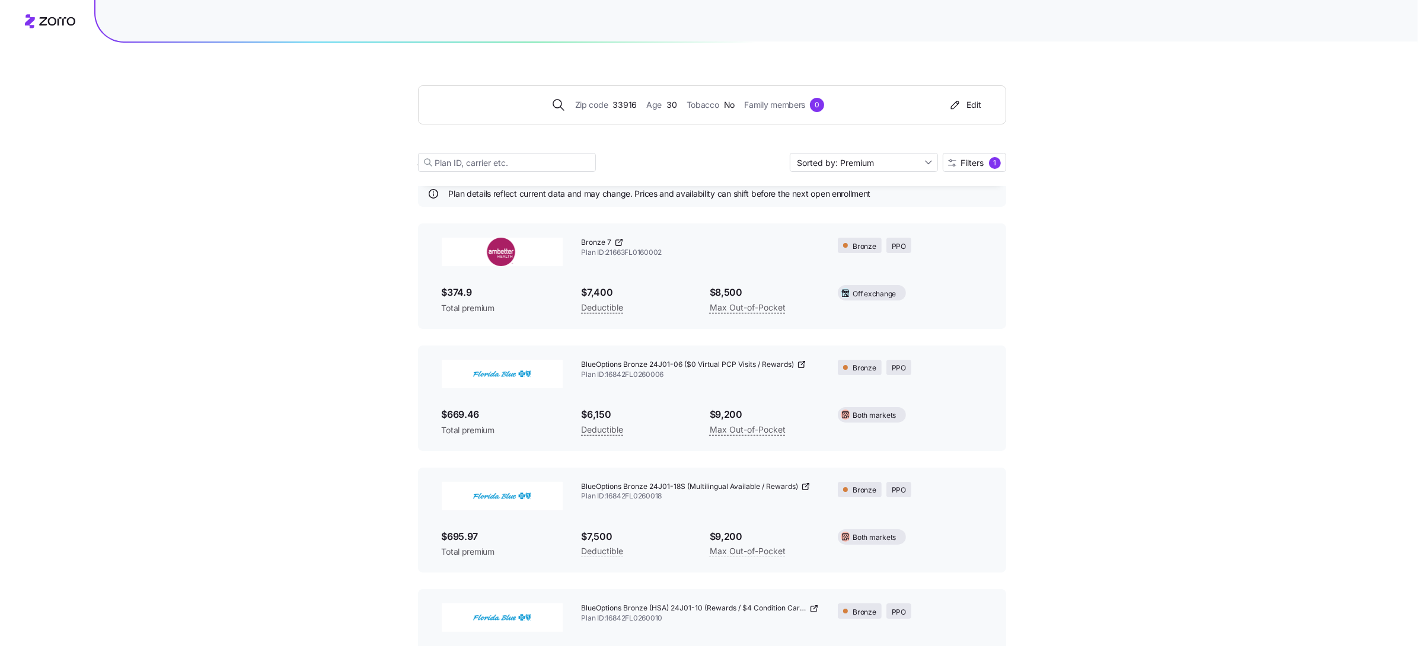
scroll to position [25, 0]
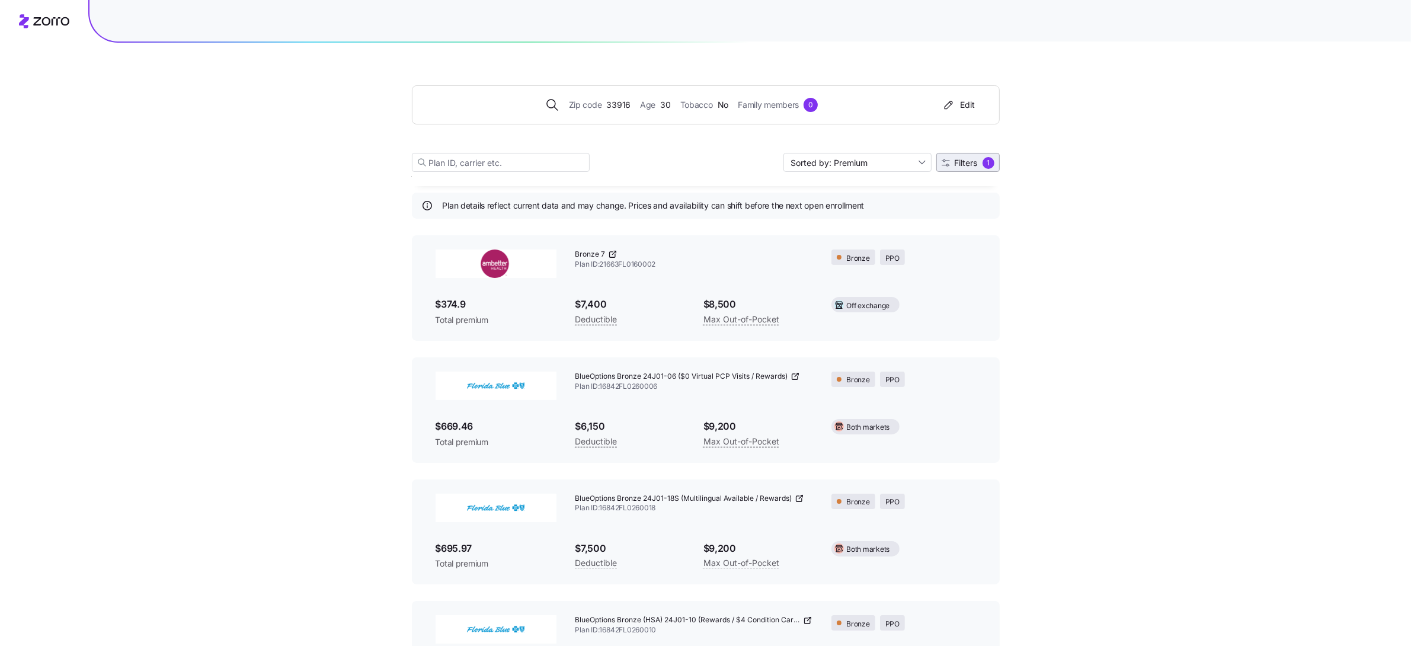
click at [976, 160] on span "Filters" at bounding box center [966, 163] width 23 height 8
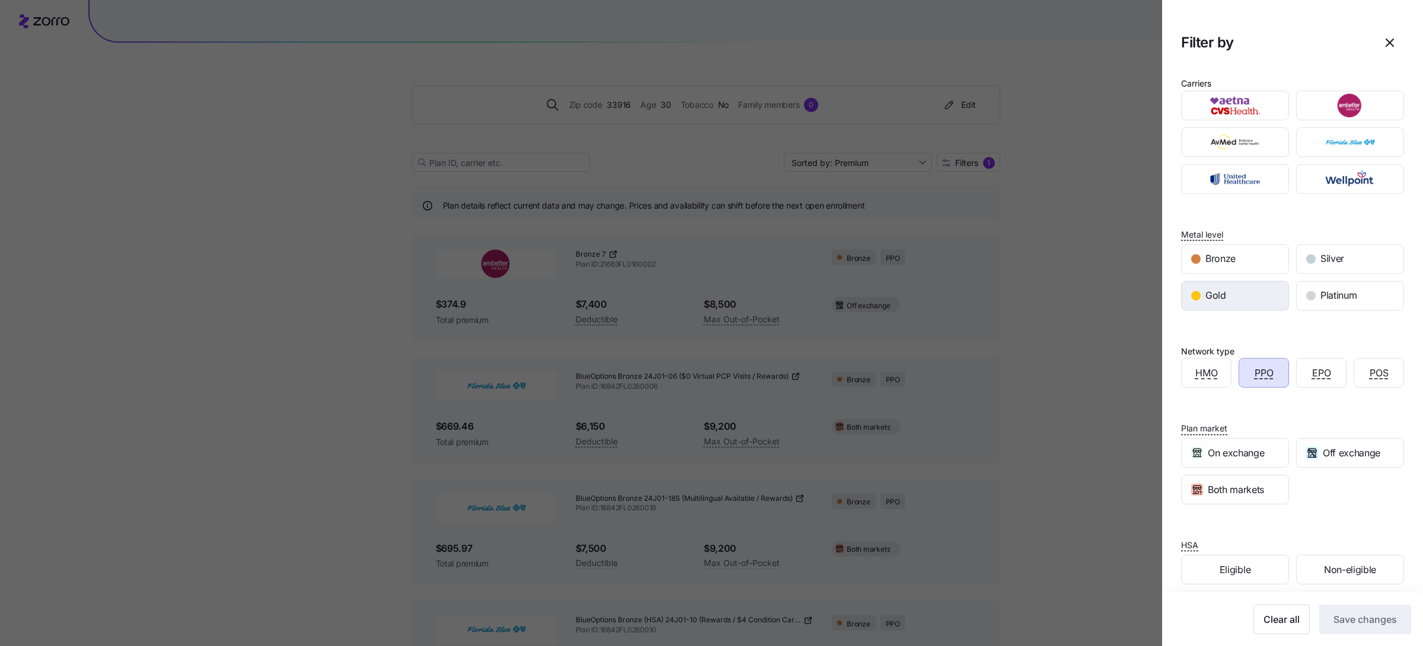
click at [1242, 287] on div "Gold" at bounding box center [1234, 296] width 107 height 28
click at [1261, 375] on span "PPO" at bounding box center [1263, 373] width 19 height 15
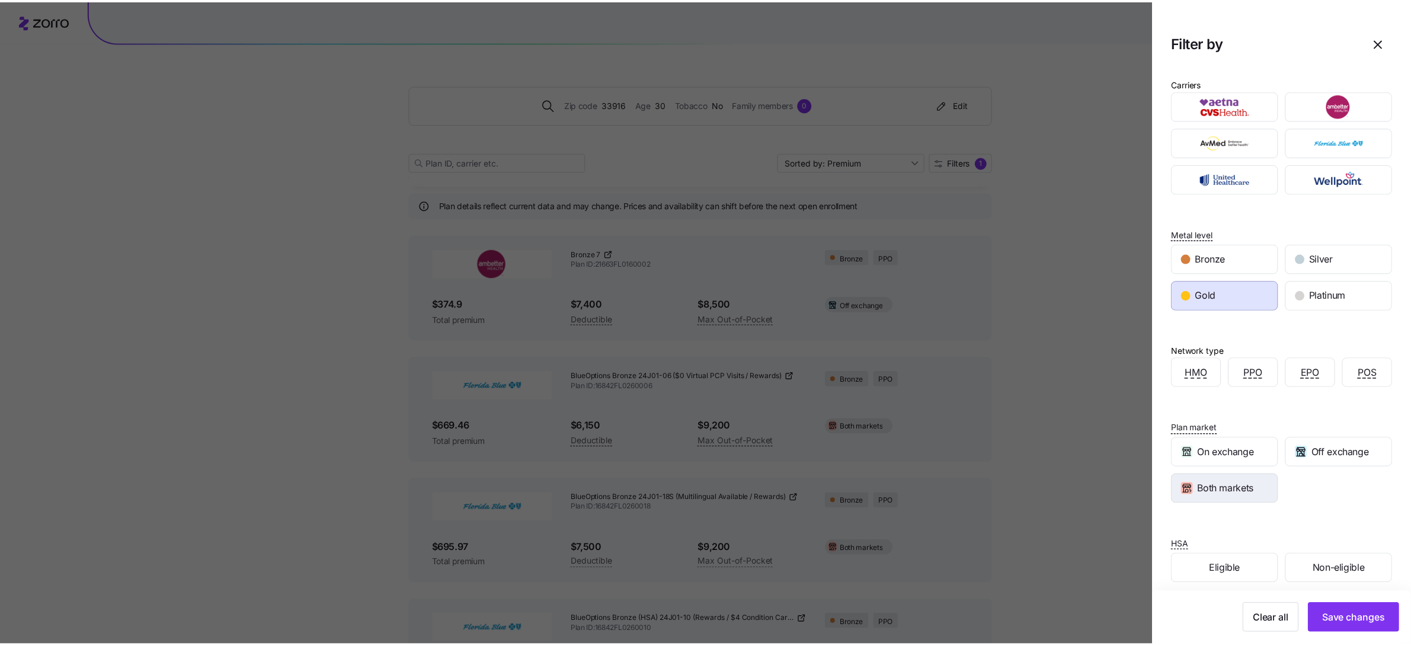
scroll to position [27, 0]
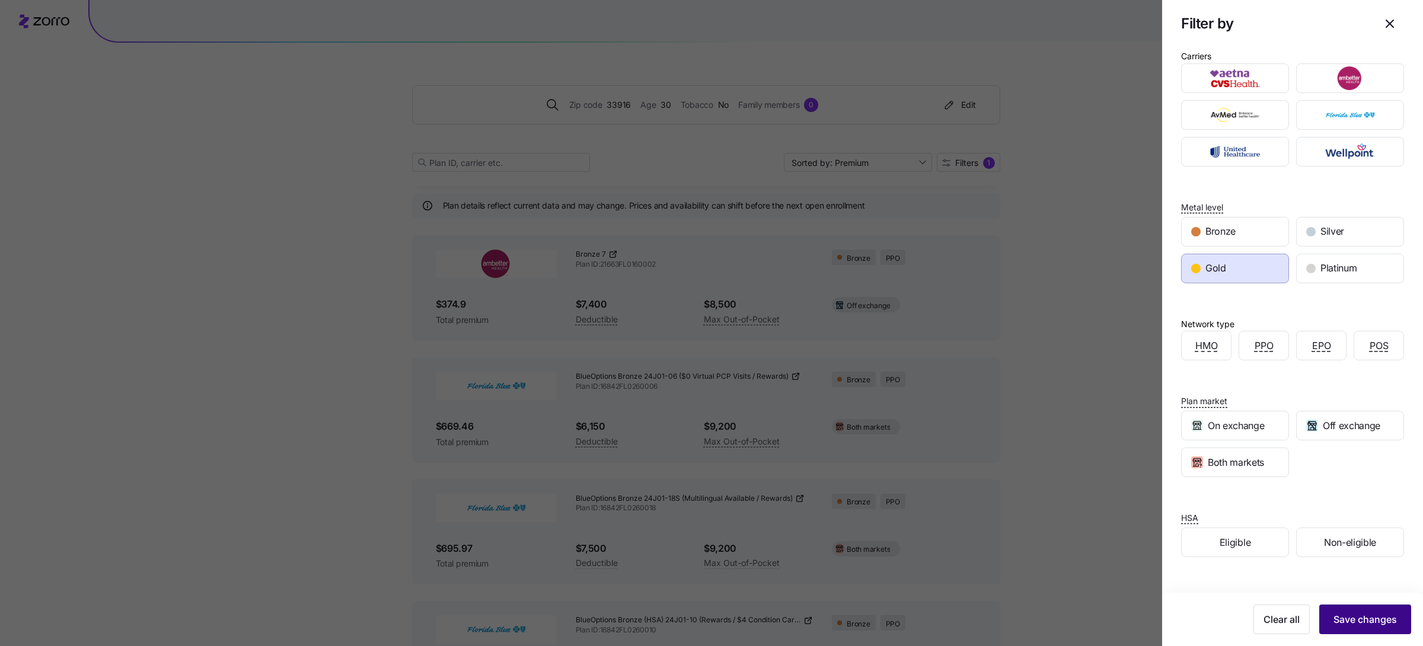
click at [1335, 625] on span "Save changes" at bounding box center [1364, 619] width 63 height 14
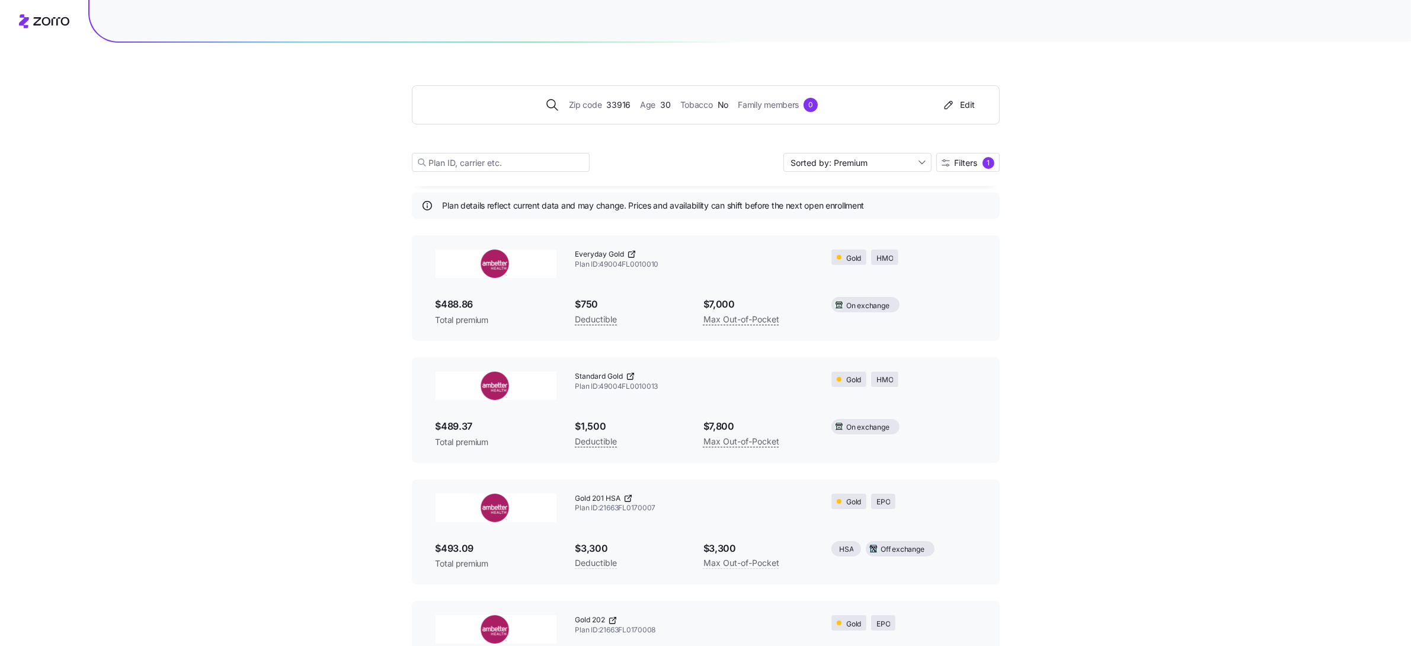
click at [631, 252] on icon at bounding box center [630, 254] width 5 height 5
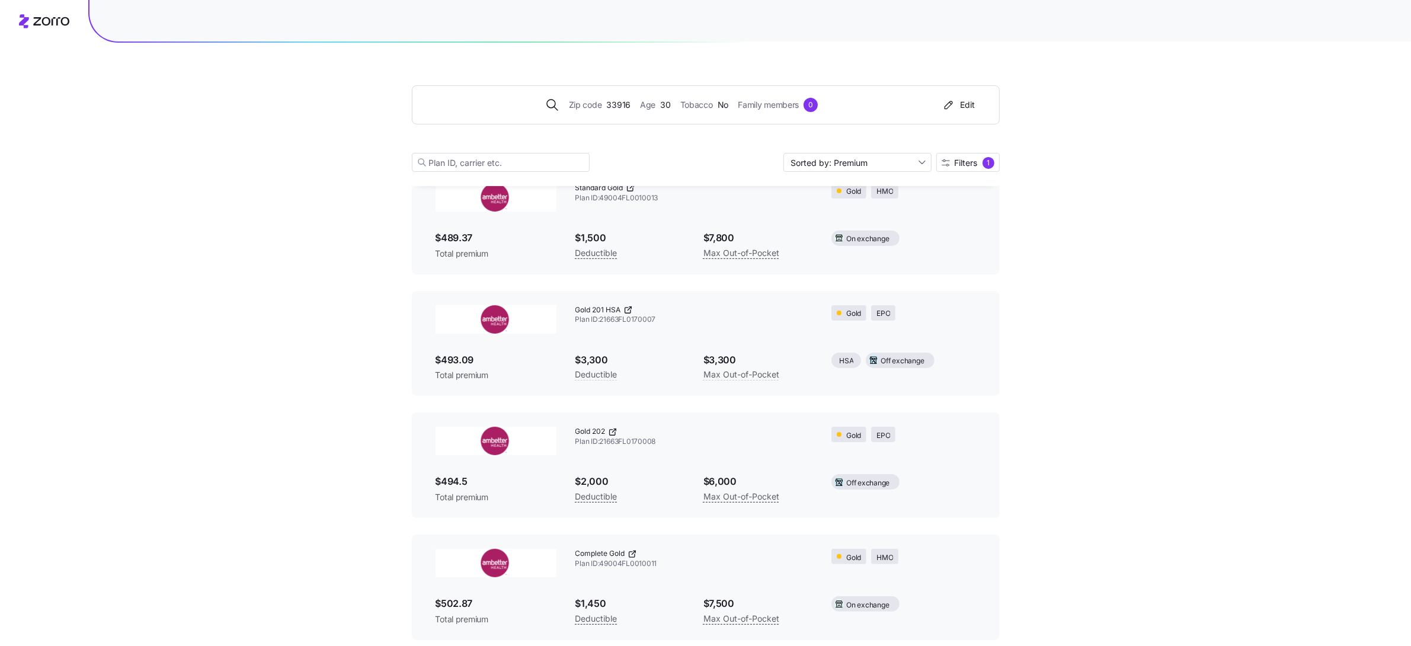
scroll to position [244, 0]
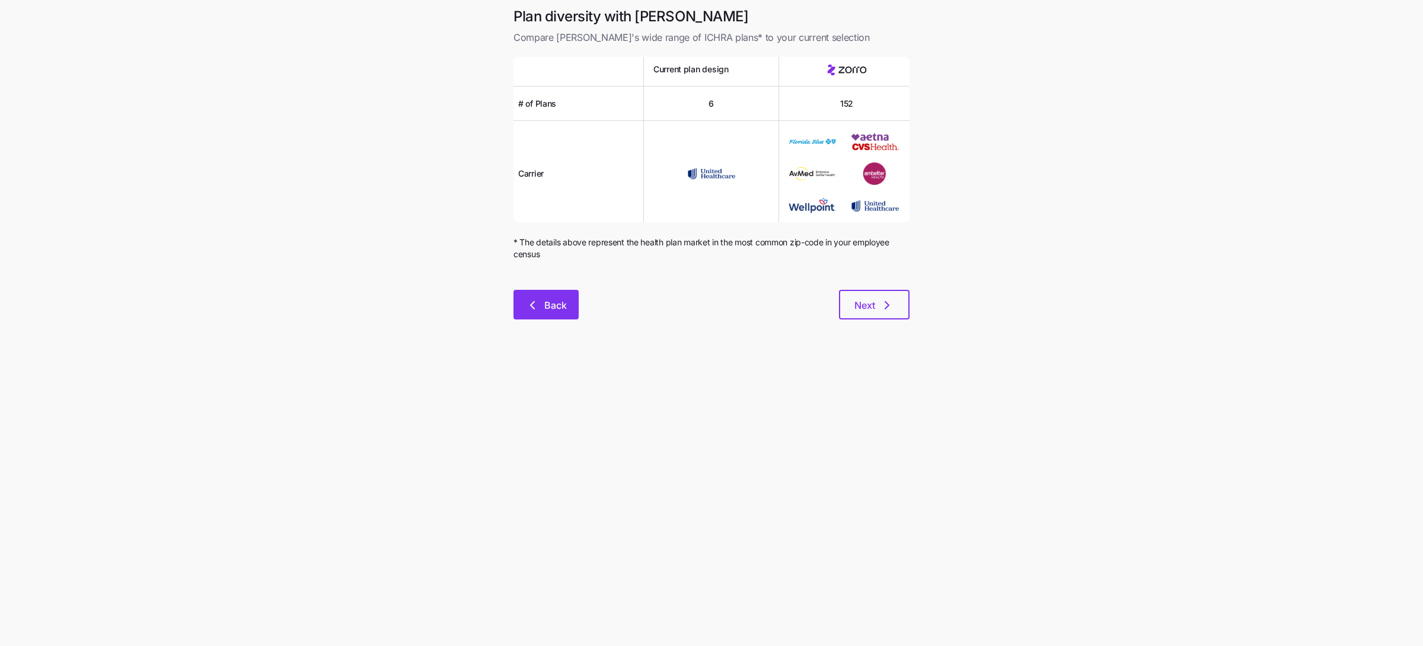
click at [561, 315] on button "Back" at bounding box center [545, 305] width 65 height 30
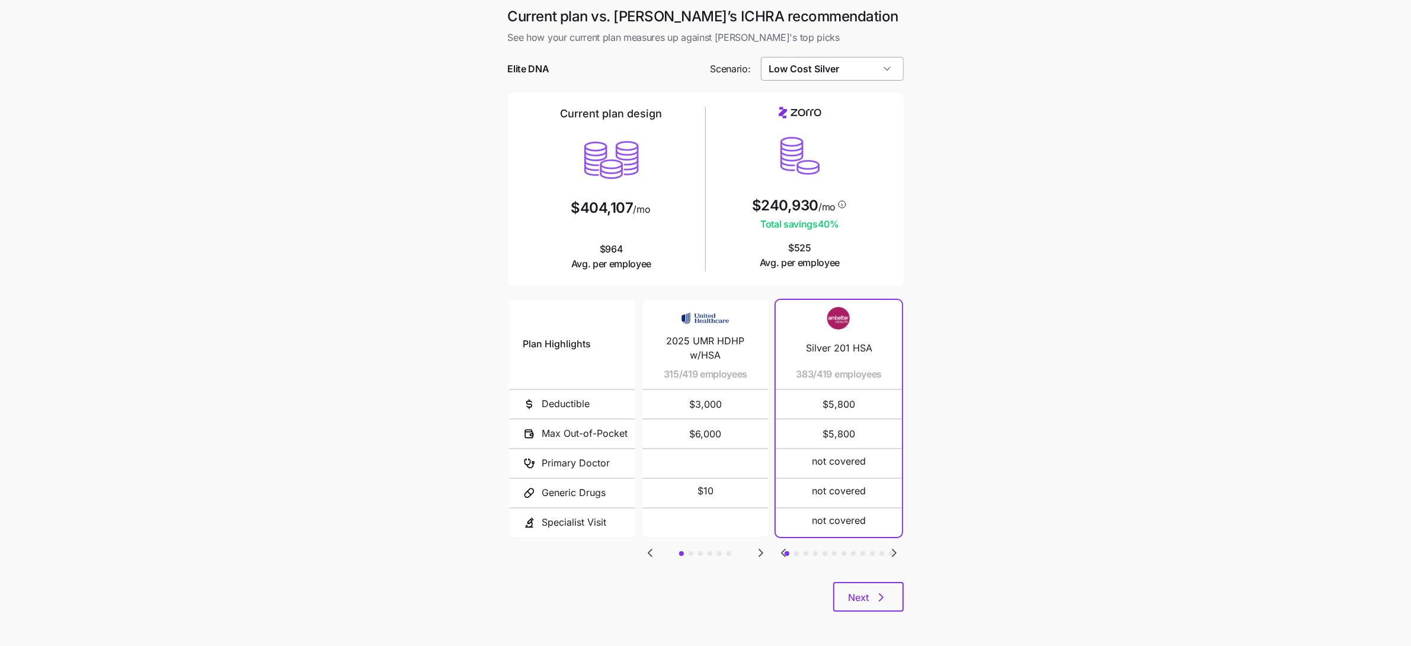
click at [848, 58] on input "Low Cost Silver" at bounding box center [832, 69] width 143 height 24
click at [860, 187] on div "Low Cost Gold" at bounding box center [832, 191] width 133 height 23
type input "Low Cost Gold"
click at [956, 246] on main "Current plan vs. [PERSON_NAME]’s ICHRA recommendation See how your current plan…" at bounding box center [705, 323] width 1411 height 647
click at [893, 549] on icon "Go to next slide" at bounding box center [895, 552] width 4 height 7
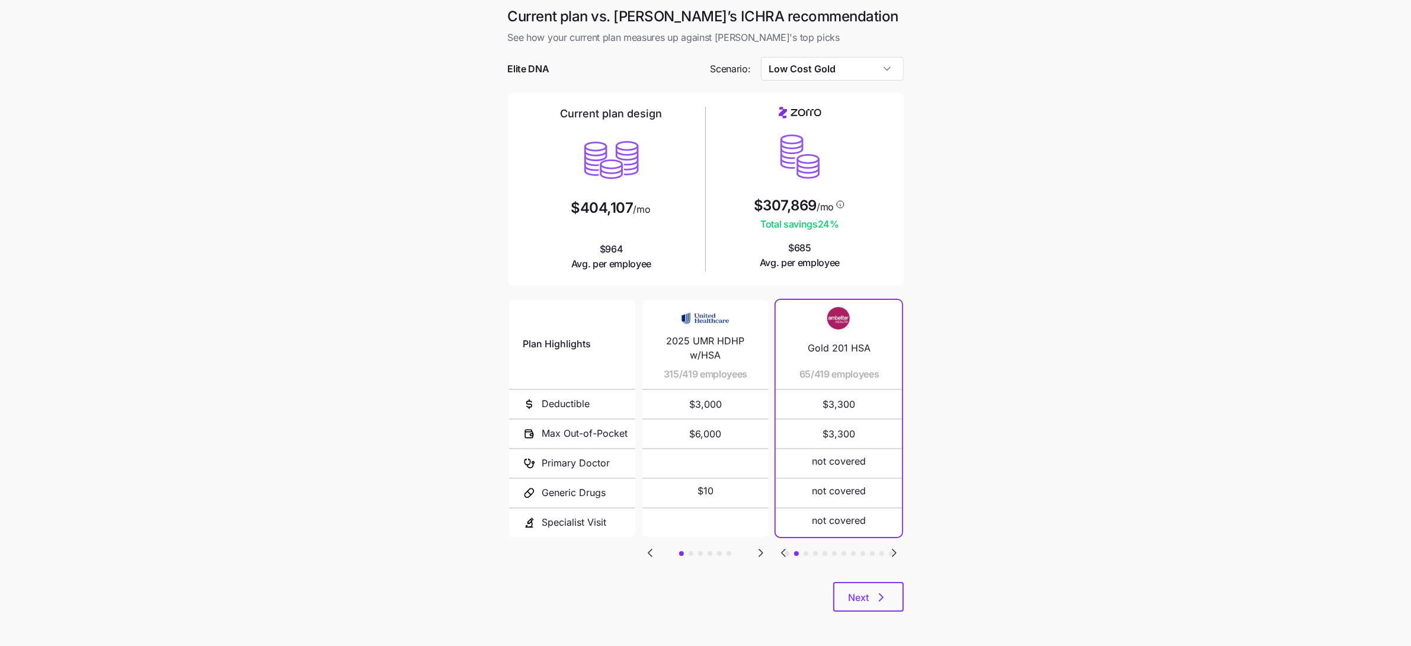
click at [781, 547] on icon "Go to previous slide" at bounding box center [783, 553] width 14 height 14
click at [352, 287] on main "Current plan vs. [PERSON_NAME]’s ICHRA recommendation See how your current plan…" at bounding box center [705, 323] width 1411 height 647
click at [865, 603] on span "Next" at bounding box center [859, 597] width 21 height 14
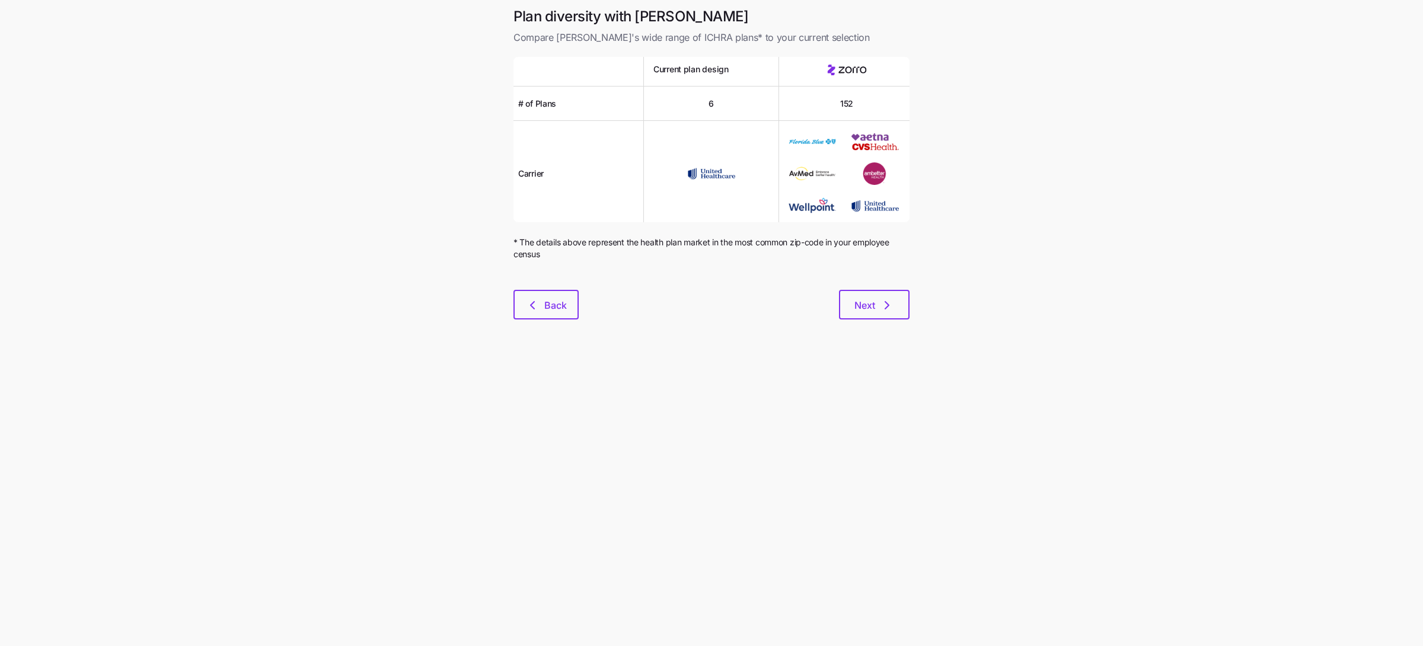
click at [911, 302] on div "Plan diversity with Zorro Compare [PERSON_NAME]'s wide range of ICHRA plans* to…" at bounding box center [711, 170] width 415 height 327
click at [893, 299] on icon "button" at bounding box center [887, 305] width 14 height 14
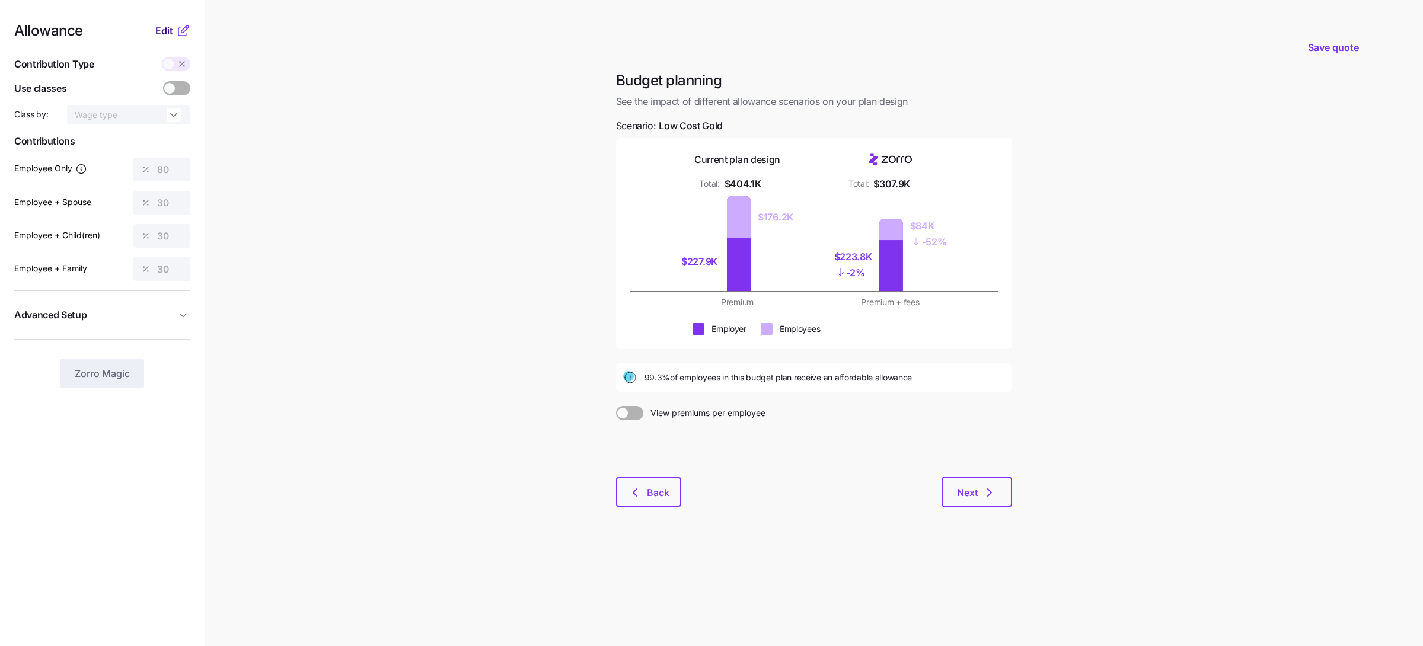
click at [165, 30] on span "Edit" at bounding box center [164, 31] width 18 height 14
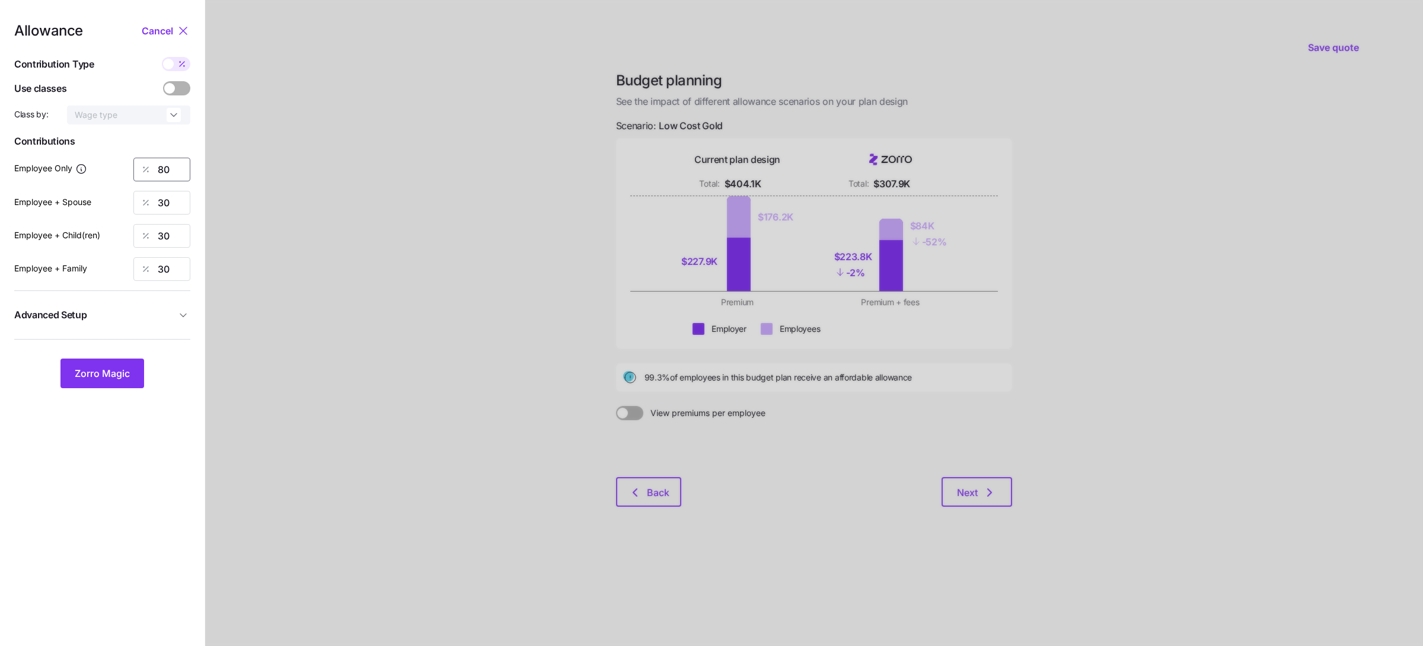
click at [178, 164] on input "80" at bounding box center [161, 170] width 57 height 24
type input "60"
type input "30"
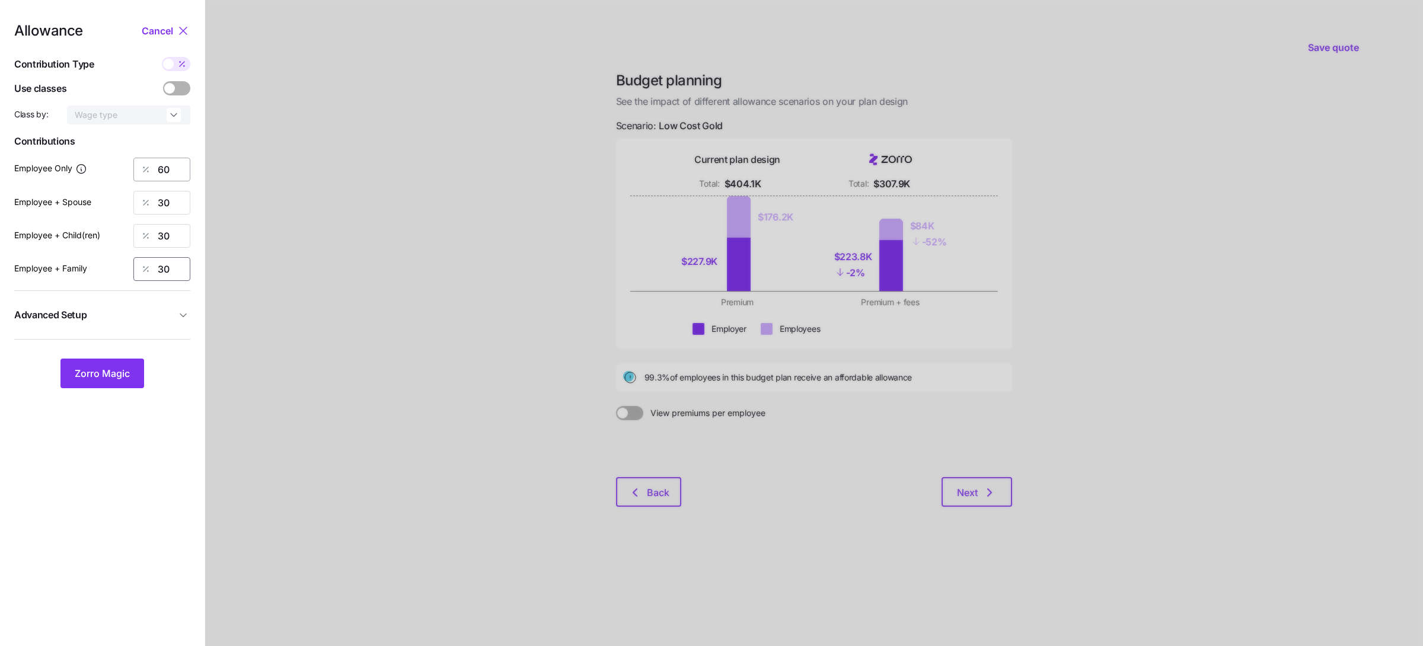
type input "0"
type input "30"
click at [100, 372] on span "Zorro Magic" at bounding box center [102, 373] width 55 height 14
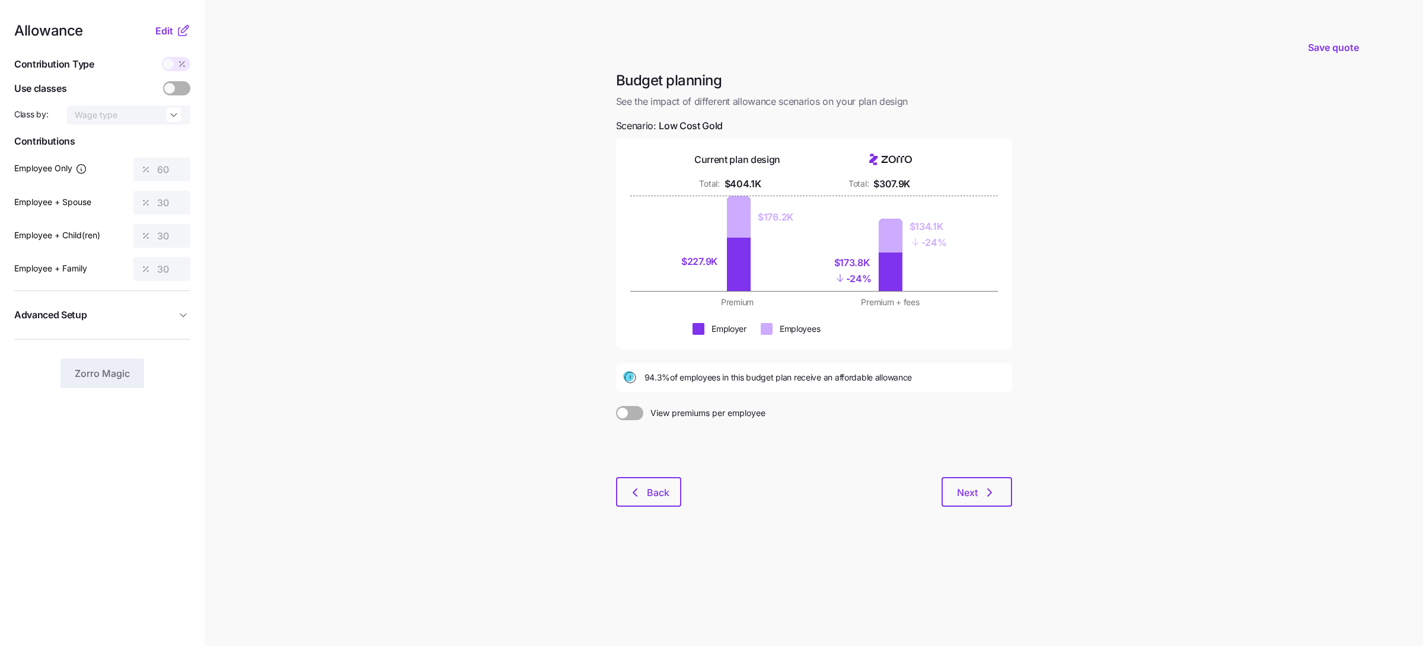
click at [170, 20] on nav "Allowance Edit Contribution Type Use classes Class by: Wage type Contributions …" at bounding box center [102, 323] width 204 height 646
click at [168, 29] on span "Edit" at bounding box center [164, 31] width 18 height 14
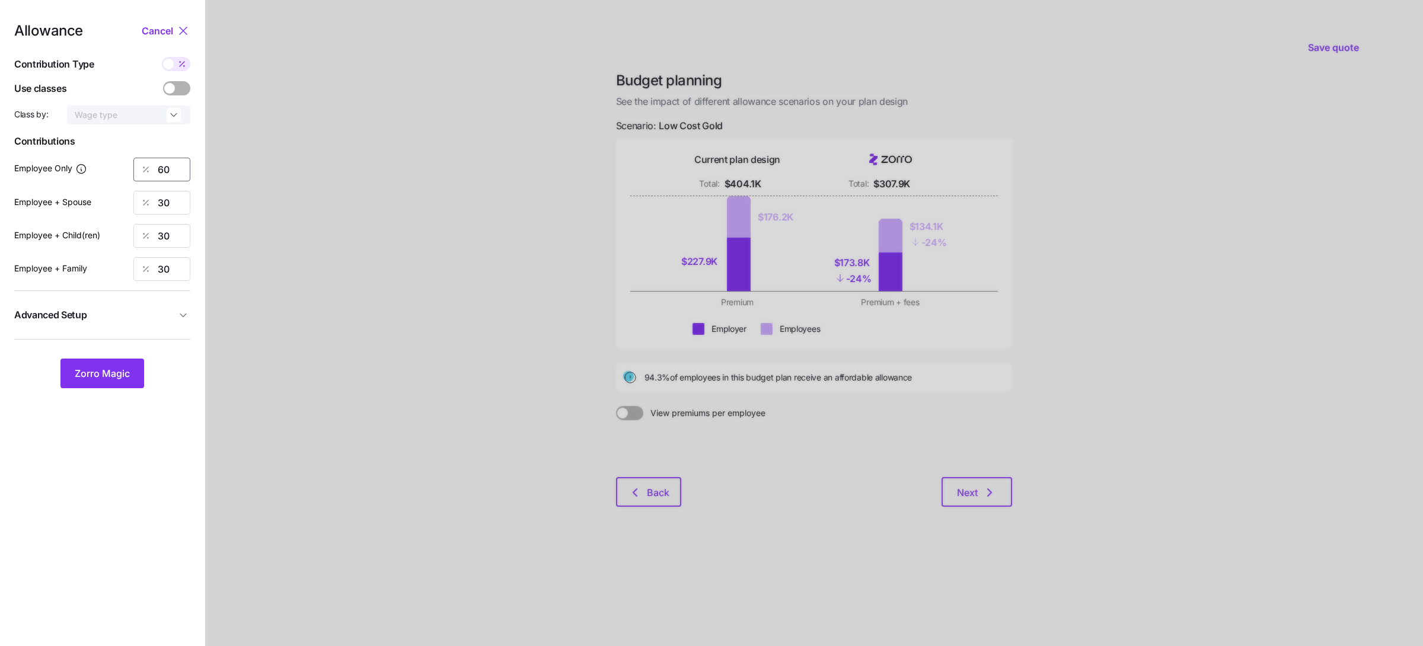
click at [174, 177] on input "60" at bounding box center [161, 170] width 57 height 24
click at [87, 373] on span "Zorro Magic" at bounding box center [102, 373] width 55 height 14
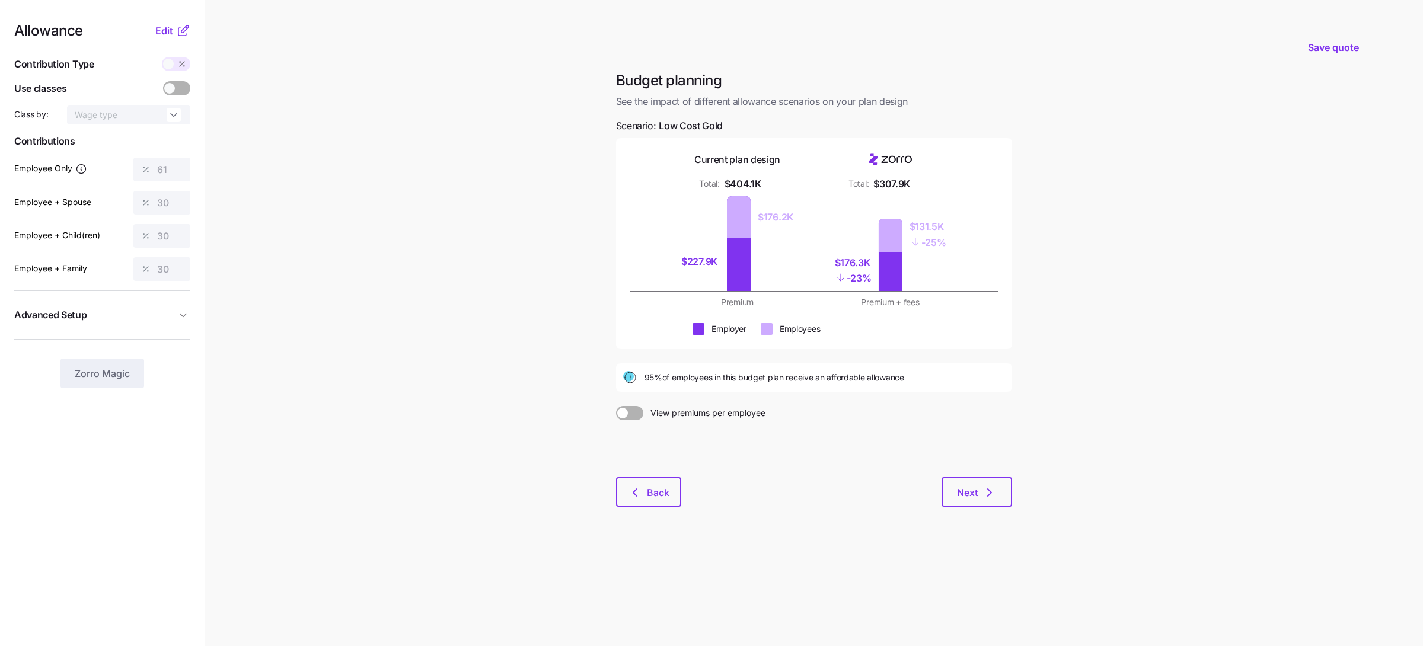
click at [490, 243] on main "Save quote Budget planning See the impact of different allowance scenarios on y…" at bounding box center [711, 323] width 1423 height 646
click at [165, 28] on span "Edit" at bounding box center [164, 31] width 18 height 14
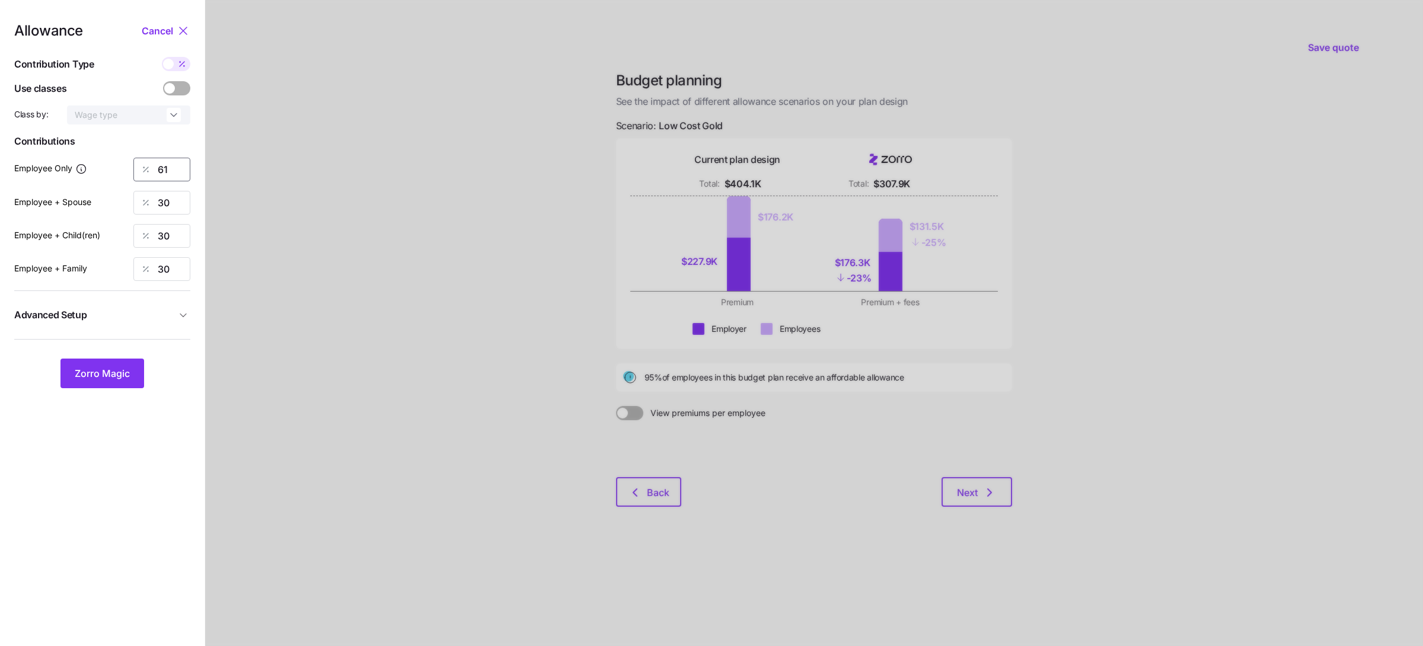
click at [169, 161] on input "61" at bounding box center [161, 170] width 57 height 24
click at [170, 165] on input "61" at bounding box center [161, 170] width 57 height 24
click at [123, 367] on span "Zorro Magic" at bounding box center [102, 373] width 55 height 14
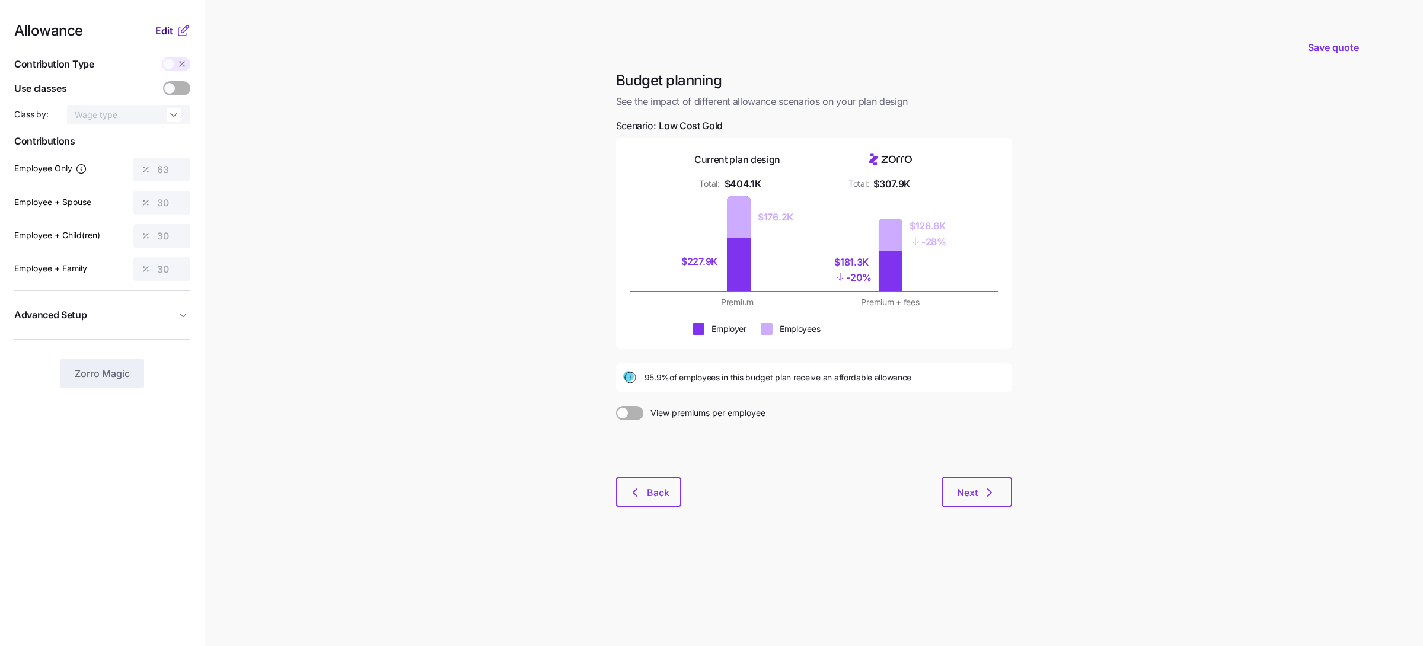
click at [162, 27] on span "Edit" at bounding box center [164, 31] width 18 height 14
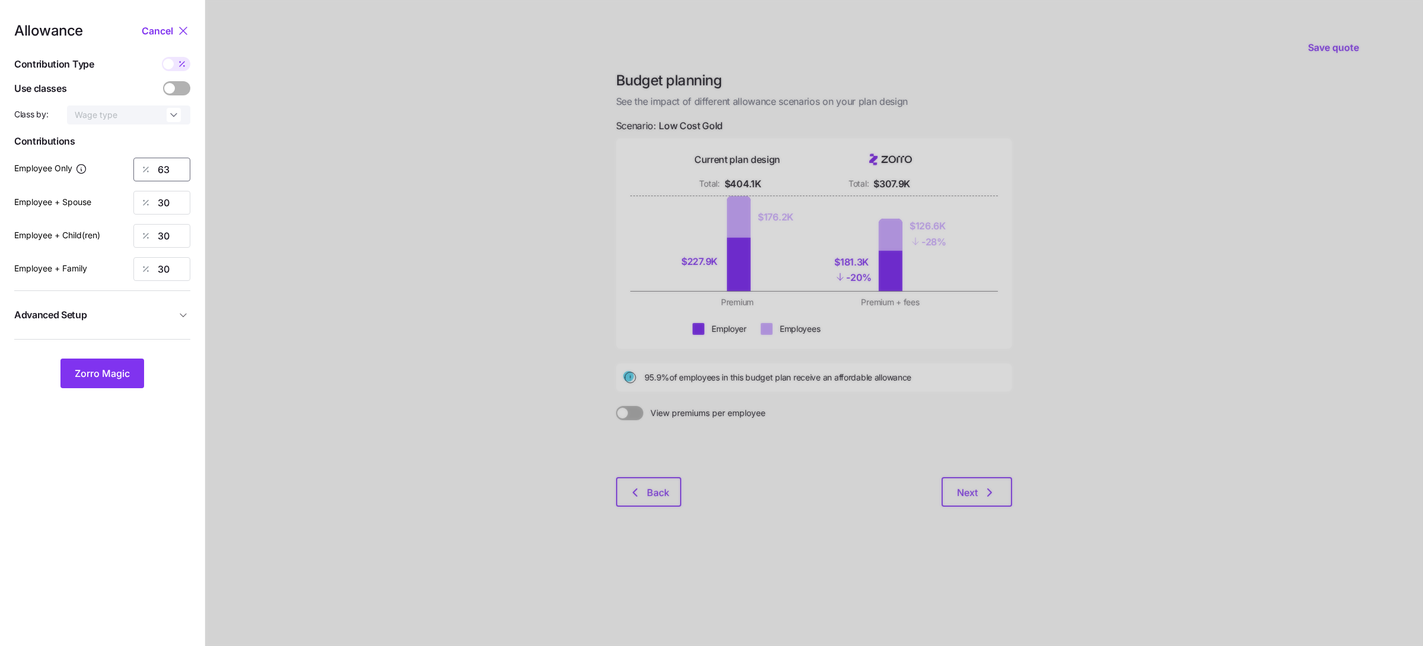
click at [177, 168] on input "63" at bounding box center [161, 170] width 57 height 24
type input "65"
click at [90, 383] on button "Zorro Magic" at bounding box center [102, 374] width 84 height 30
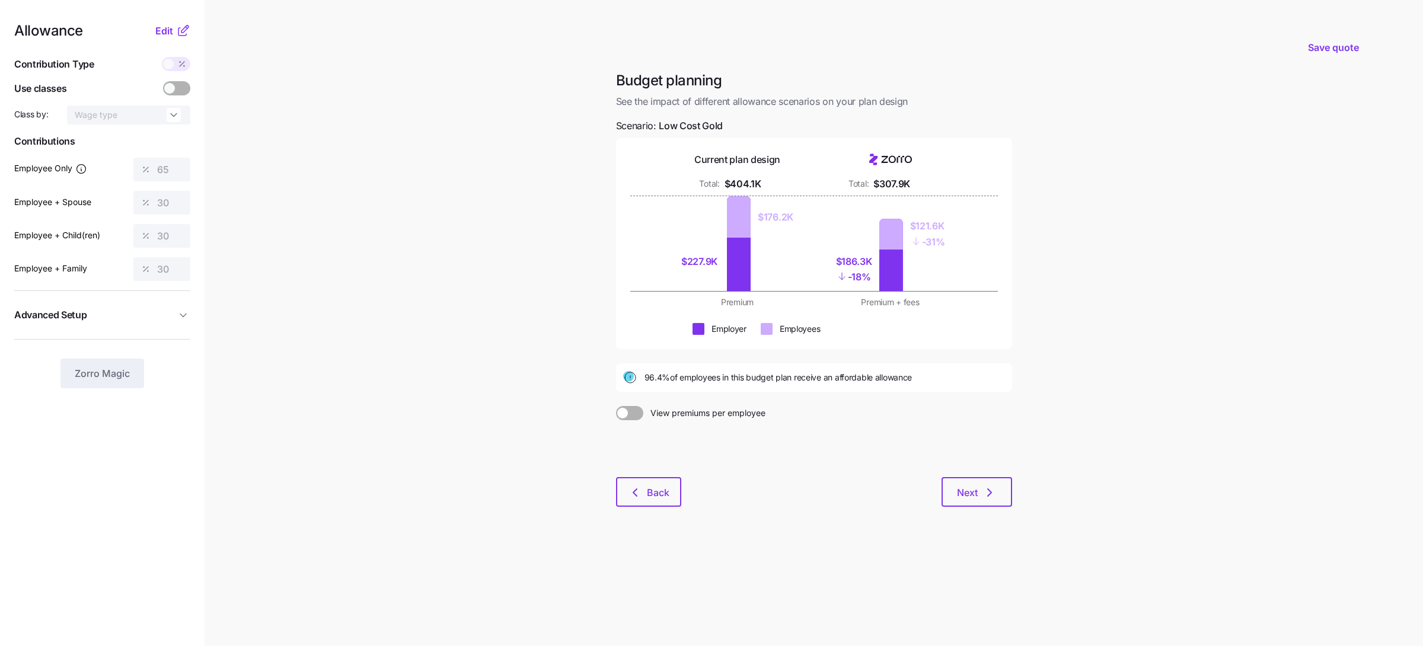
click at [170, 38] on div "Allowance Edit Contribution Type Use classes Class by: Wage type Contributions …" at bounding box center [102, 206] width 176 height 365
click at [169, 36] on span "Edit" at bounding box center [164, 31] width 18 height 14
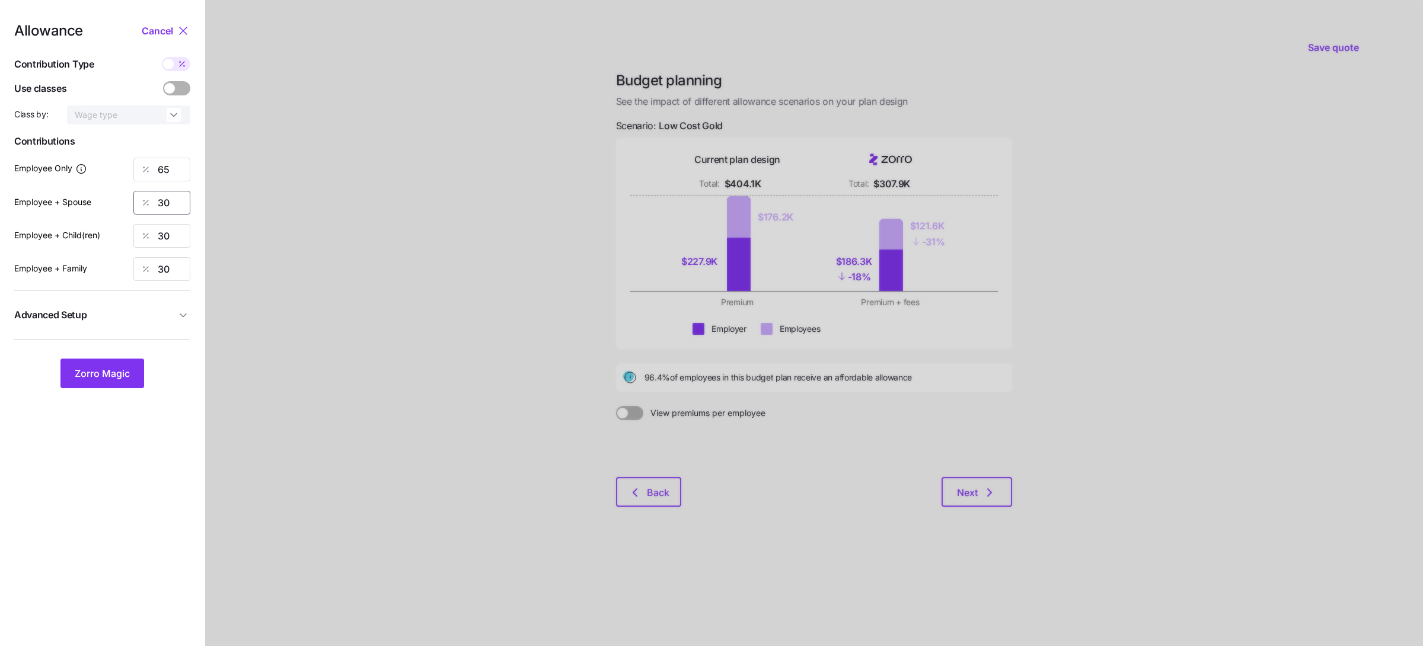
click at [167, 203] on input "30" at bounding box center [161, 203] width 57 height 24
click at [123, 370] on span "Zorro Magic" at bounding box center [102, 373] width 55 height 14
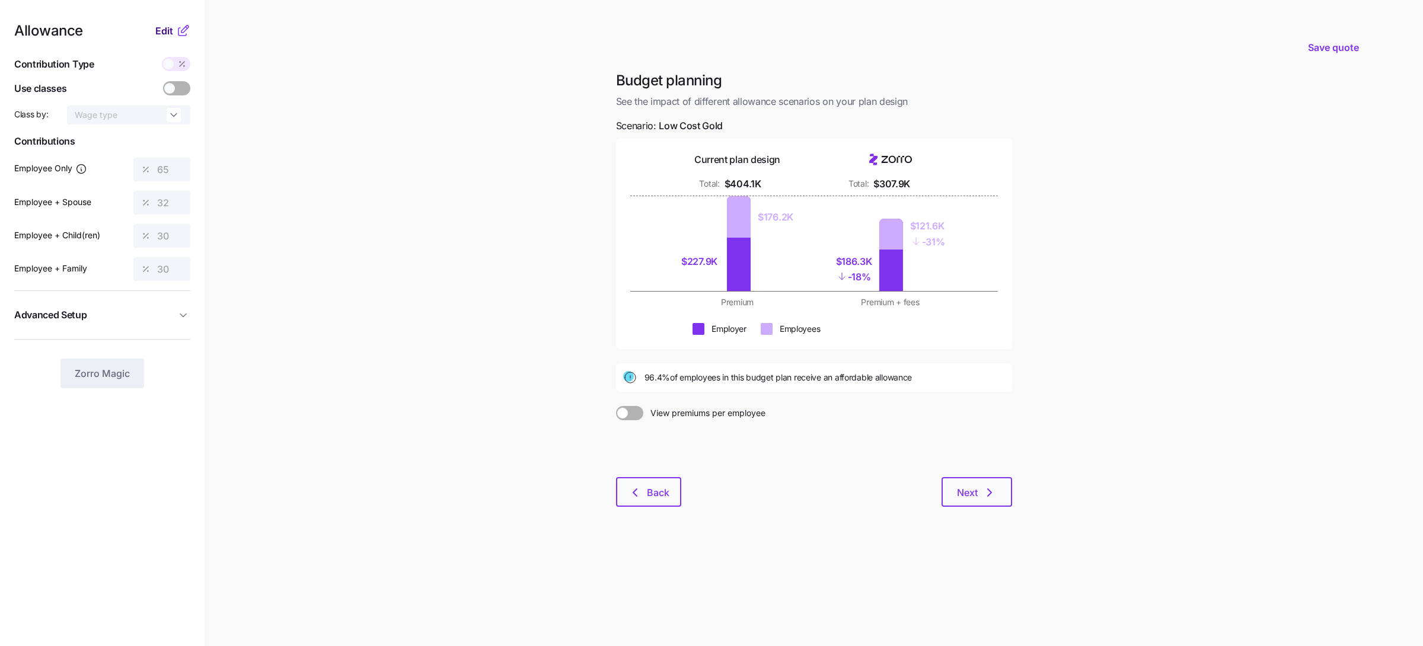
click at [169, 34] on span "Edit" at bounding box center [164, 31] width 18 height 14
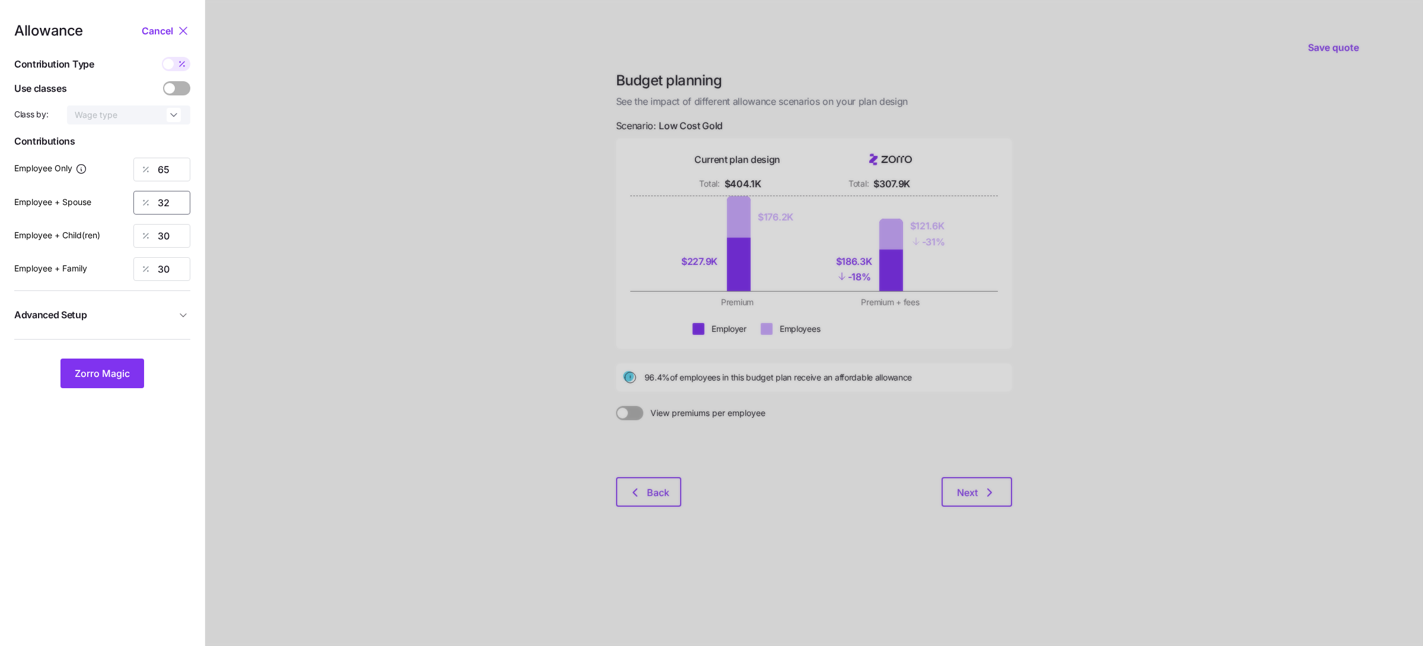
click at [168, 195] on input "32" at bounding box center [161, 203] width 57 height 24
type input "3"
type input "25"
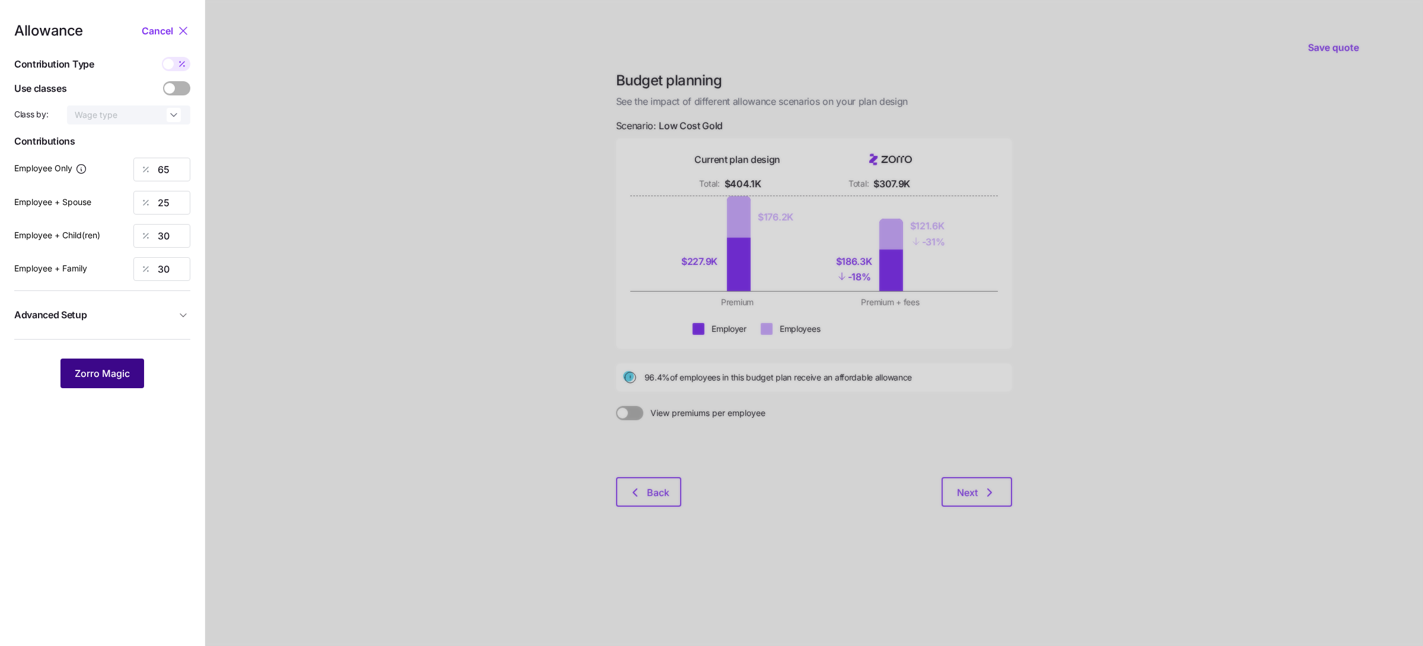
click at [119, 373] on span "Zorro Magic" at bounding box center [102, 373] width 55 height 14
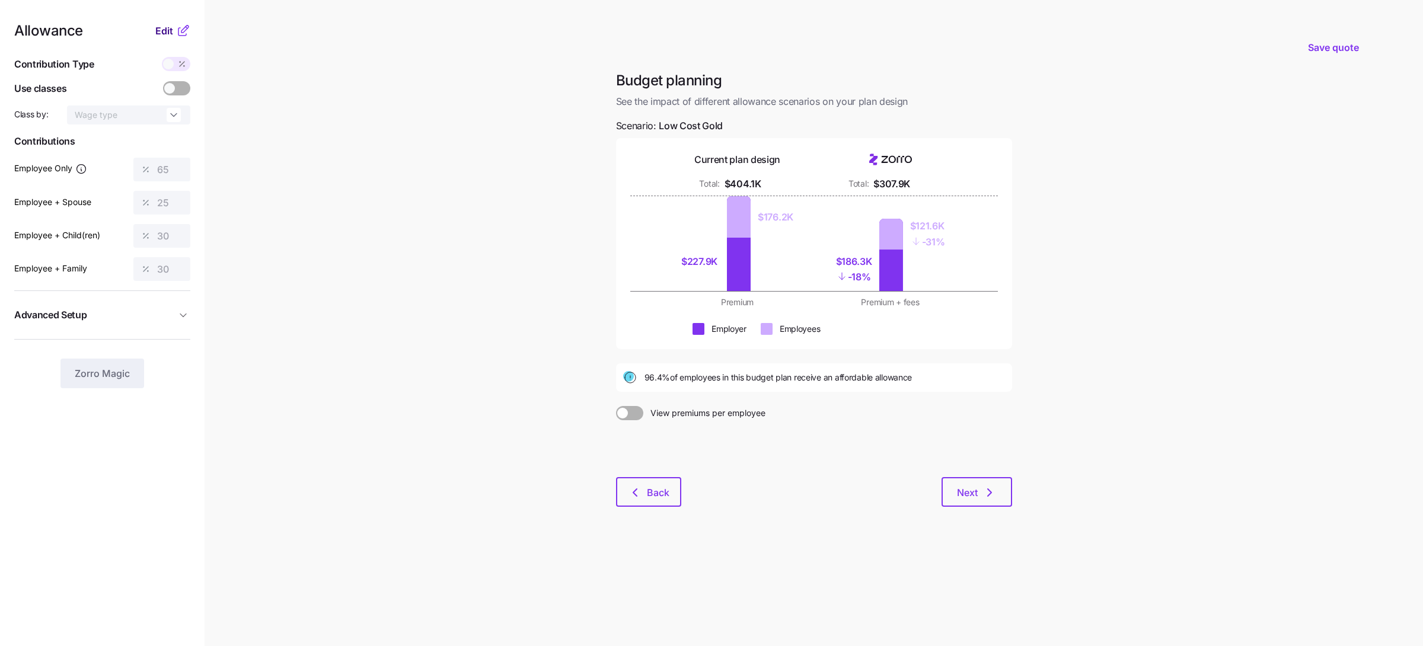
click at [167, 32] on span "Edit" at bounding box center [164, 31] width 18 height 14
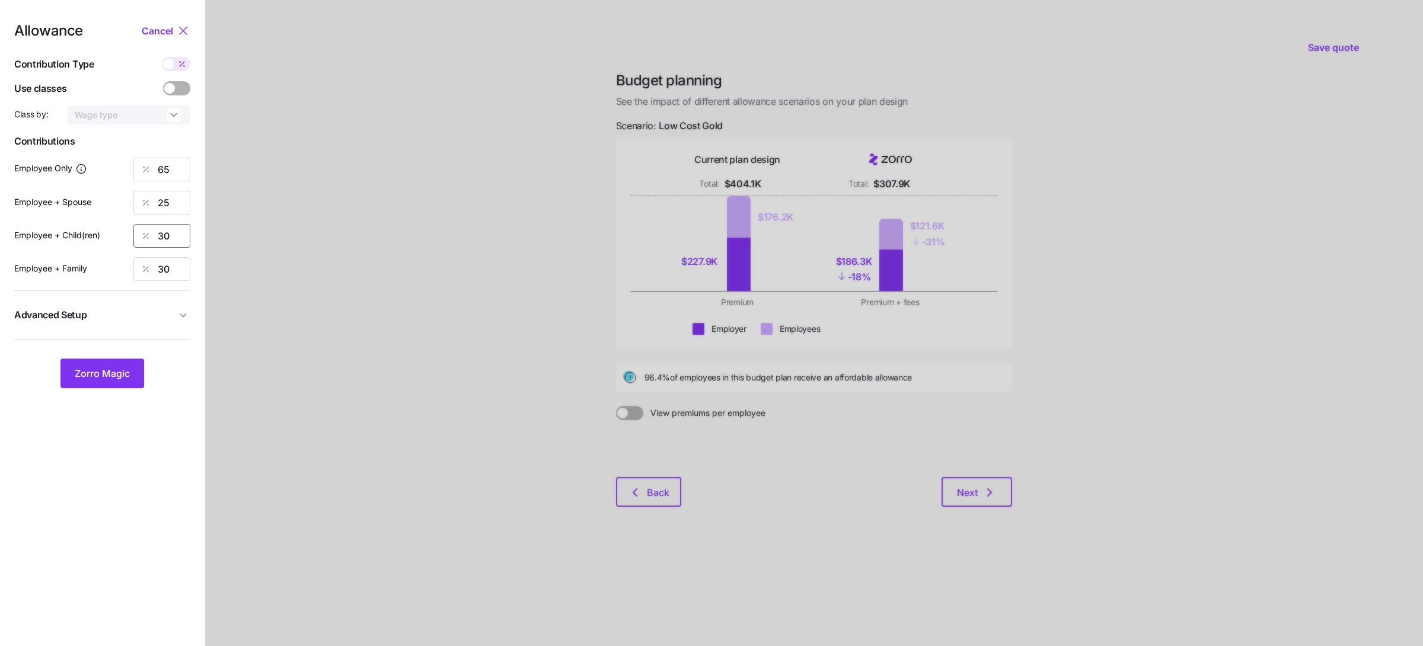
click at [174, 236] on input "30" at bounding box center [161, 236] width 57 height 24
type input "25"
click at [106, 364] on button "Zorro Magic" at bounding box center [102, 374] width 84 height 30
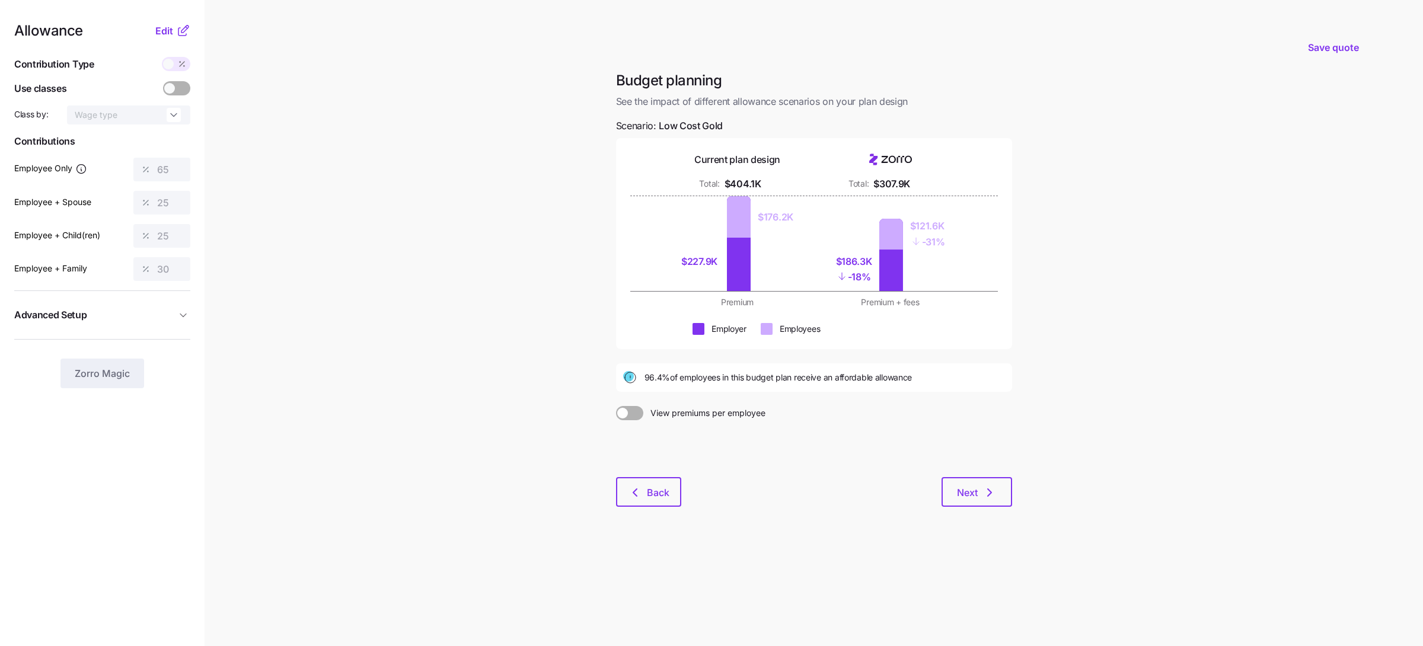
click at [165, 43] on div "Allowance Edit Contribution Type Use classes Class by: Wage type Contributions …" at bounding box center [102, 206] width 176 height 365
click at [165, 33] on span "Edit" at bounding box center [164, 31] width 18 height 14
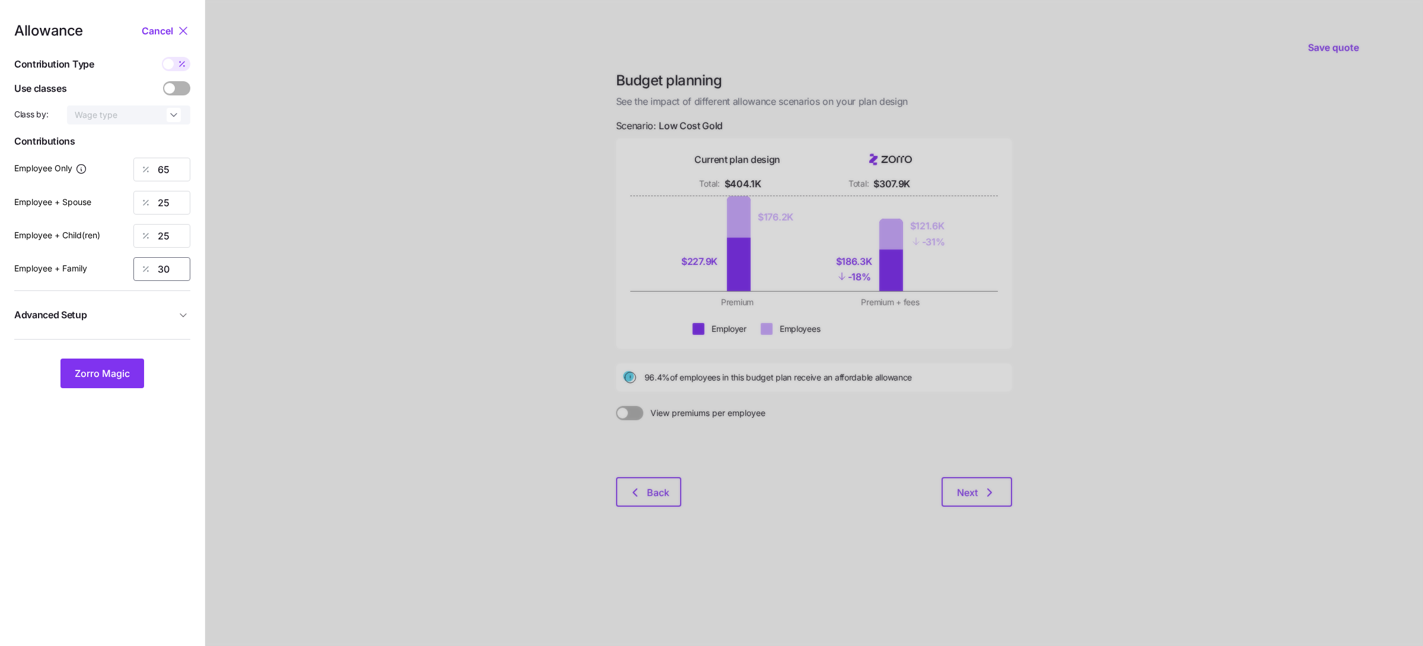
click at [171, 270] on input "30" at bounding box center [161, 269] width 57 height 24
type input "25"
click at [124, 373] on span "Zorro Magic" at bounding box center [102, 373] width 55 height 14
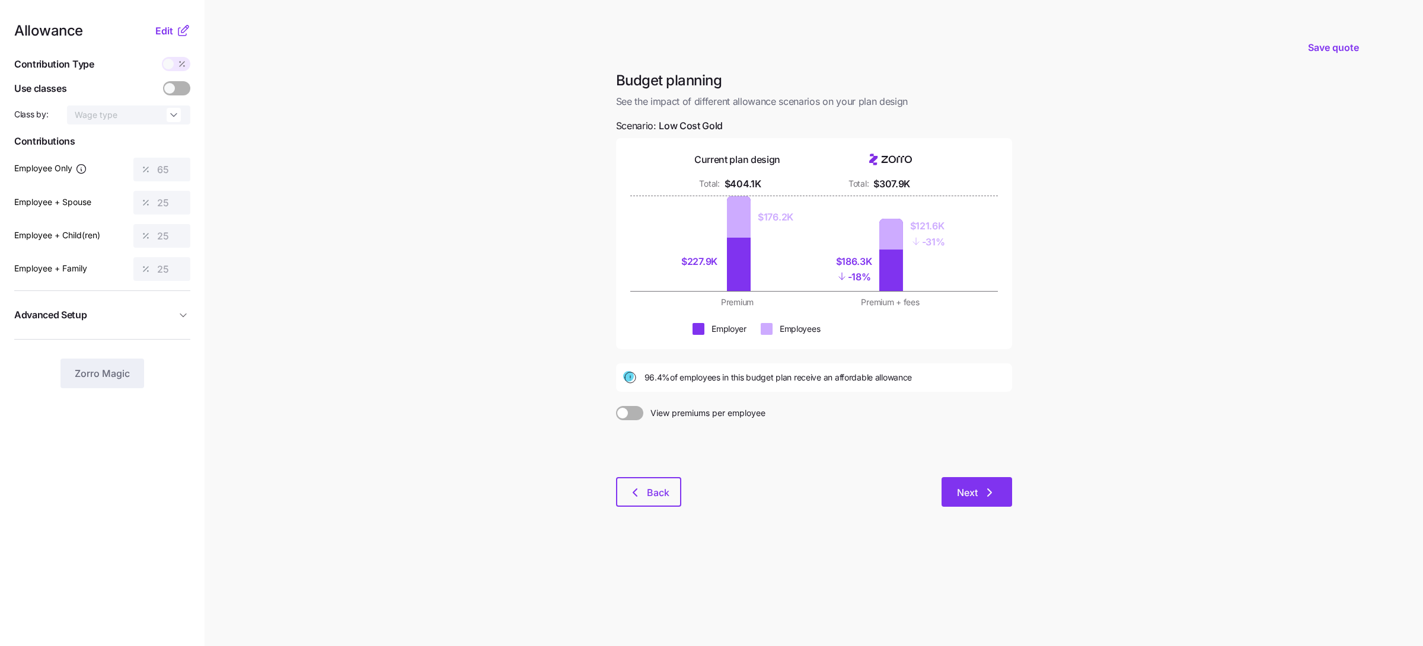
click at [976, 488] on span "Next" at bounding box center [967, 492] width 21 height 14
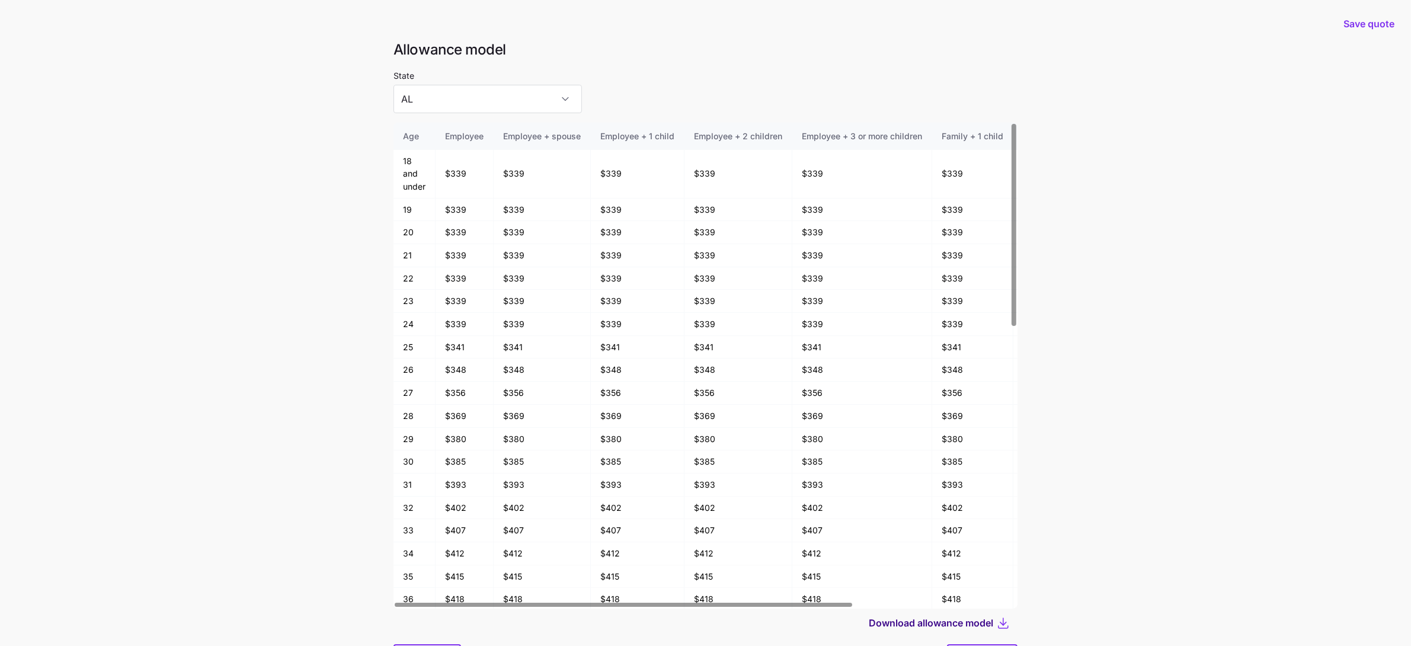
scroll to position [63, 0]
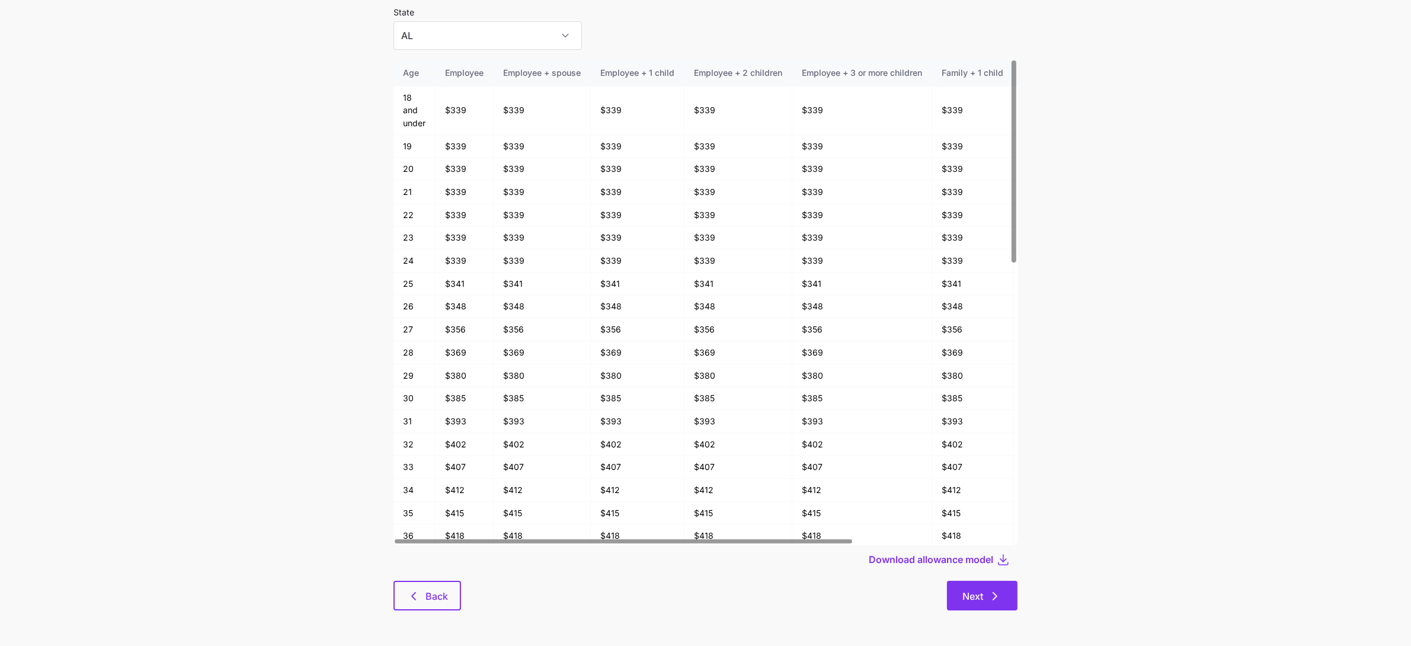
click at [979, 581] on button "Next" at bounding box center [982, 596] width 71 height 30
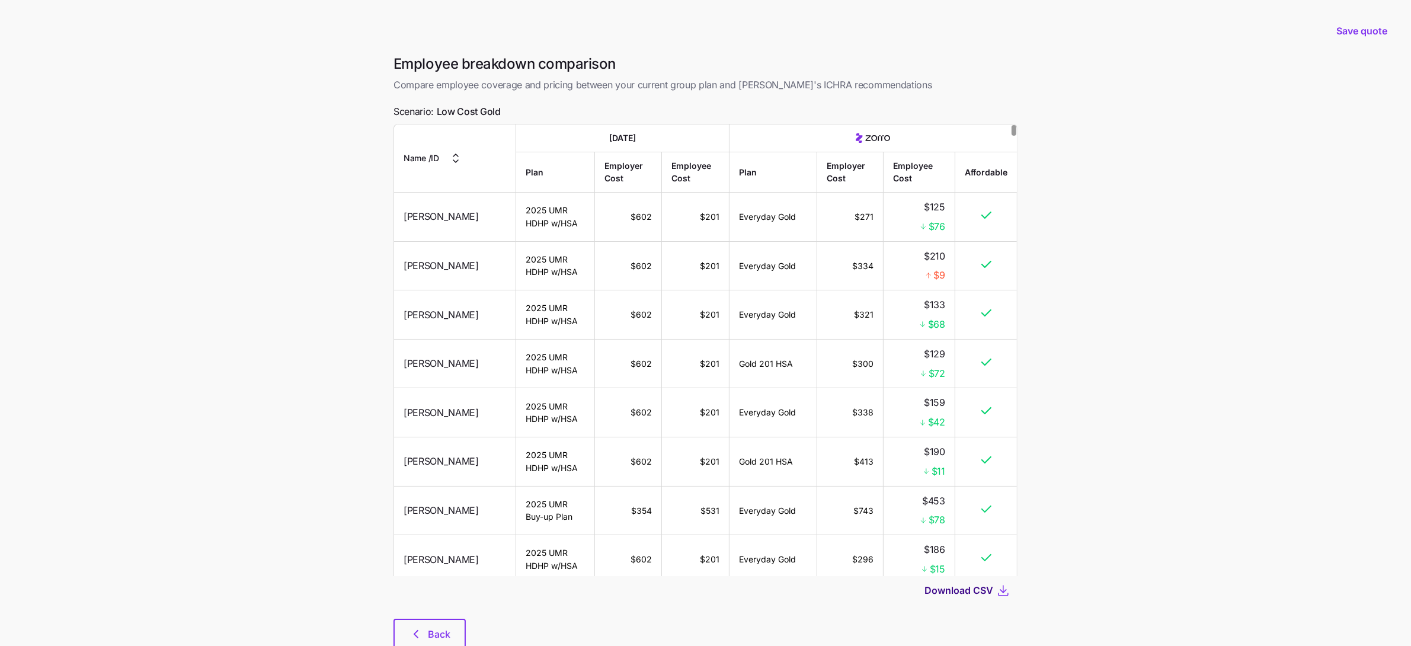
click at [971, 593] on span "Download CSV" at bounding box center [959, 590] width 69 height 14
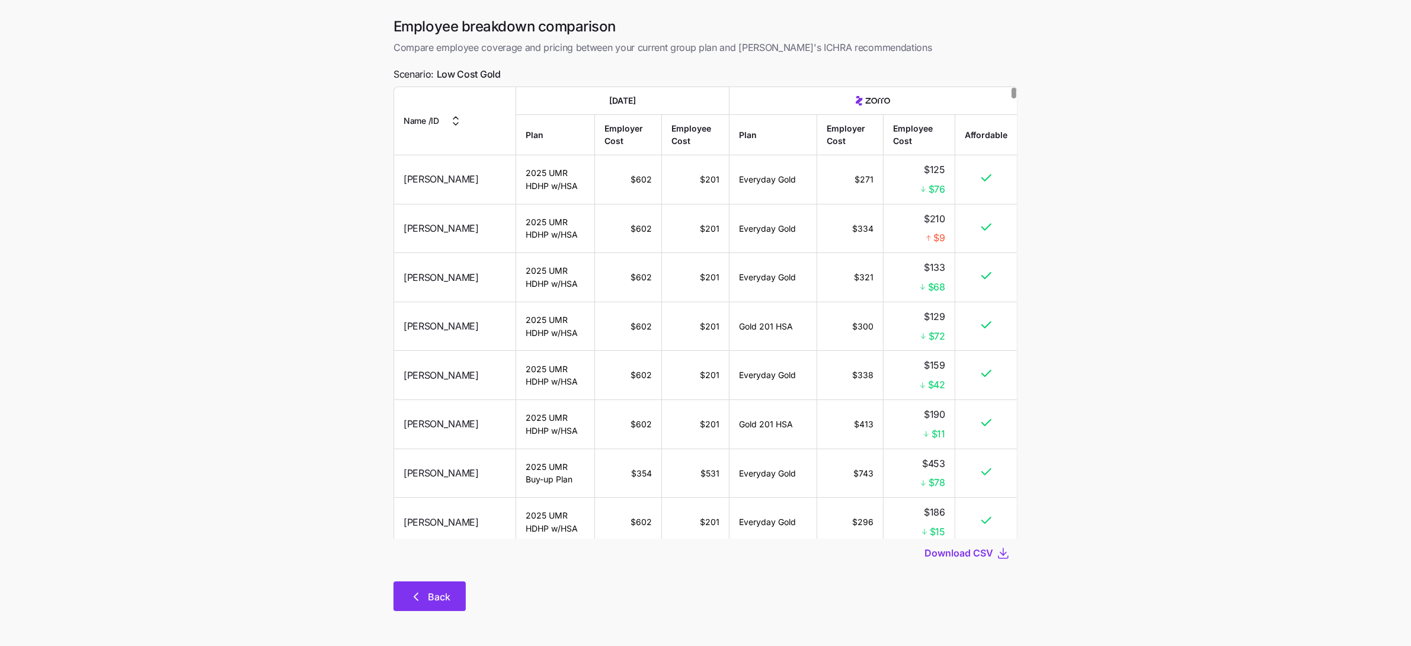
click at [437, 585] on button "Back" at bounding box center [430, 596] width 72 height 30
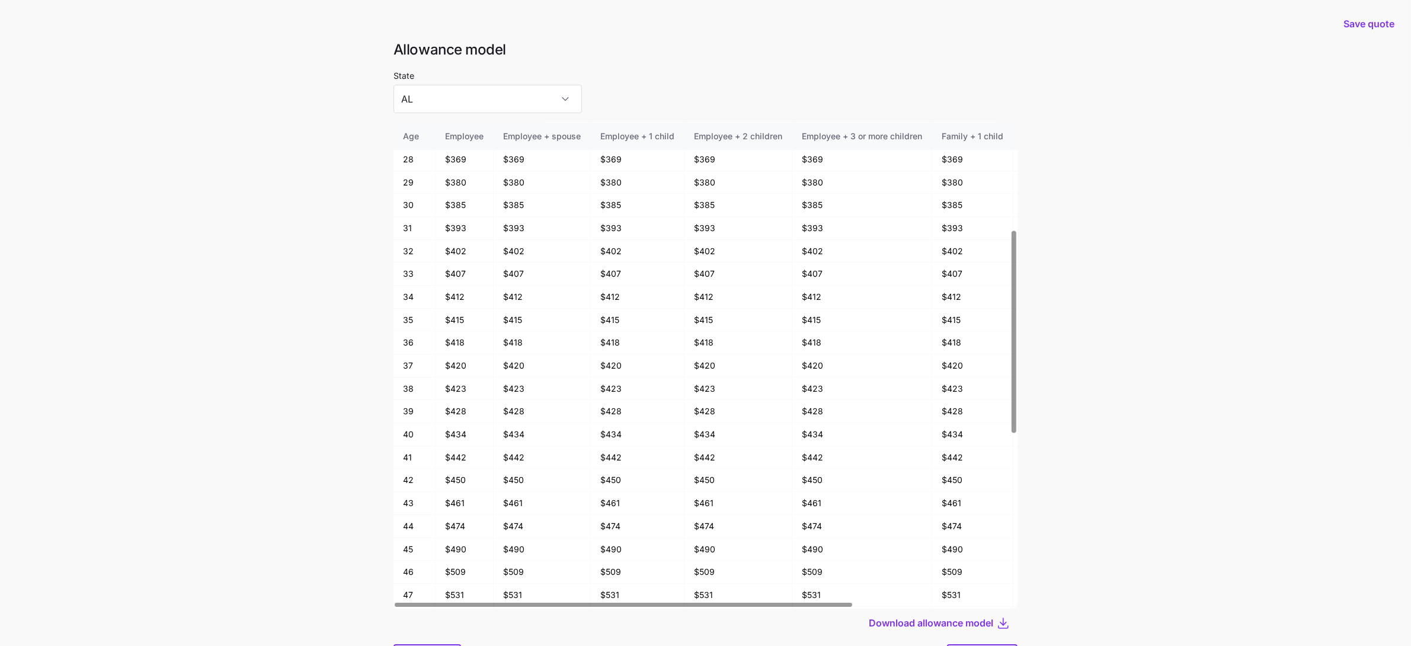
scroll to position [63, 0]
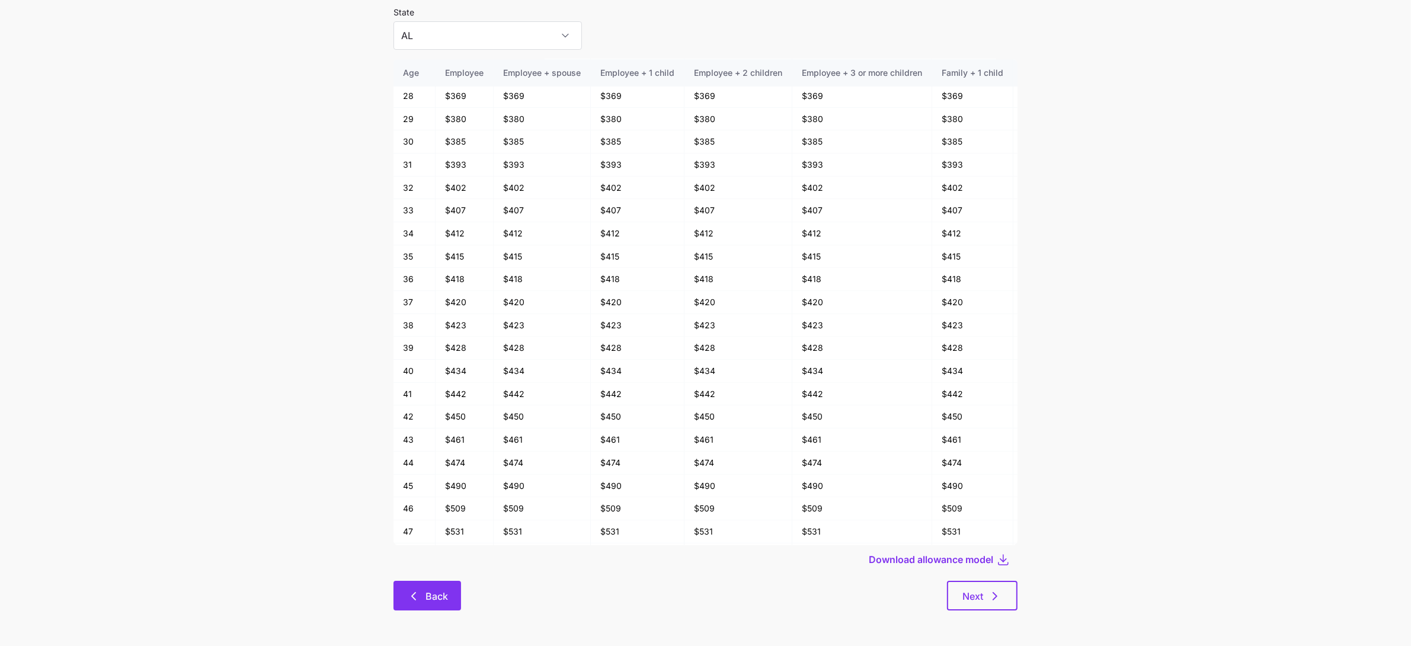
click at [424, 602] on span "Back" at bounding box center [427, 596] width 37 height 14
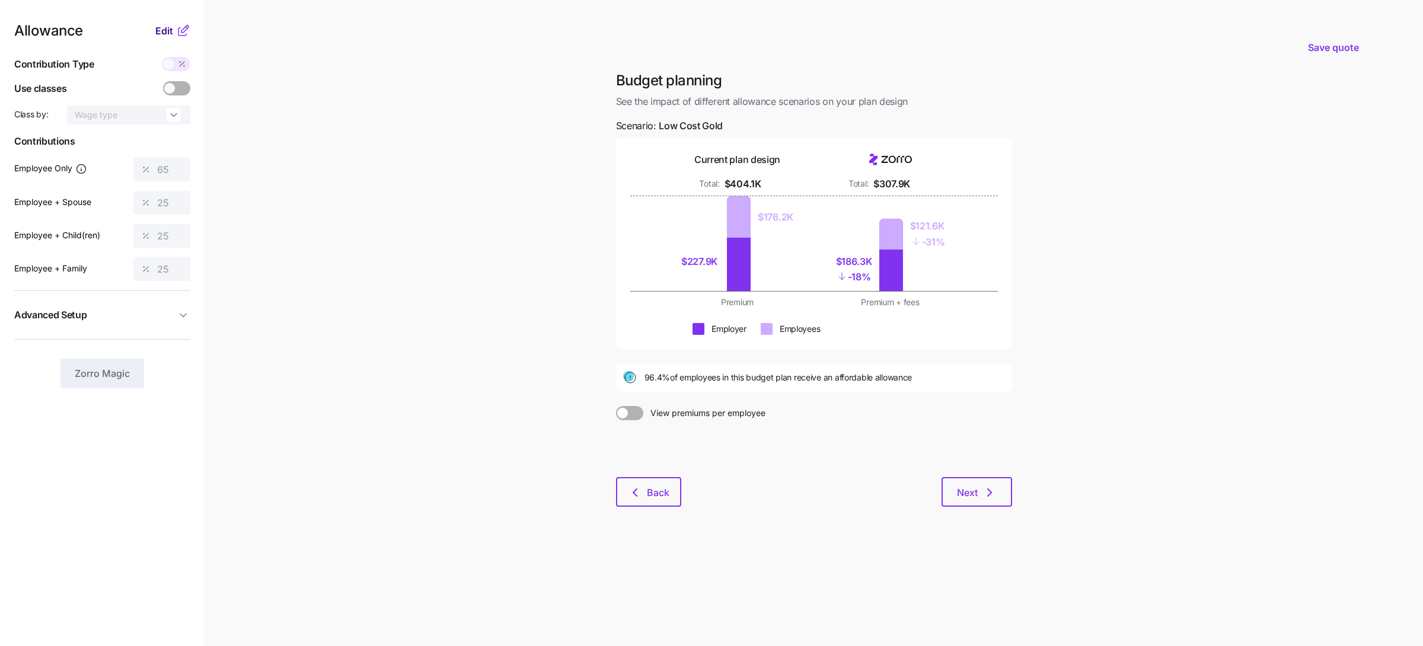
click at [162, 30] on span "Edit" at bounding box center [164, 31] width 18 height 14
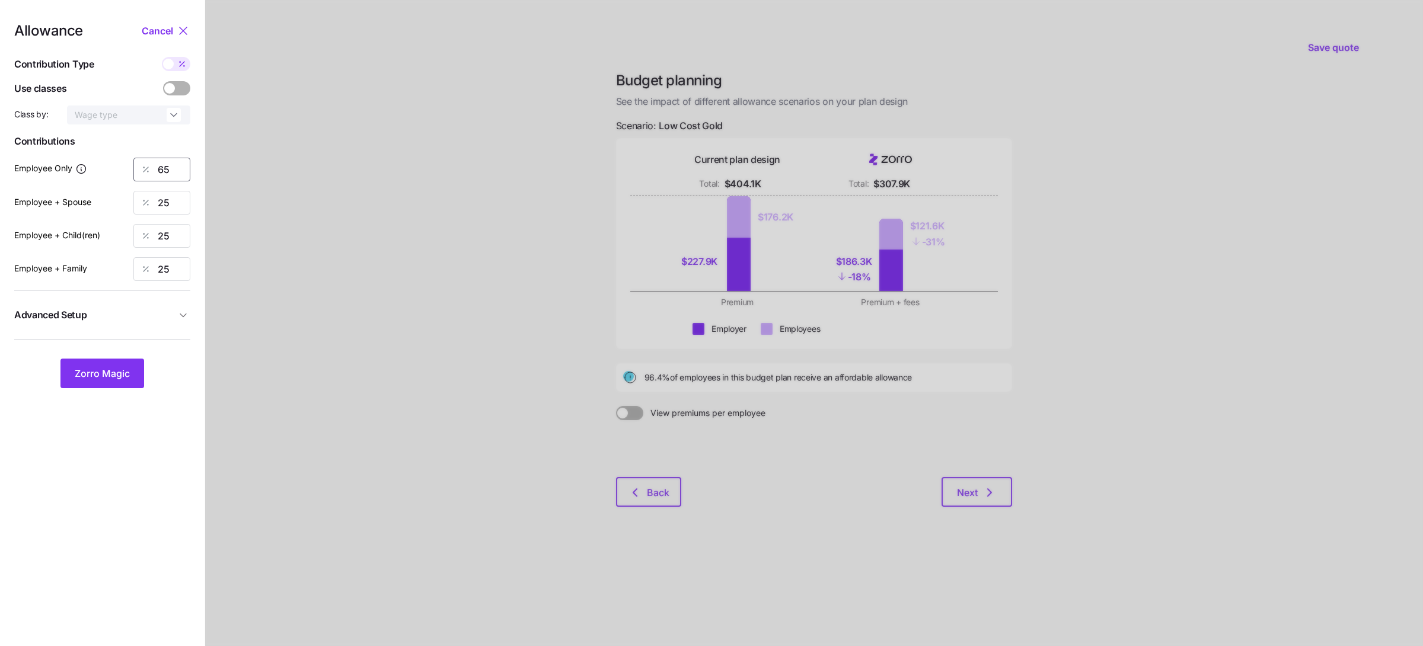
click at [167, 159] on input "65" at bounding box center [161, 170] width 57 height 24
click at [87, 373] on span "Zorro Magic" at bounding box center [102, 373] width 55 height 14
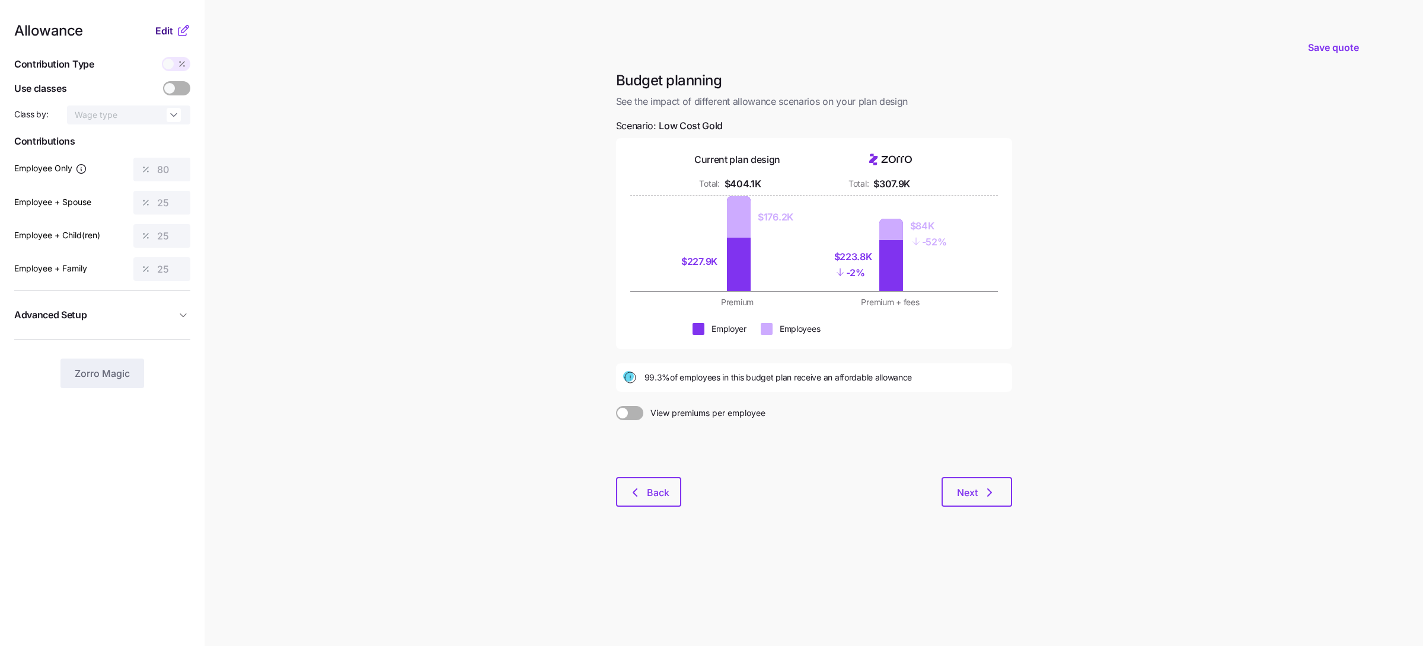
click at [159, 34] on span "Edit" at bounding box center [164, 31] width 18 height 14
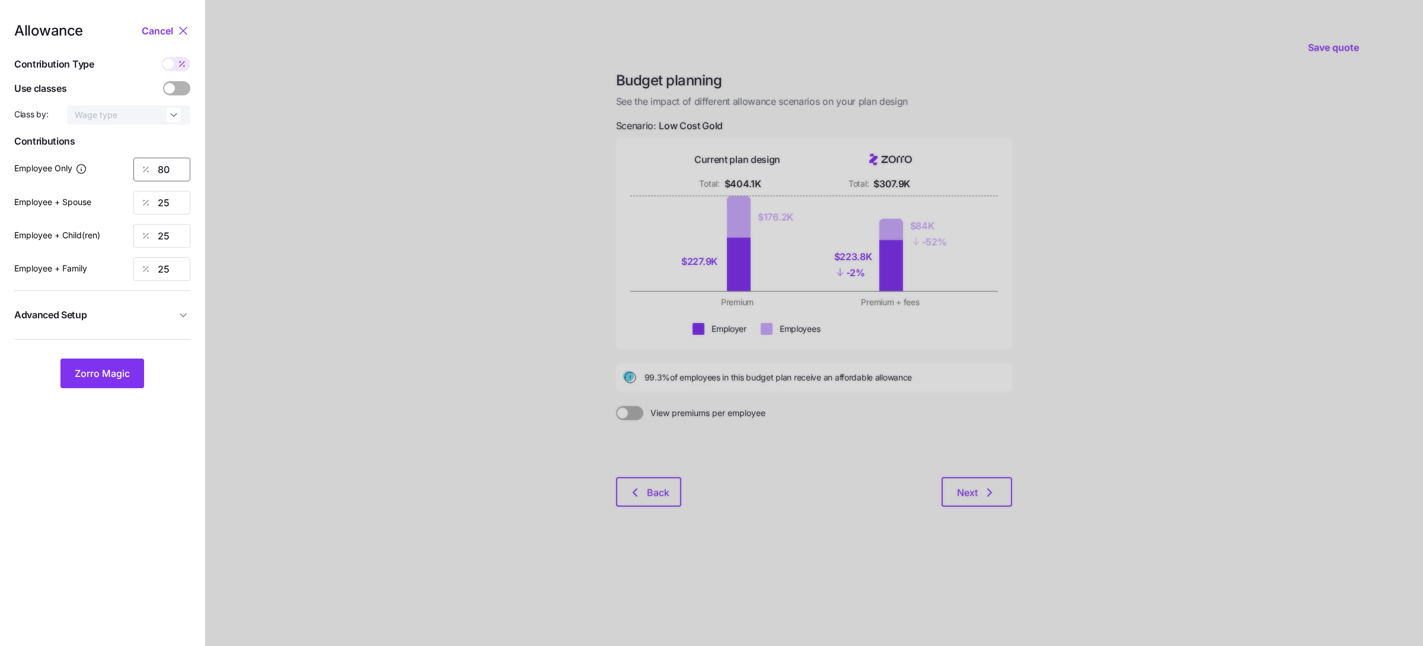
click at [164, 162] on input "80" at bounding box center [161, 170] width 57 height 24
click at [115, 372] on span "Zorro Magic" at bounding box center [102, 373] width 55 height 14
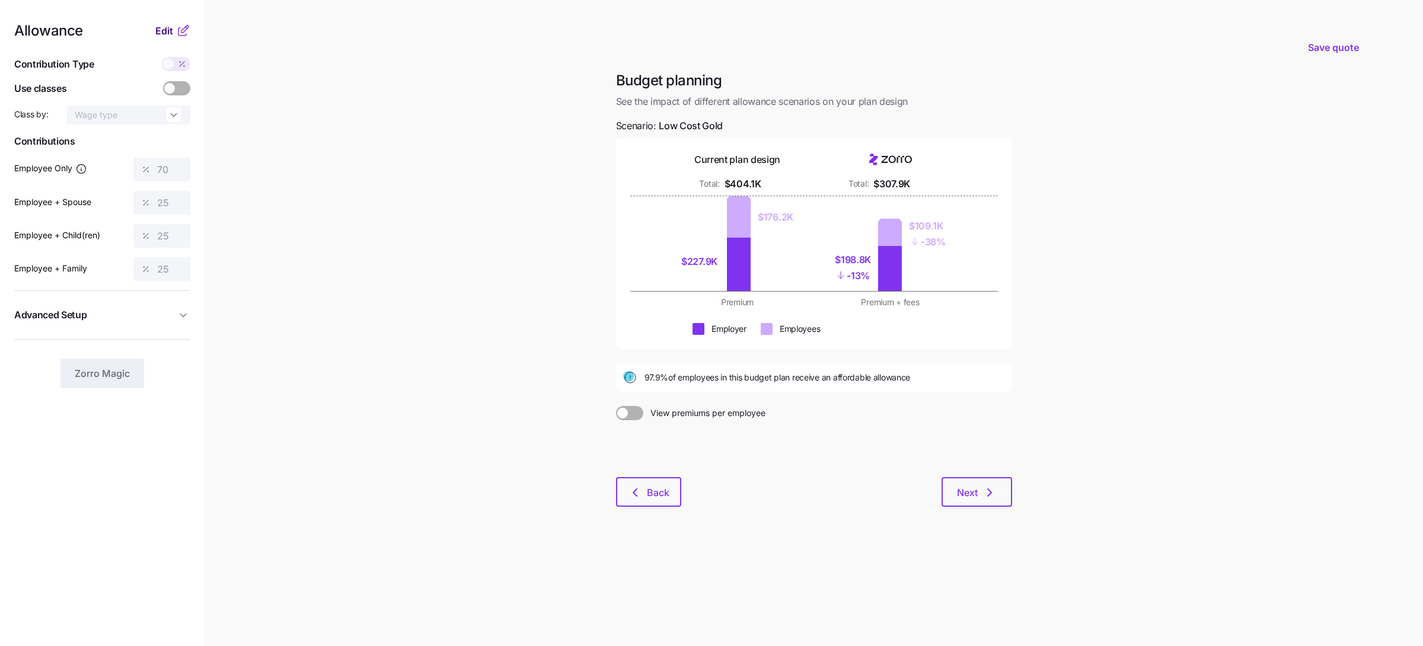
click at [170, 35] on span "Edit" at bounding box center [164, 31] width 18 height 14
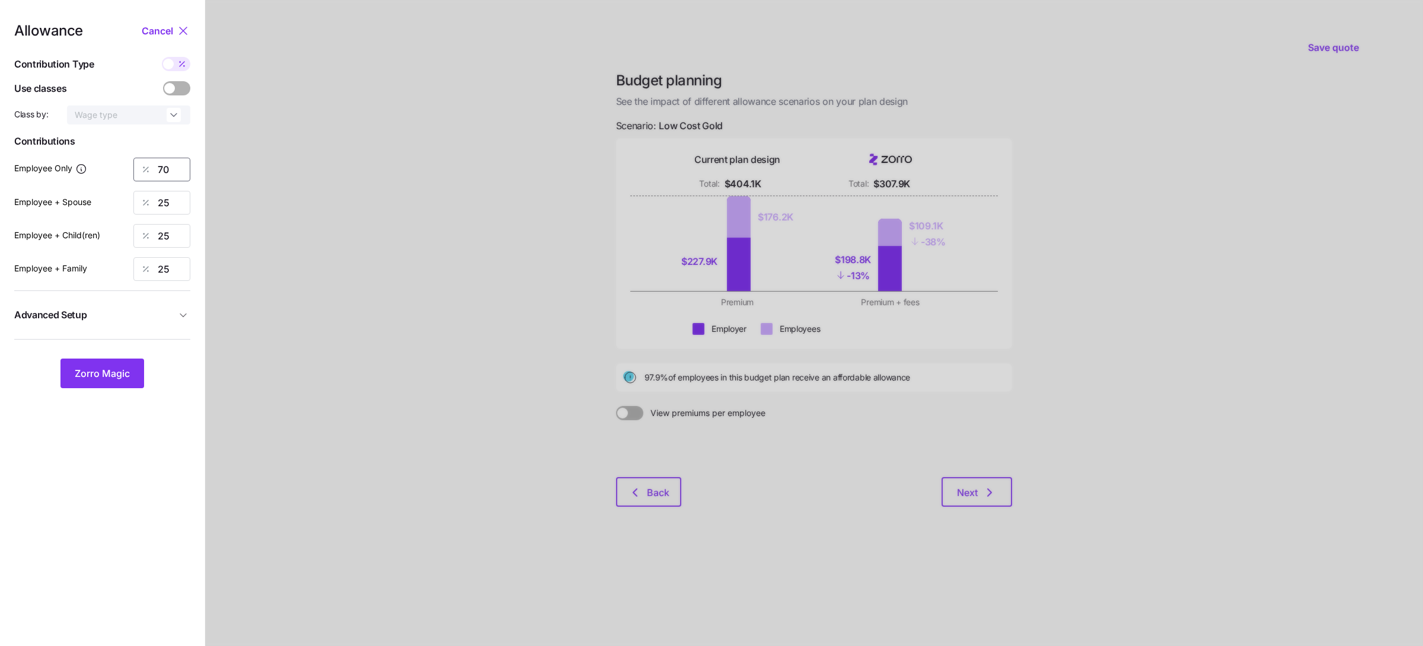
click at [167, 168] on input "70" at bounding box center [161, 170] width 57 height 24
click at [175, 20] on nav "Allowance Cancel Contribution Type Use classes Class by: Wage type Contribution…" at bounding box center [102, 323] width 204 height 646
click at [176, 37] on icon at bounding box center [183, 31] width 14 height 14
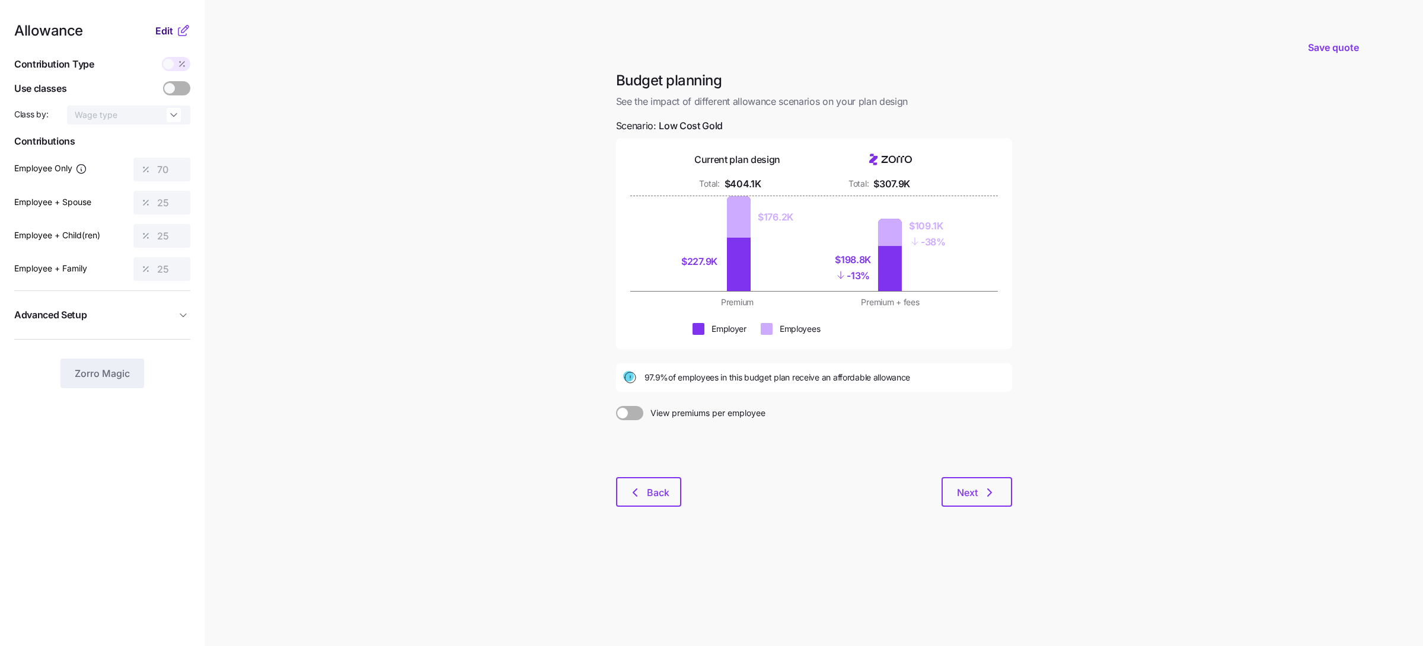
click at [164, 30] on span "Edit" at bounding box center [164, 31] width 18 height 14
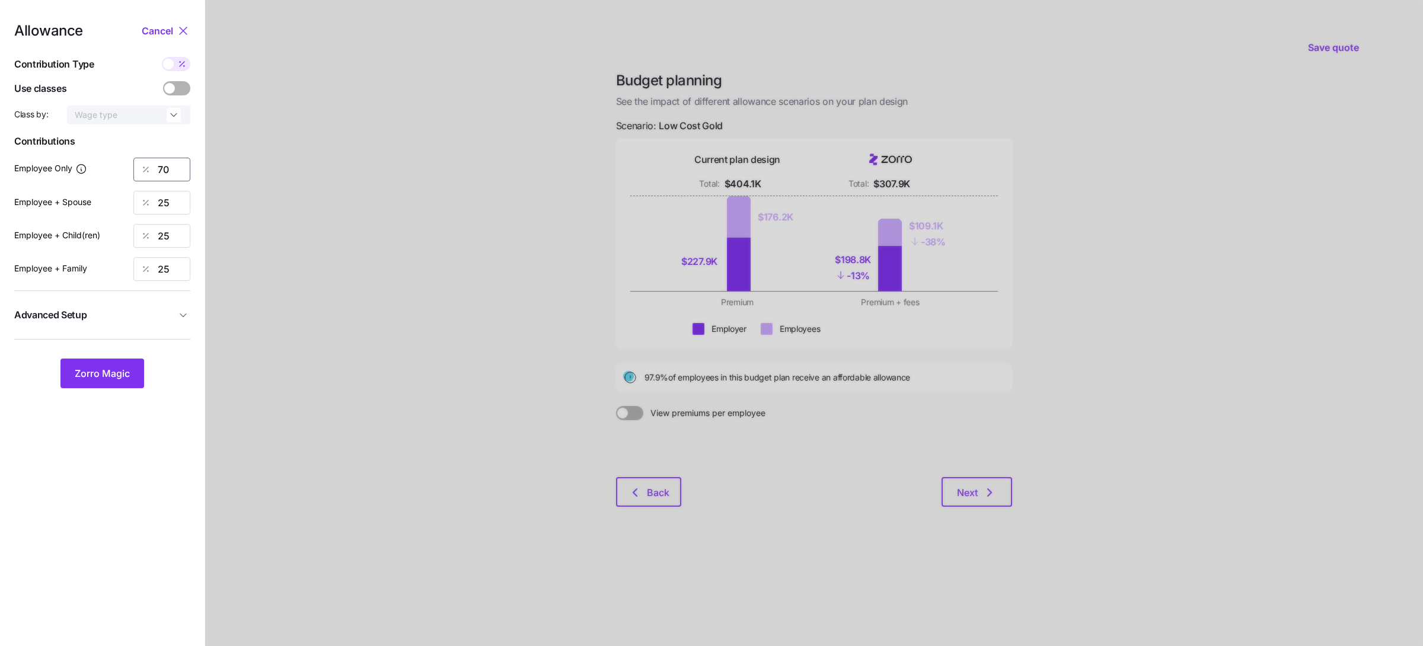
click at [163, 165] on input "70" at bounding box center [161, 170] width 57 height 24
type input "68"
click at [100, 380] on button "Zorro Magic" at bounding box center [102, 374] width 84 height 30
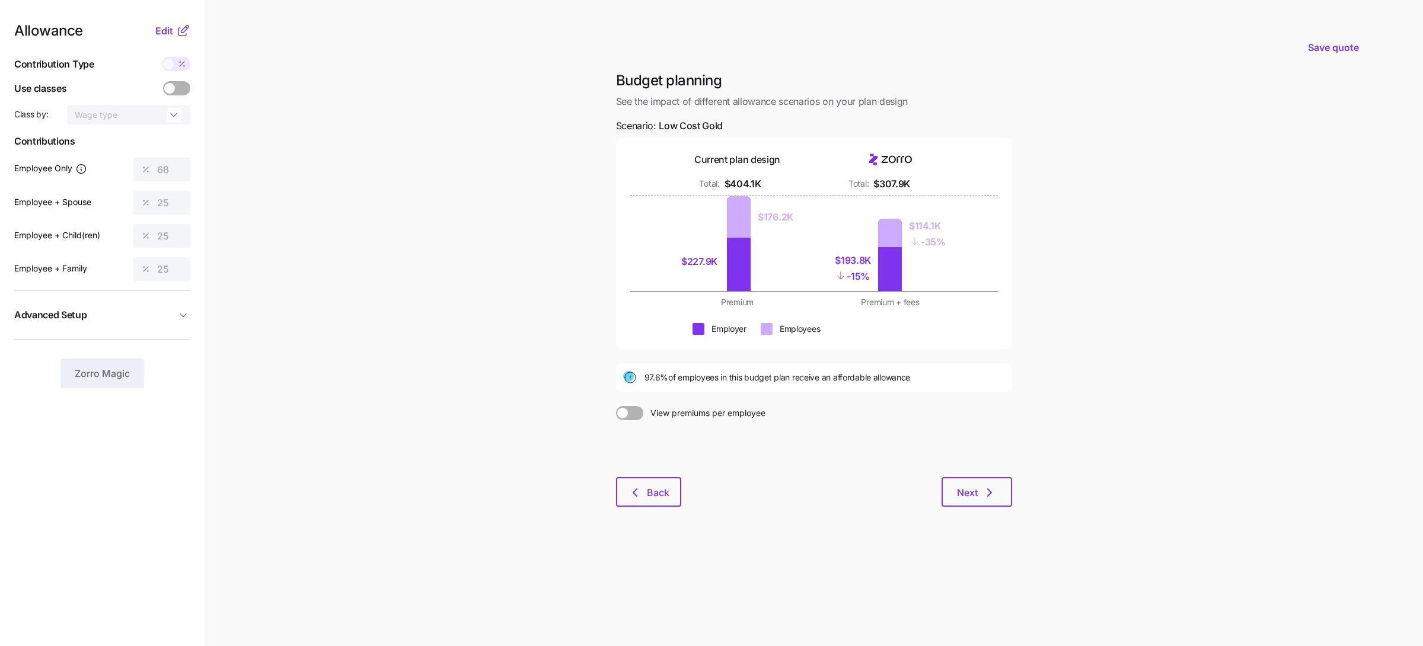
click at [338, 325] on main "Save quote Budget planning See the impact of different allowance scenarios on y…" at bounding box center [711, 323] width 1423 height 646
click at [958, 494] on span "Next" at bounding box center [967, 492] width 21 height 14
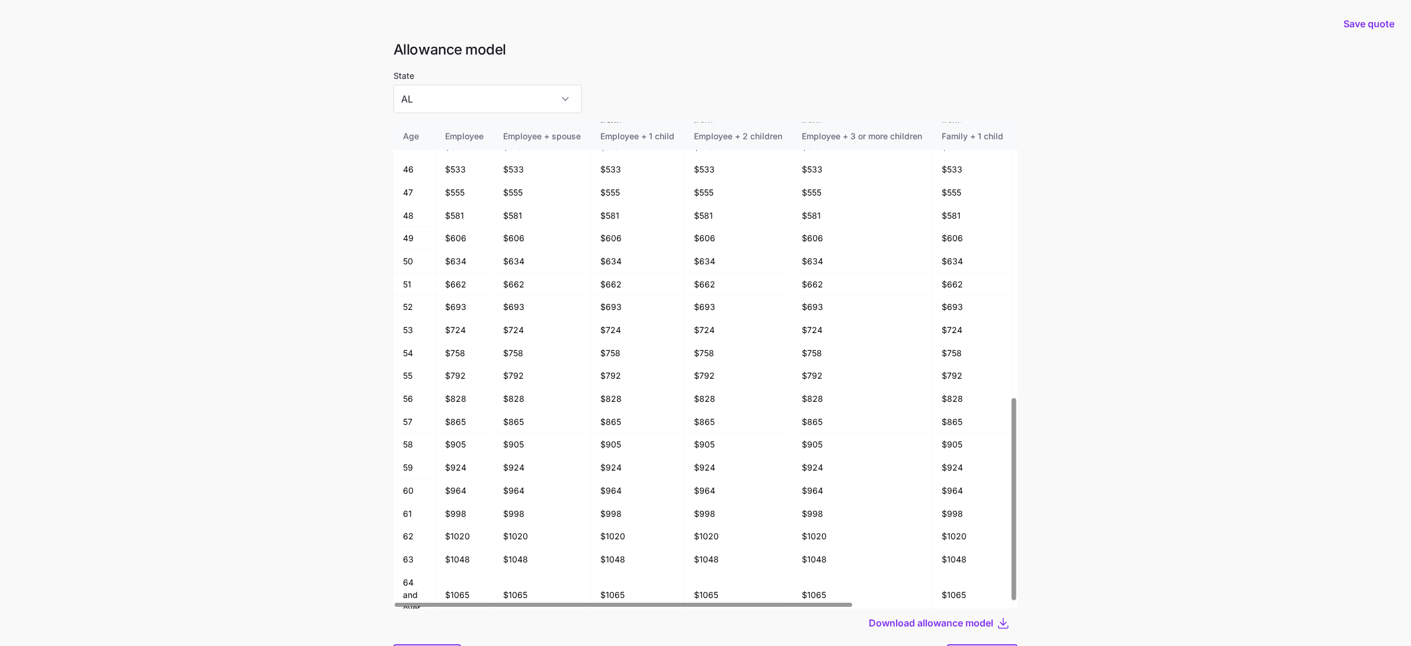
scroll to position [63, 0]
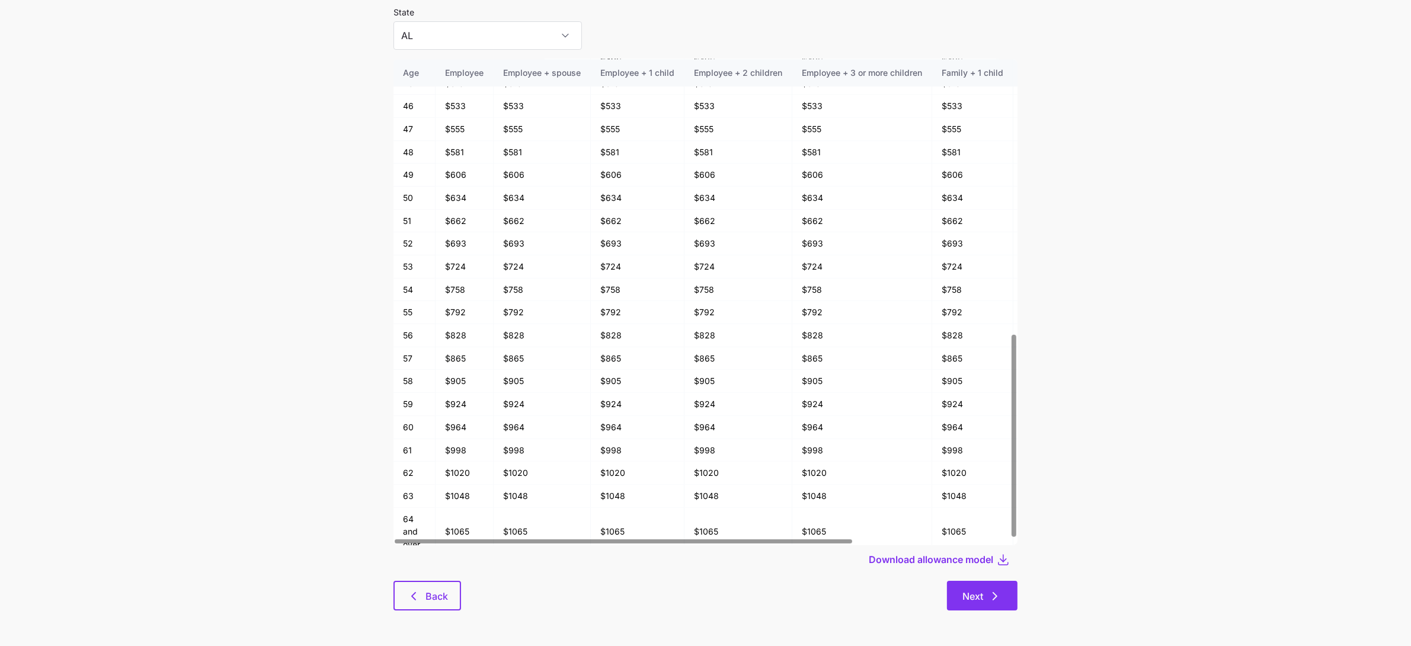
click at [969, 588] on button "Next" at bounding box center [982, 596] width 71 height 30
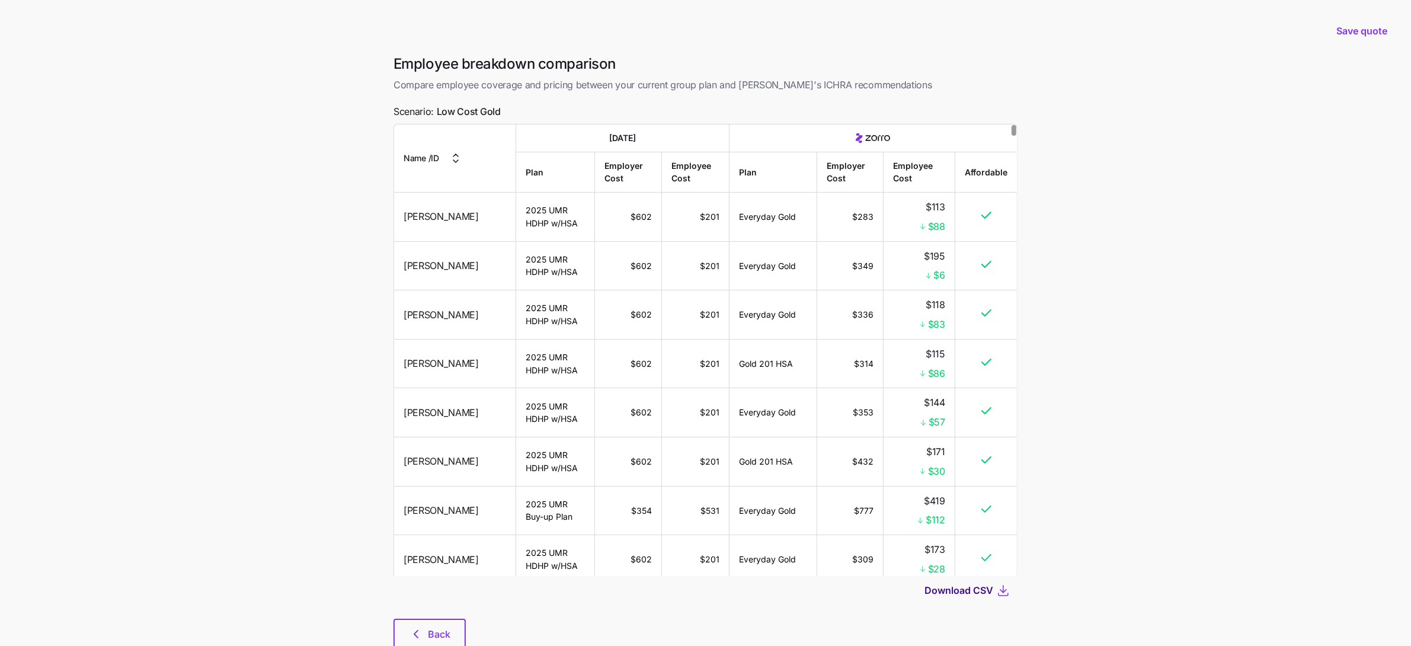
click at [955, 586] on span "Download CSV" at bounding box center [959, 590] width 69 height 14
